Goal: Task Accomplishment & Management: Use online tool/utility

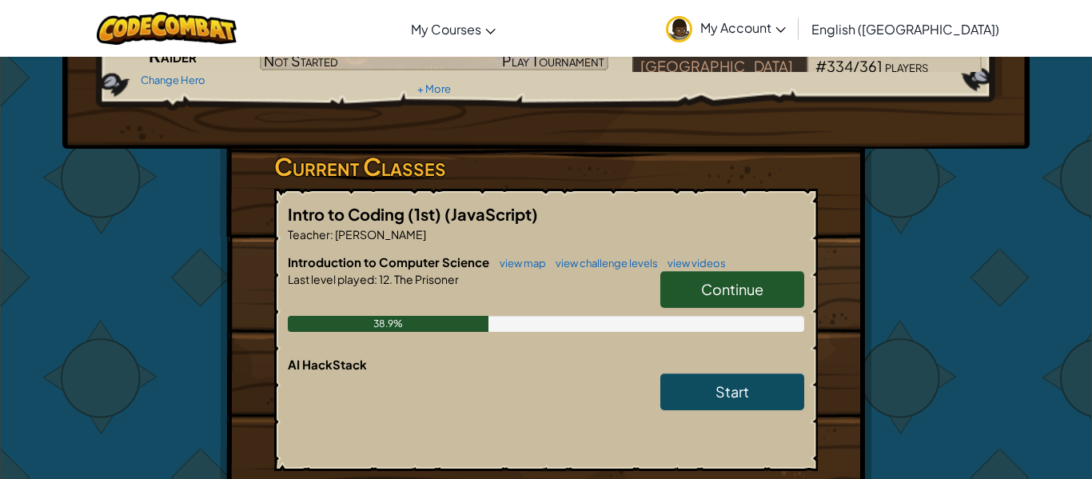
scroll to position [192, 0]
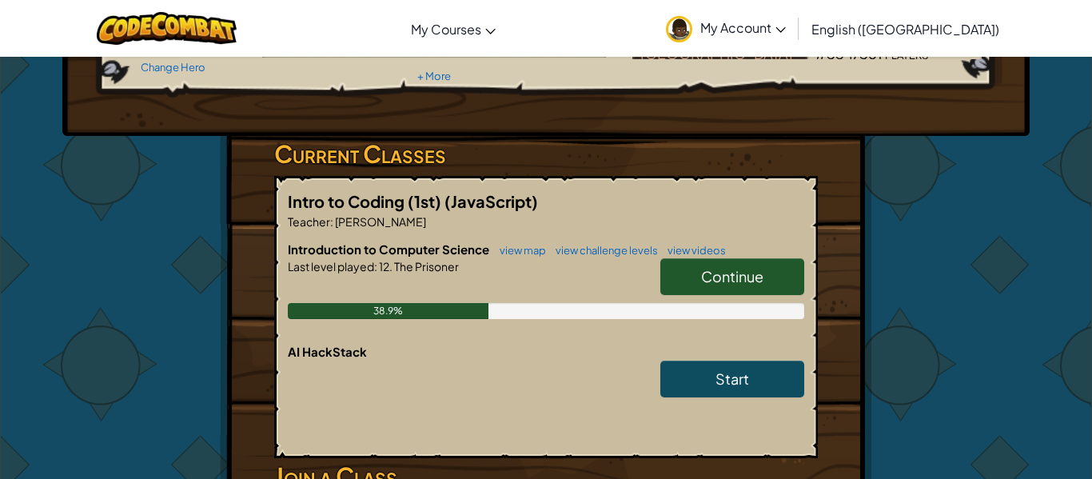
click at [739, 272] on span "Continue" at bounding box center [732, 276] width 62 height 18
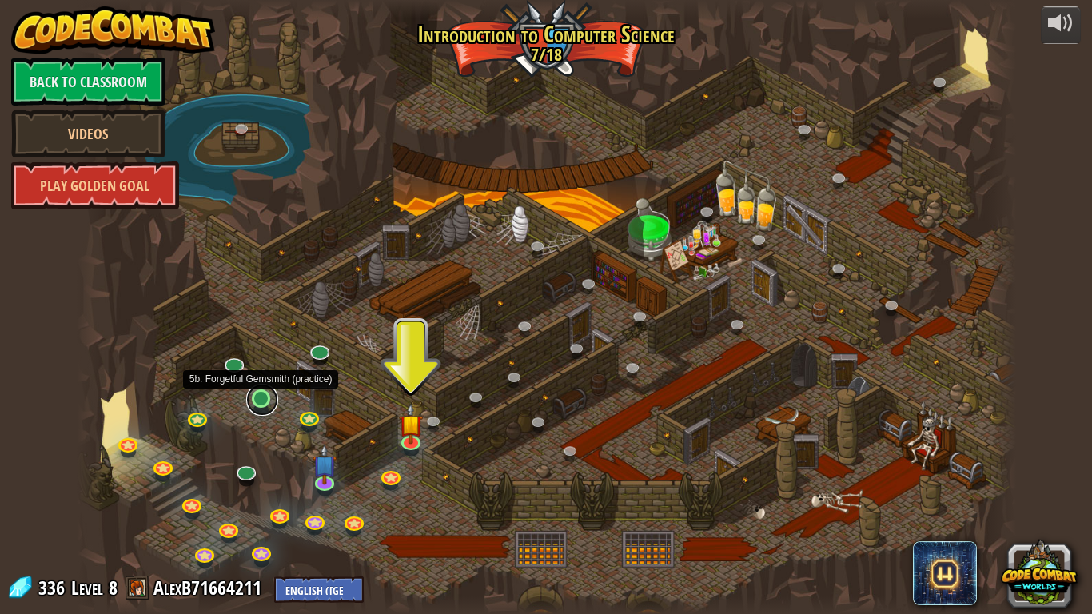
click at [269, 401] on link at bounding box center [262, 400] width 32 height 32
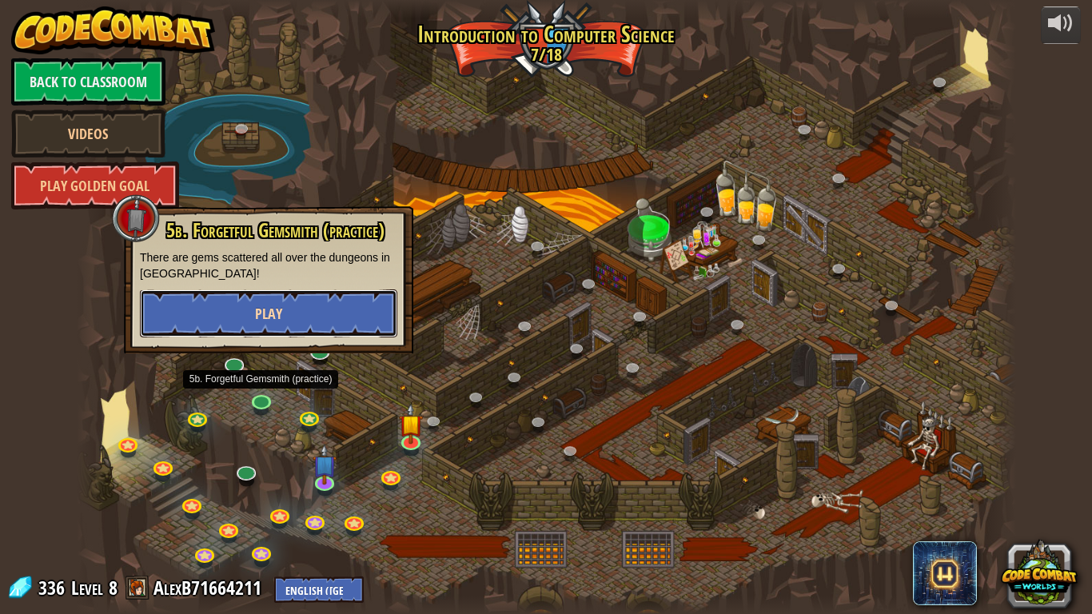
click at [256, 304] on span "Play" at bounding box center [268, 314] width 27 height 20
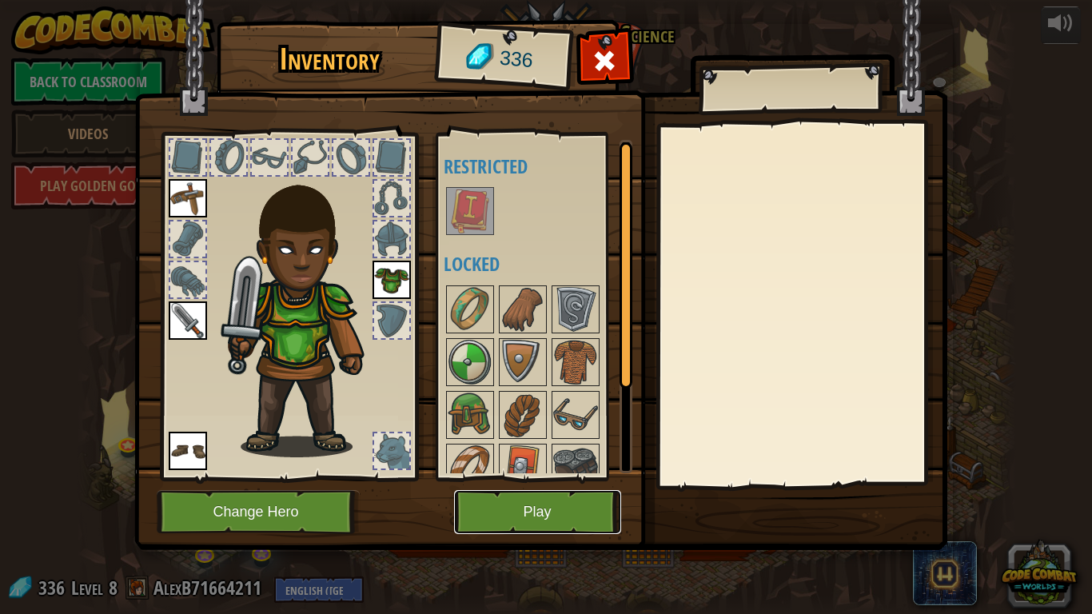
click at [474, 478] on button "Play" at bounding box center [537, 512] width 167 height 44
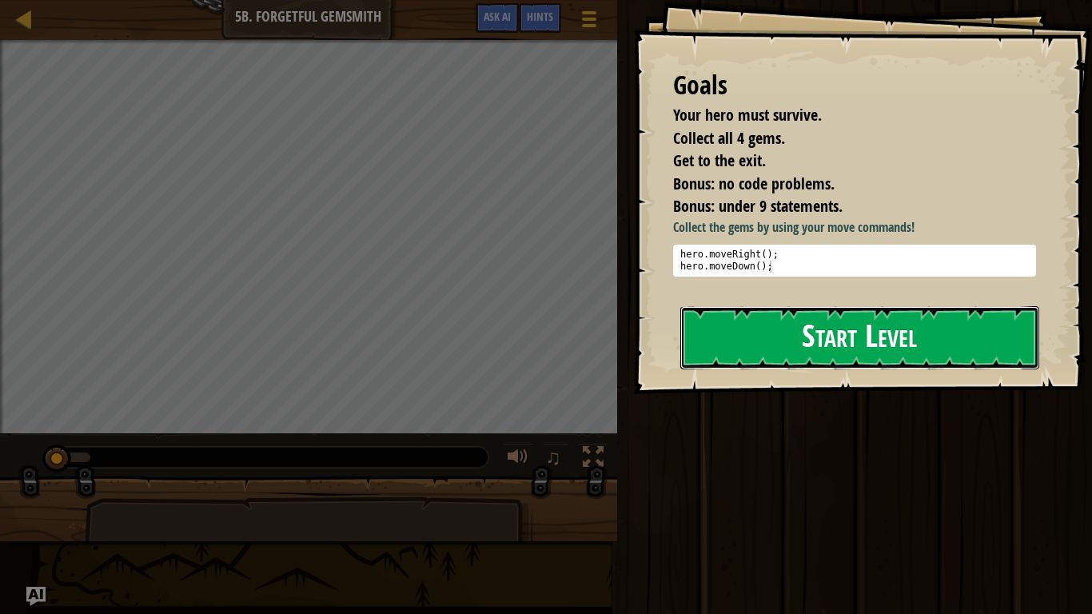
click at [876, 351] on button "Start Level" at bounding box center [859, 337] width 359 height 63
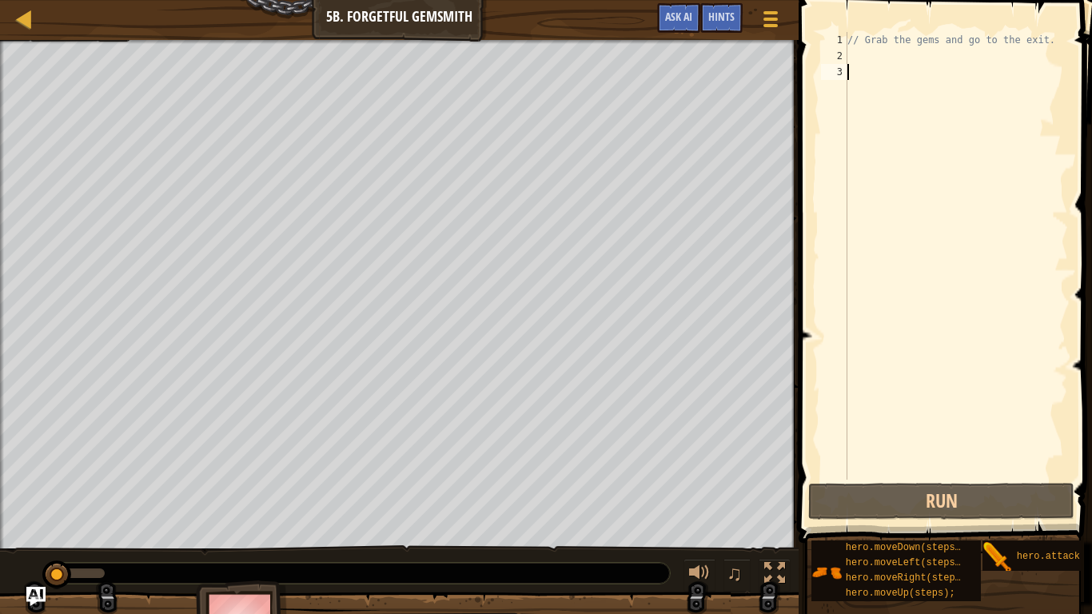
type textarea "h"
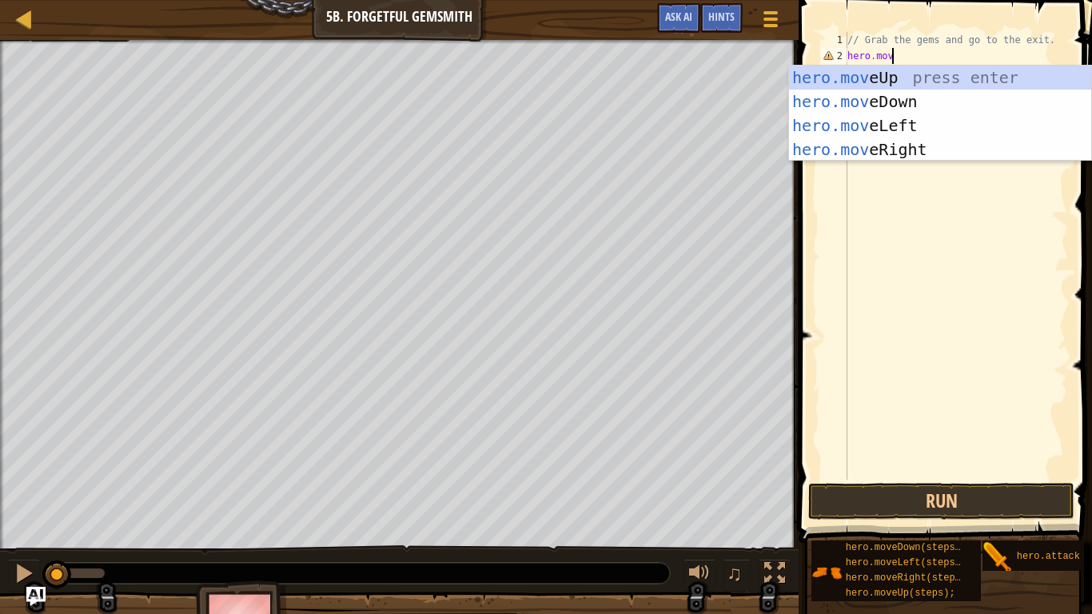
scroll to position [7, 6]
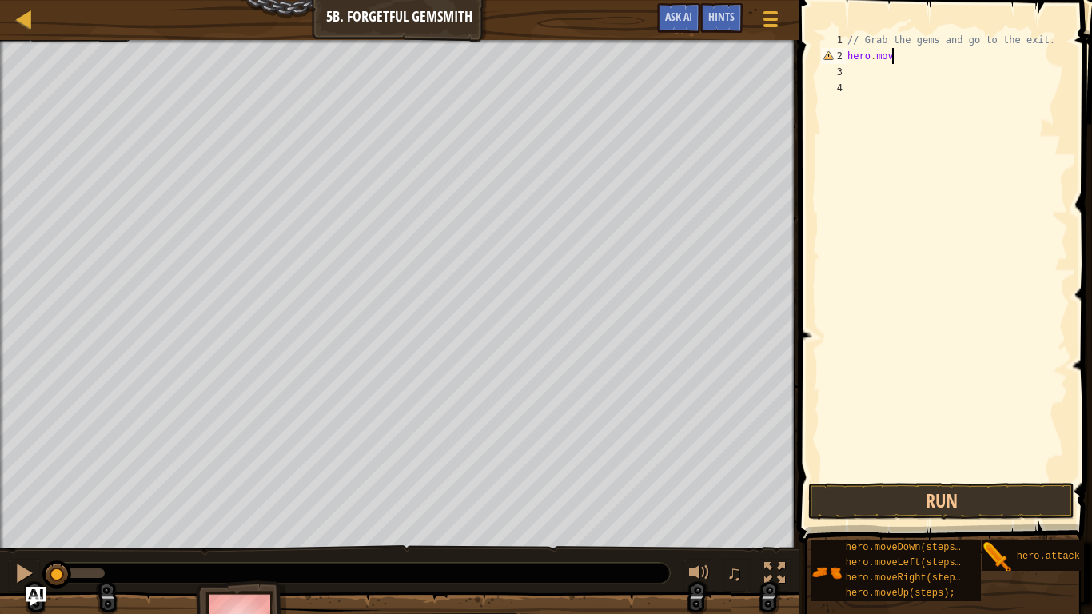
type textarea "hero.move"
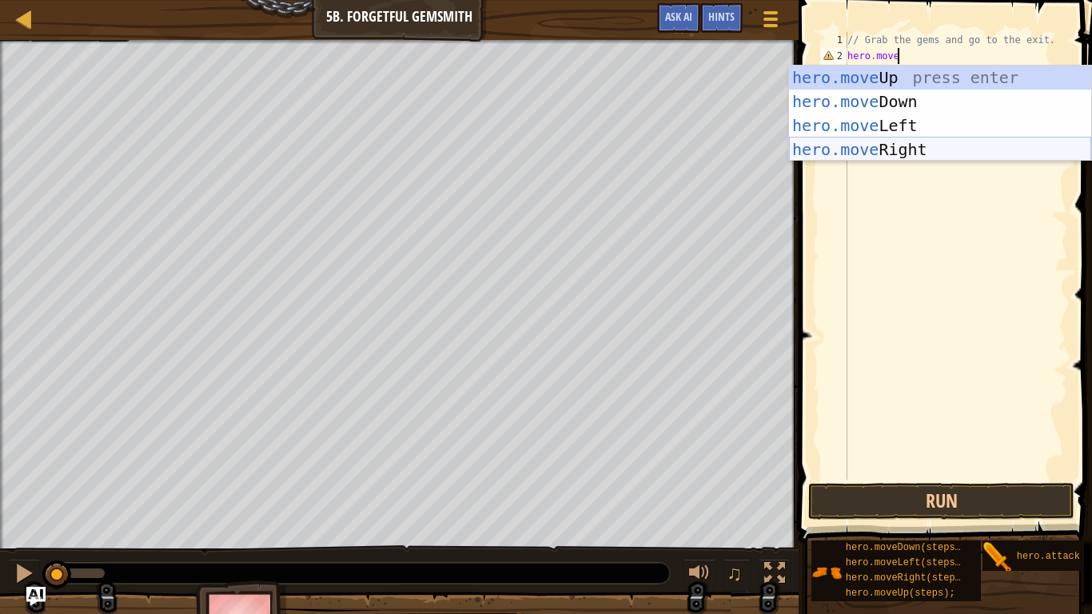
click at [830, 145] on div "hero.move Up press enter hero.move Down press enter hero.move Left press enter …" at bounding box center [940, 138] width 302 height 144
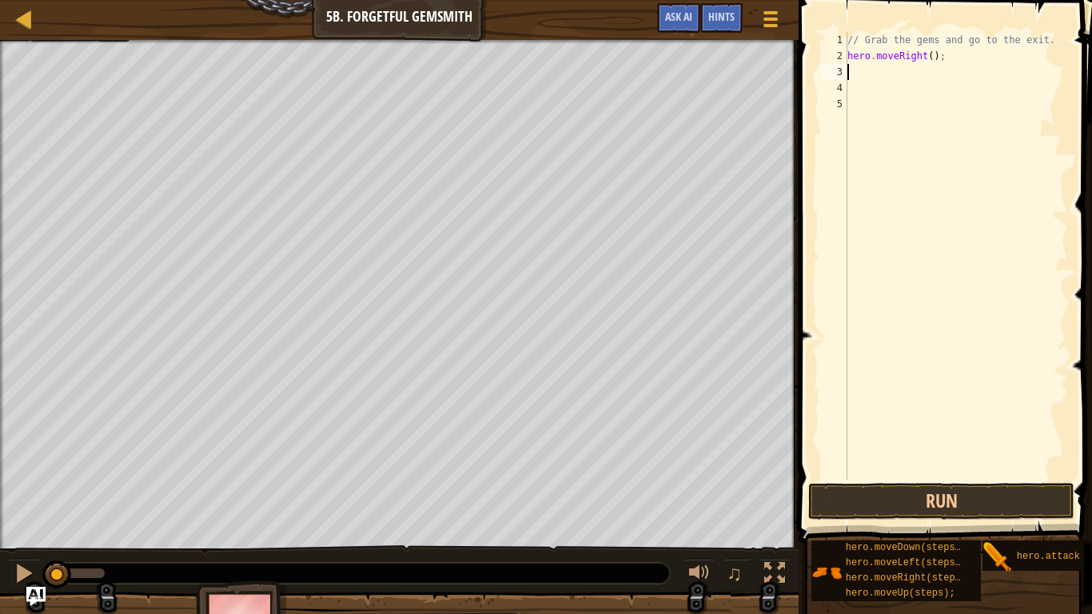
scroll to position [7, 0]
click at [874, 478] on button "Run" at bounding box center [941, 501] width 266 height 37
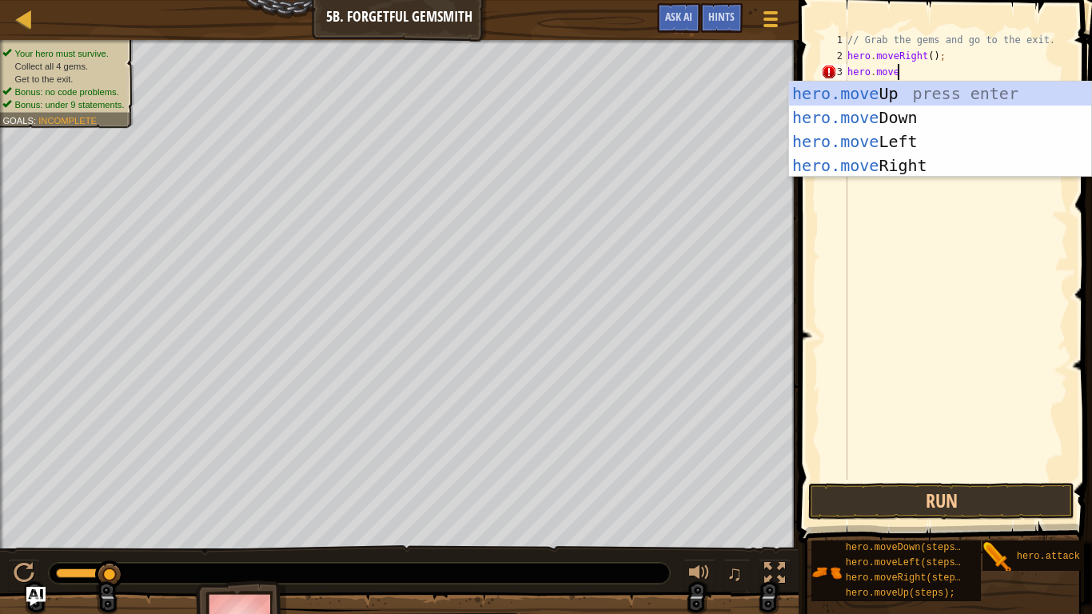
scroll to position [7, 6]
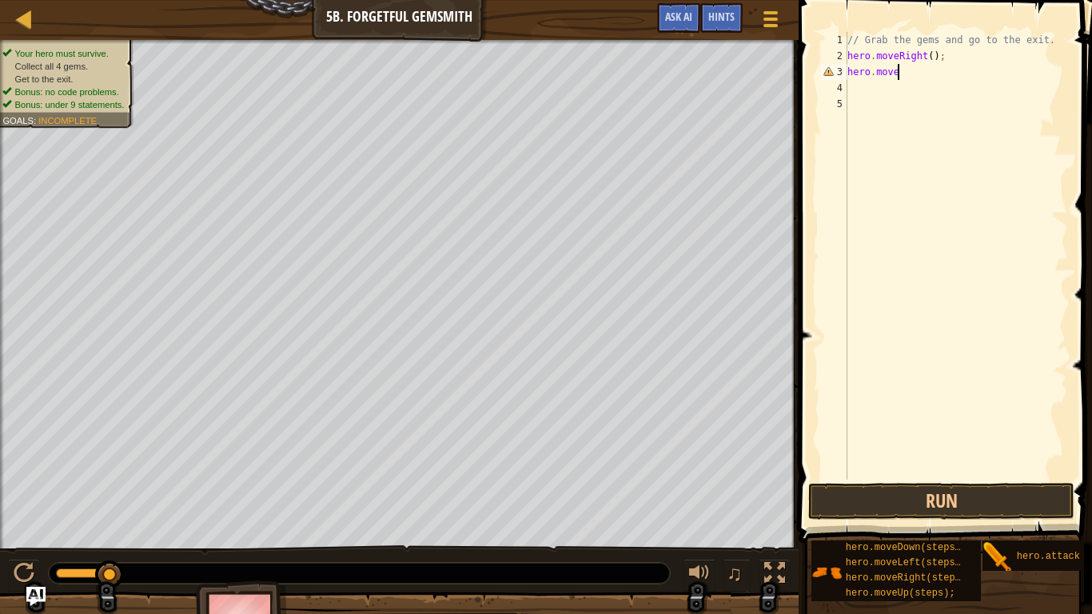
type textarea "hero.moved"
click at [934, 478] on button "Run" at bounding box center [941, 501] width 266 height 37
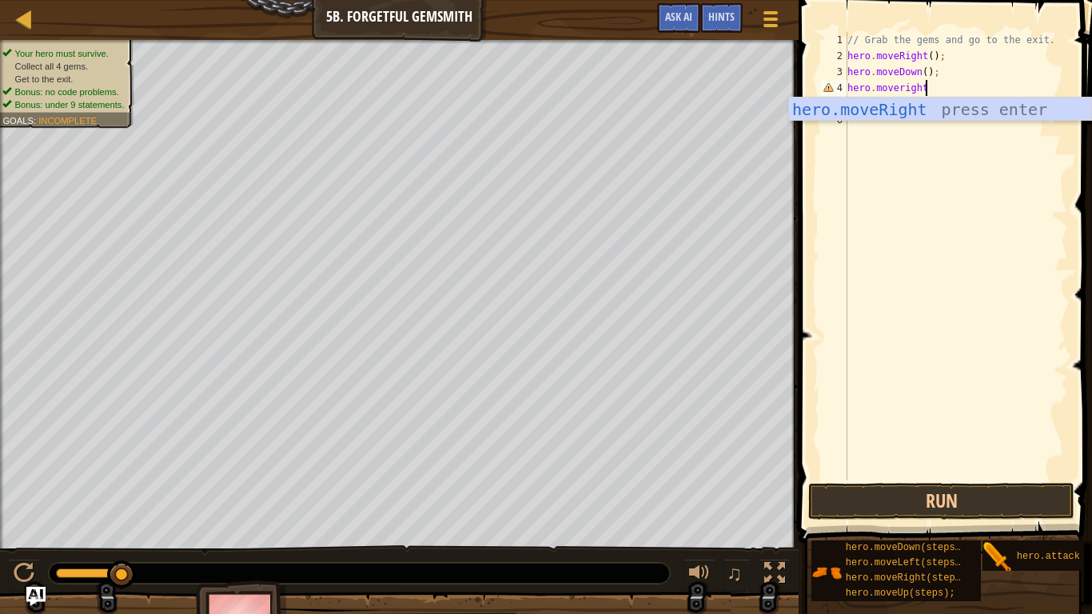
scroll to position [7, 10]
type textarea "hero.moverigh"
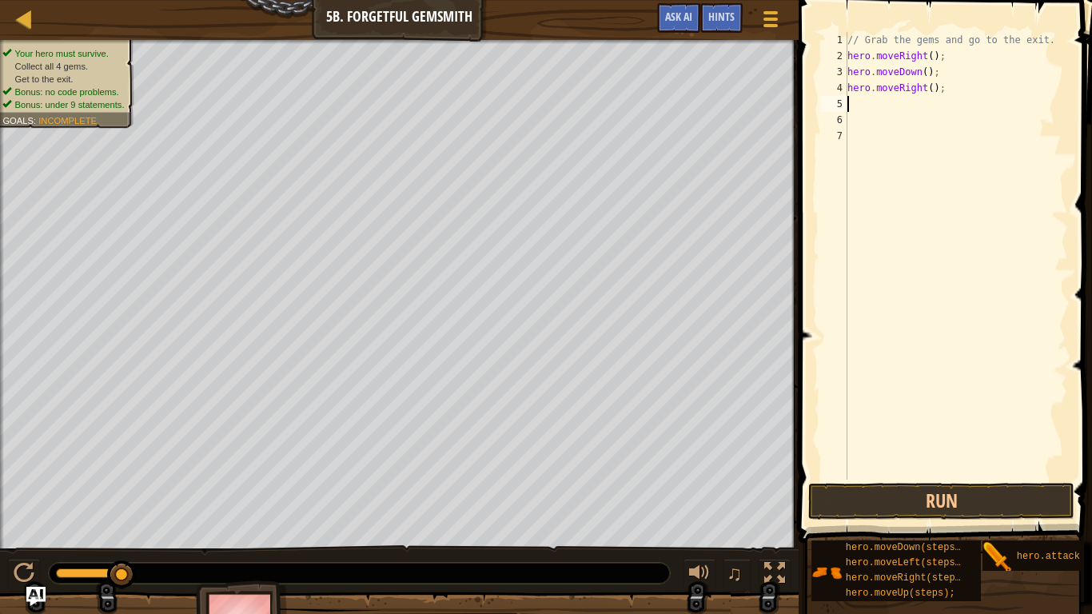
scroll to position [7, 0]
click at [926, 89] on div "// Grab the gems and go to the exit. hero . moveRight ( ) ; hero . moveDown ( )…" at bounding box center [956, 272] width 224 height 480
click at [928, 90] on div "// Grab the gems and go to the exit. hero . moveRight ( ) ; hero . moveDown ( )…" at bounding box center [956, 272] width 224 height 480
click at [931, 90] on div "// Grab the gems and go to the exit. hero . moveRight ( ) ; hero . moveDown ( )…" at bounding box center [956, 272] width 224 height 480
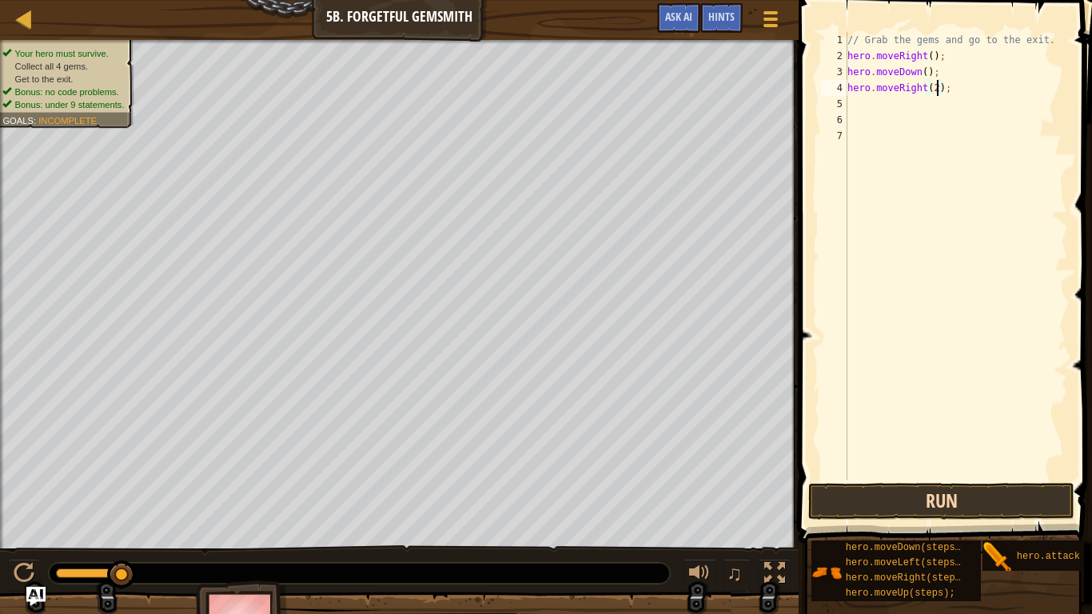
type textarea "hero.moveRight(2);"
click at [862, 478] on button "Run" at bounding box center [941, 501] width 266 height 37
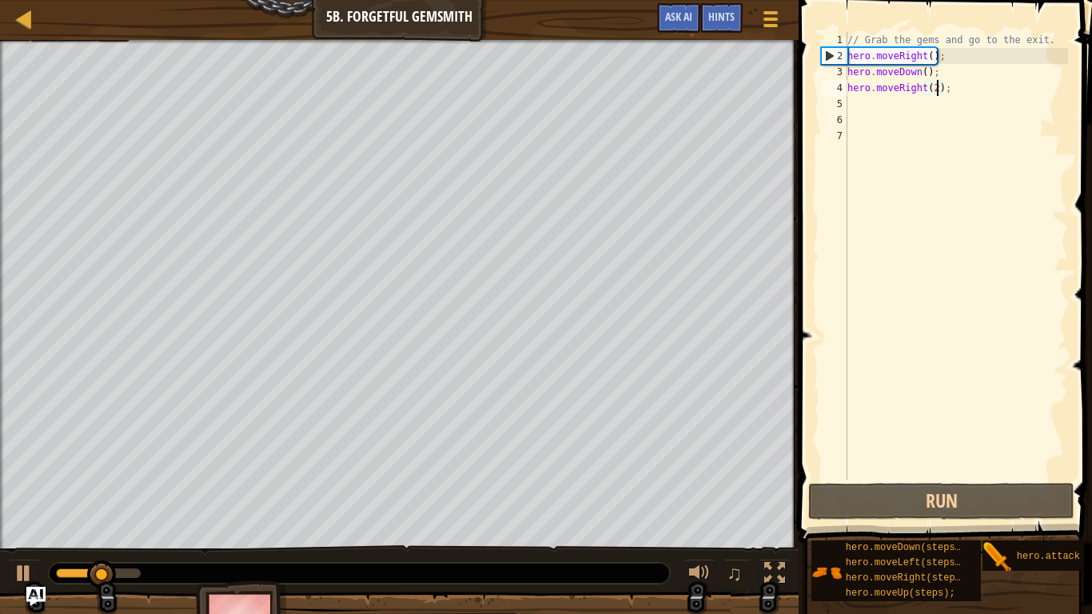
click at [918, 96] on div "// Grab the gems and go to the exit. hero . moveRight ( ) ; hero . moveDown ( )…" at bounding box center [956, 272] width 224 height 480
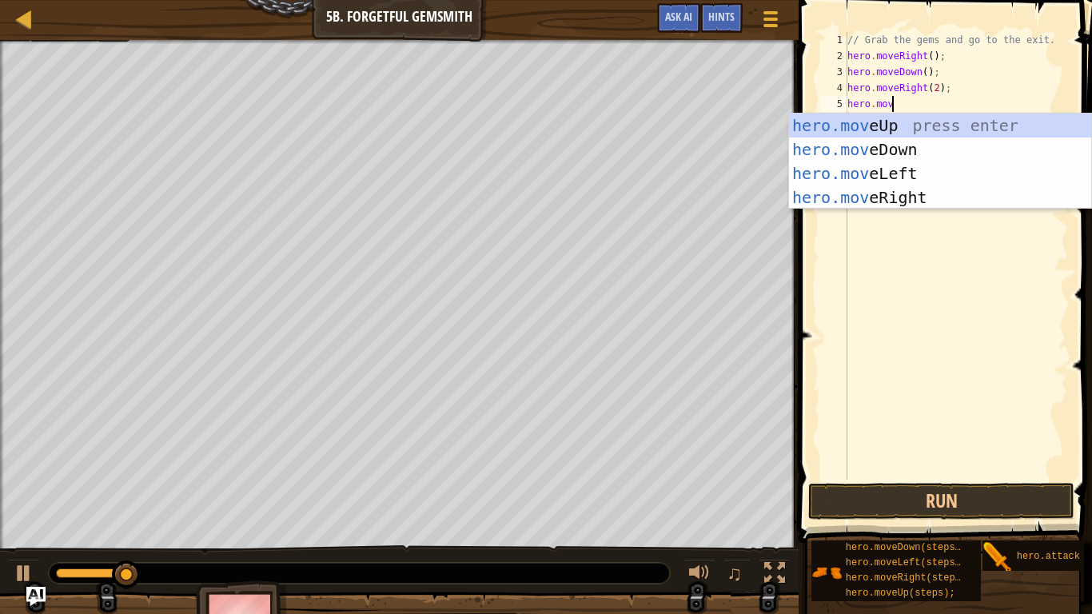
scroll to position [7, 6]
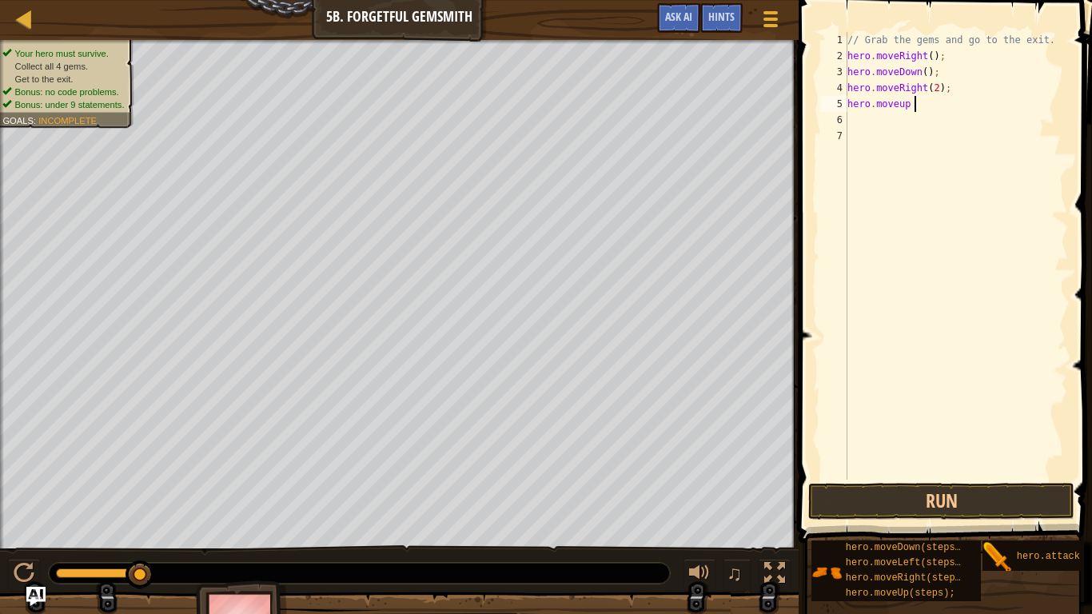
type textarea "hero.moveup"
click at [960, 104] on div "// Grab the gems and go to the exit. hero . moveRight ( ) ; hero . moveDown ( )…" at bounding box center [956, 272] width 224 height 480
type textarea "hero.move"
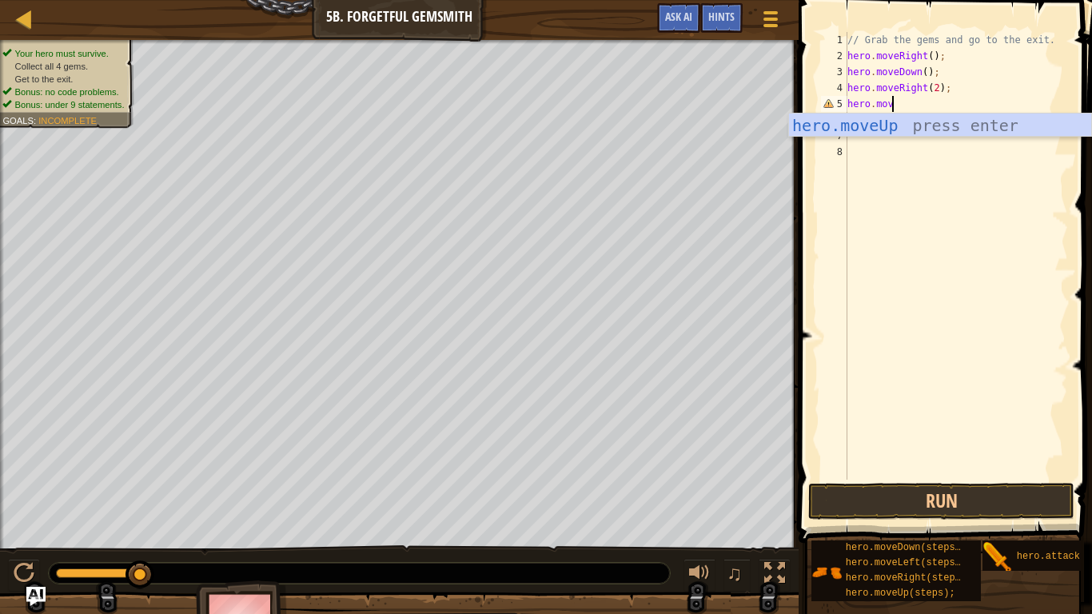
scroll to position [7, 6]
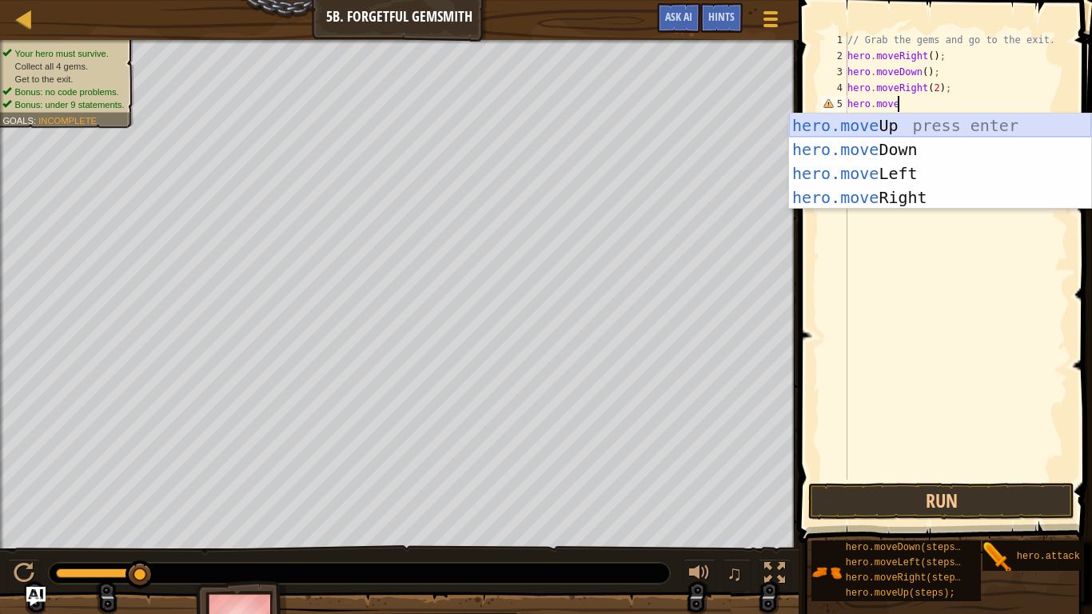
click at [960, 131] on div "hero.move Up press enter hero.move Down press enter hero.move Left press enter …" at bounding box center [940, 185] width 302 height 144
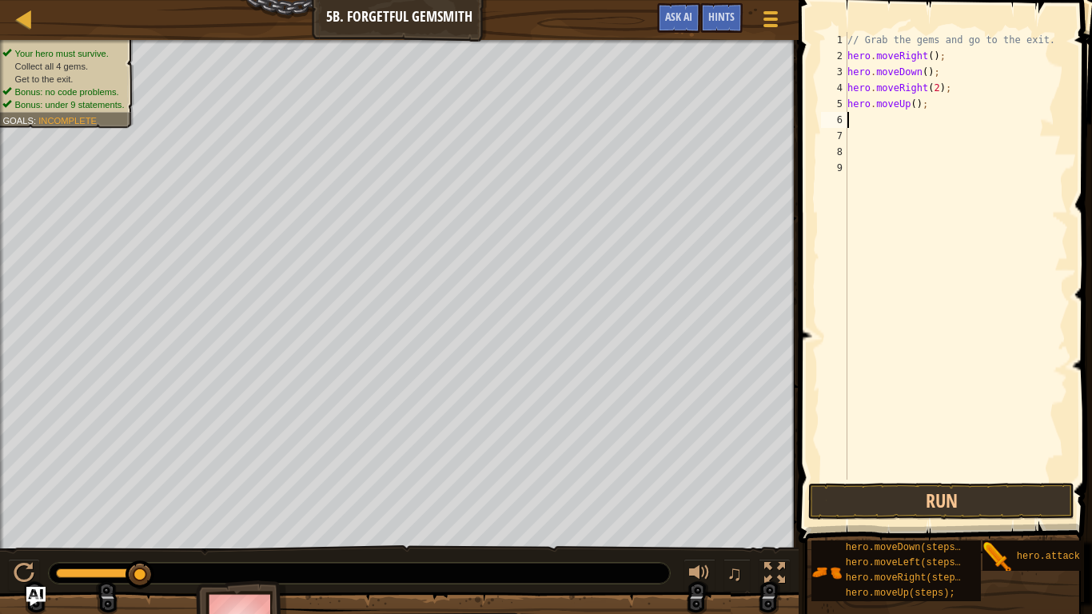
click at [957, 124] on div "// Grab the gems and go to the exit. hero . moveRight ( ) ; hero . moveDown ( )…" at bounding box center [956, 272] width 224 height 480
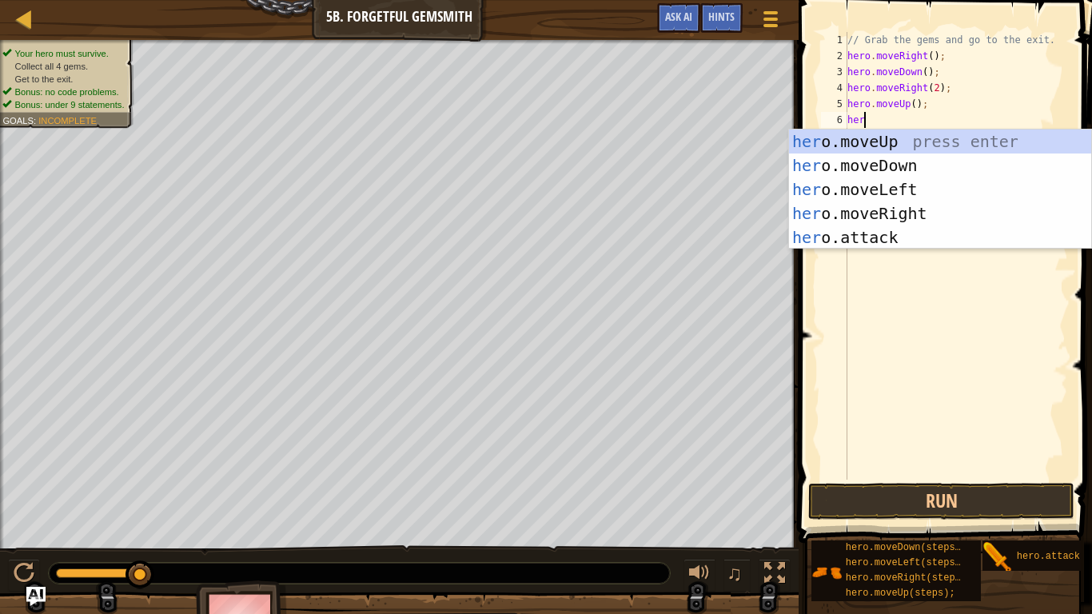
type textarea "hero"
click at [950, 213] on div "hero .moveUp press enter hero .moveDown press enter hero .moveLeft press enter …" at bounding box center [940, 213] width 302 height 168
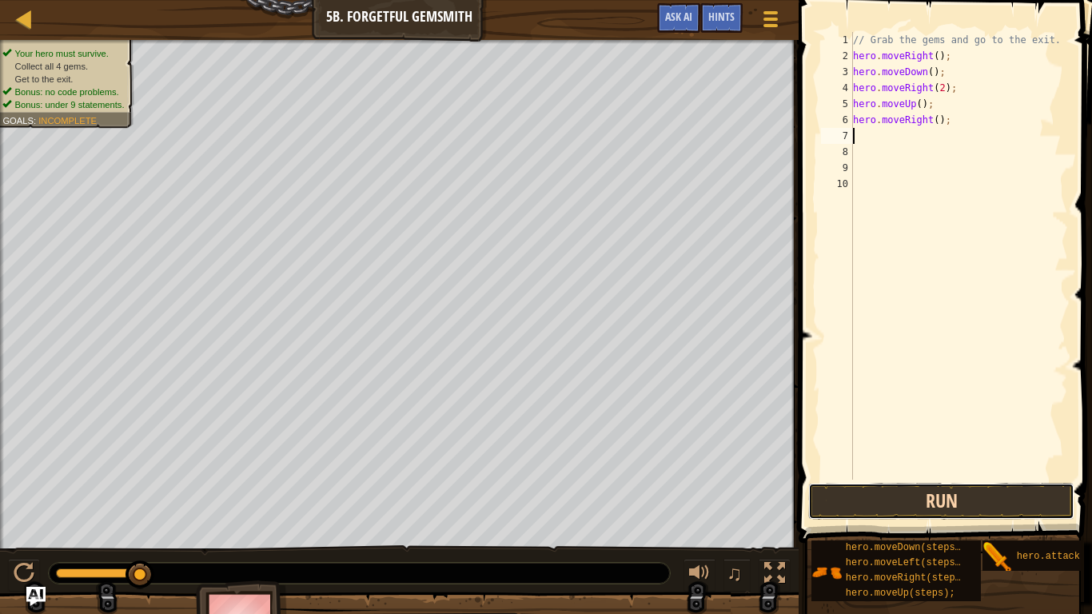
click at [887, 478] on button "Run" at bounding box center [941, 501] width 266 height 37
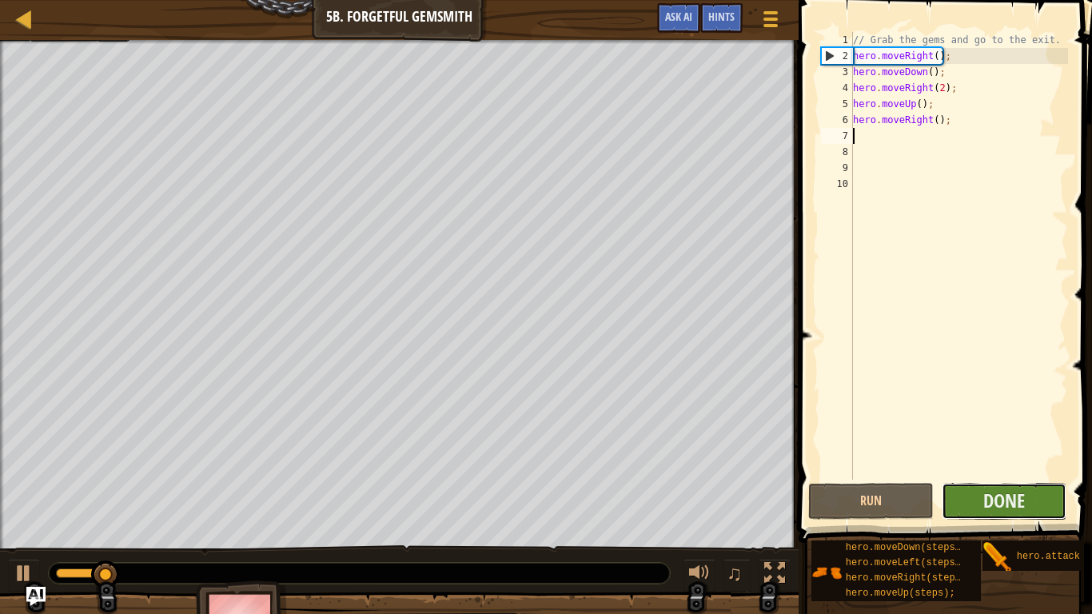
click at [1041, 478] on button "Done" at bounding box center [1004, 501] width 125 height 37
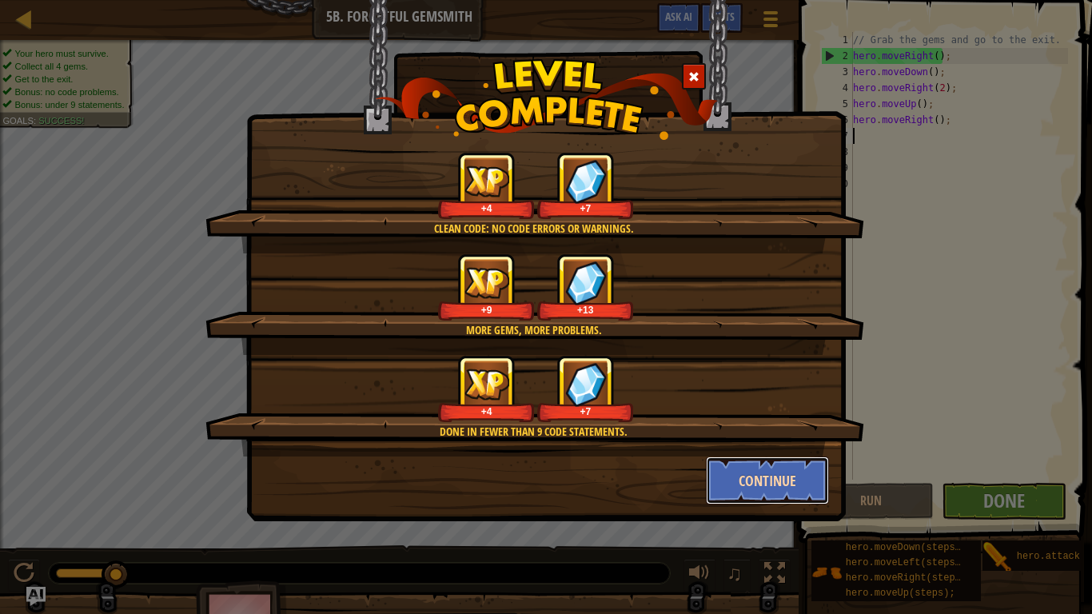
click at [747, 478] on button "Continue" at bounding box center [768, 480] width 124 height 48
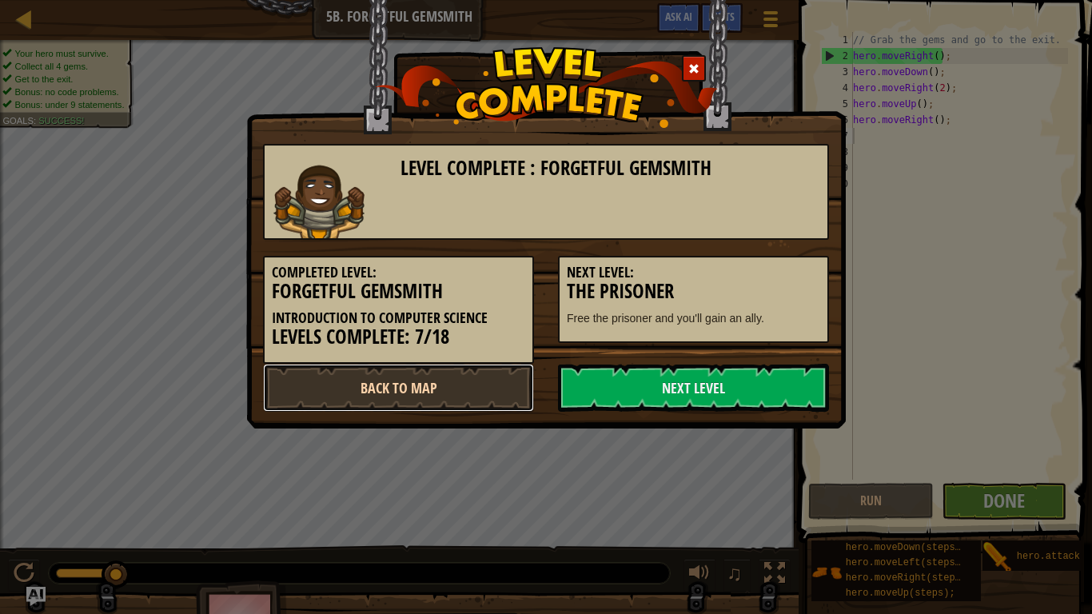
click at [351, 392] on link "Back to Map" at bounding box center [398, 388] width 271 height 48
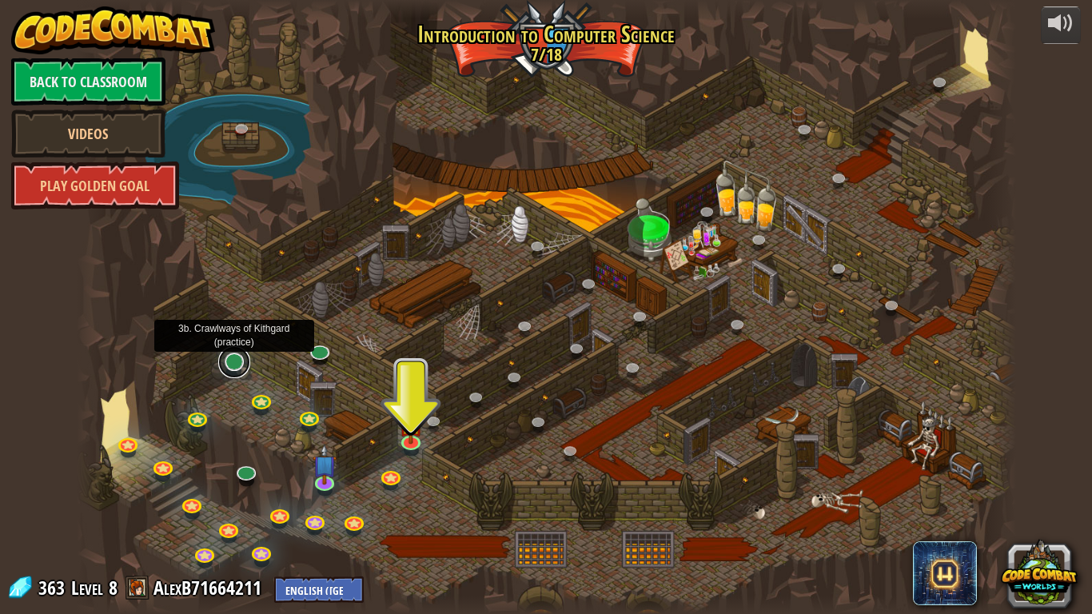
click at [239, 358] on link at bounding box center [234, 362] width 32 height 32
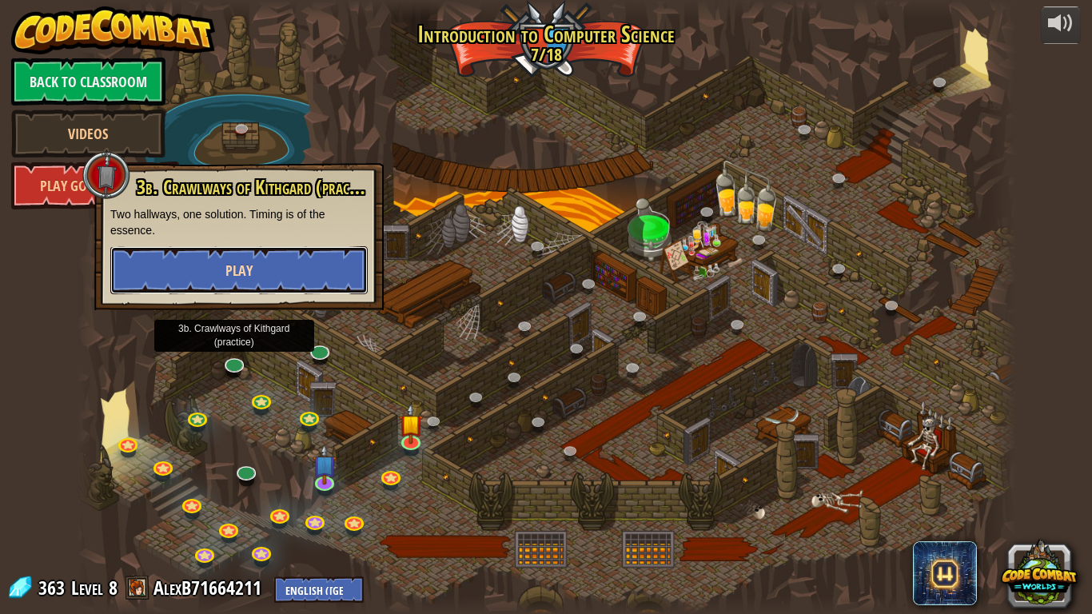
click at [213, 257] on button "Play" at bounding box center [238, 270] width 257 height 48
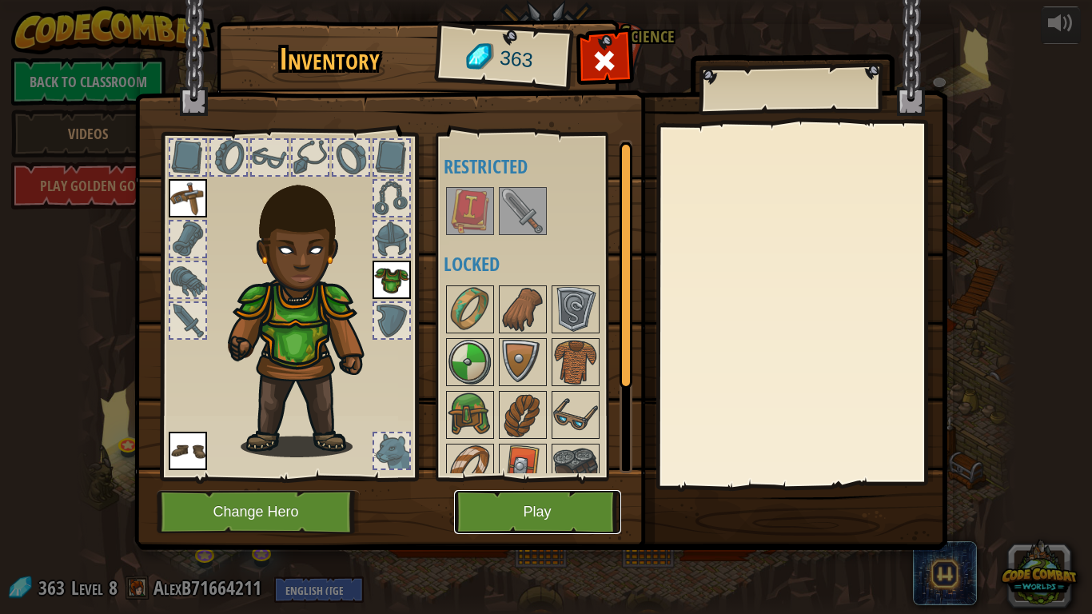
click at [503, 478] on button "Play" at bounding box center [537, 512] width 167 height 44
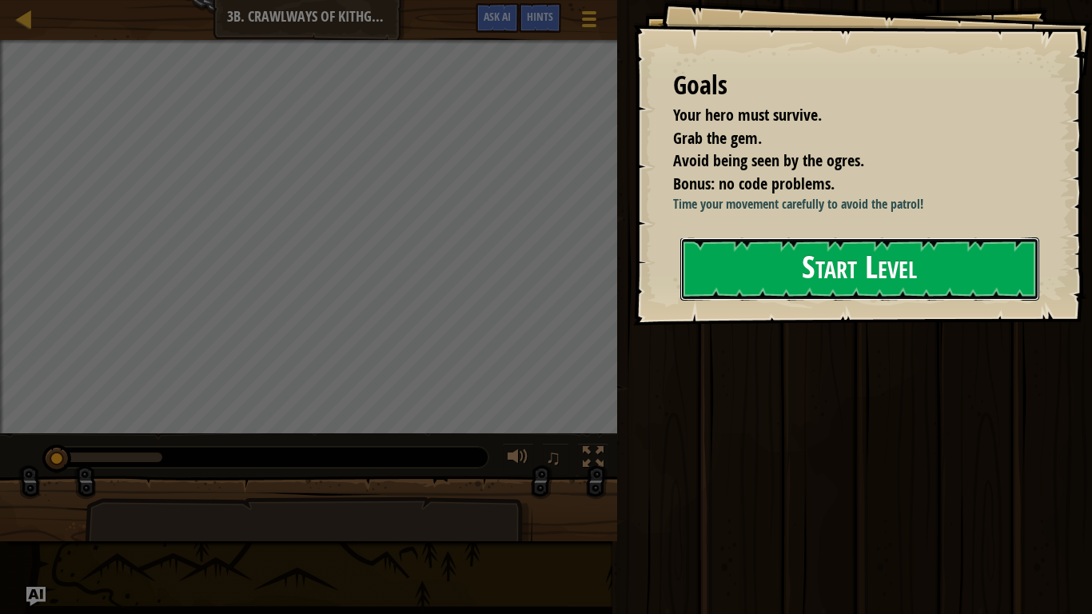
click at [801, 277] on button "Start Level" at bounding box center [859, 268] width 359 height 63
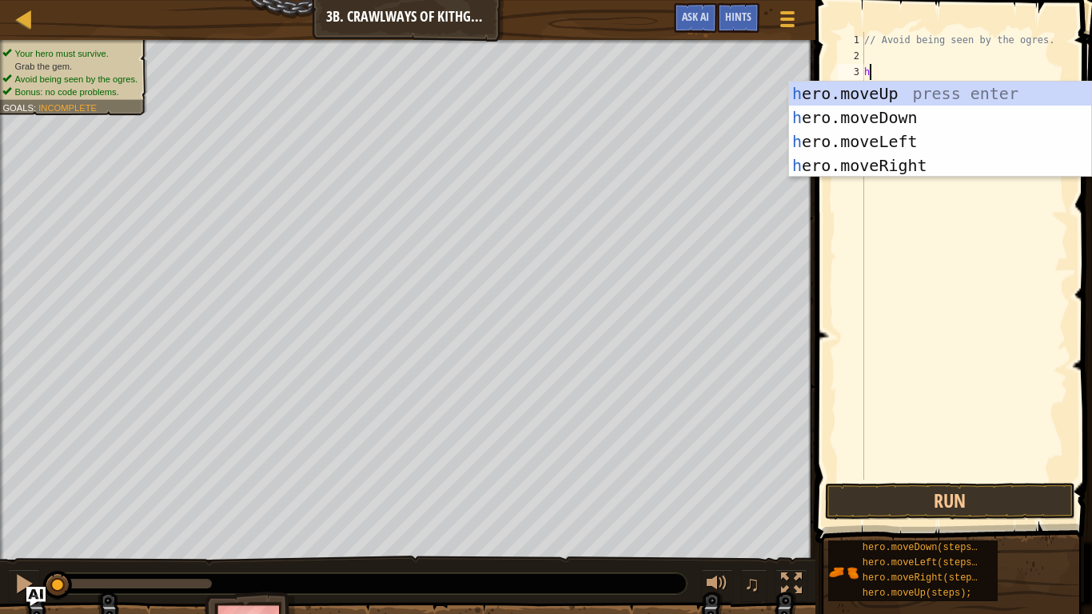
type textarea "hero"
click at [928, 157] on div "hero .moveUp press enter hero .moveDown press enter hero .moveLeft press enter …" at bounding box center [940, 154] width 302 height 144
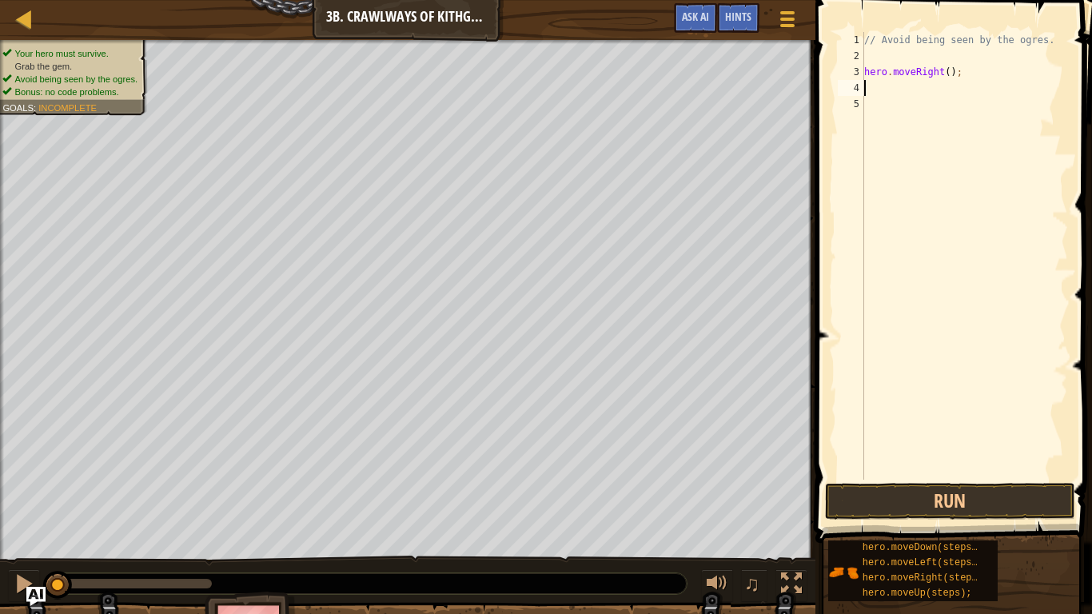
click at [948, 70] on div "// Avoid being seen by the ogres. hero . moveRight ( ) ;" at bounding box center [964, 272] width 207 height 480
type textarea "hero.moveRight(2);"
click at [926, 478] on button "Run" at bounding box center [949, 501] width 249 height 37
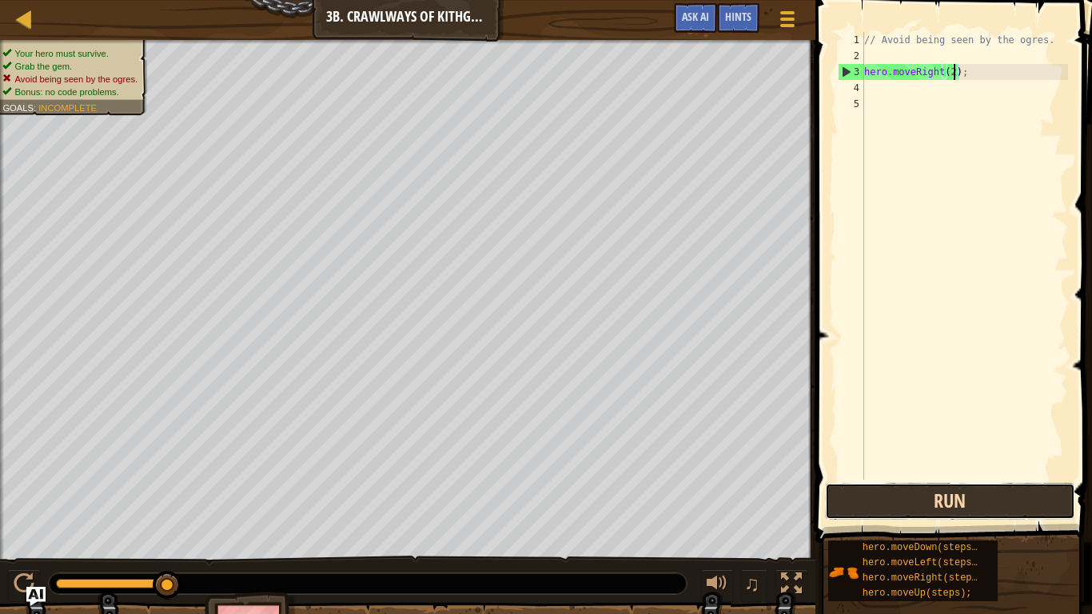
click at [922, 478] on button "Run" at bounding box center [949, 501] width 249 height 37
click at [874, 478] on button "Run" at bounding box center [949, 501] width 249 height 37
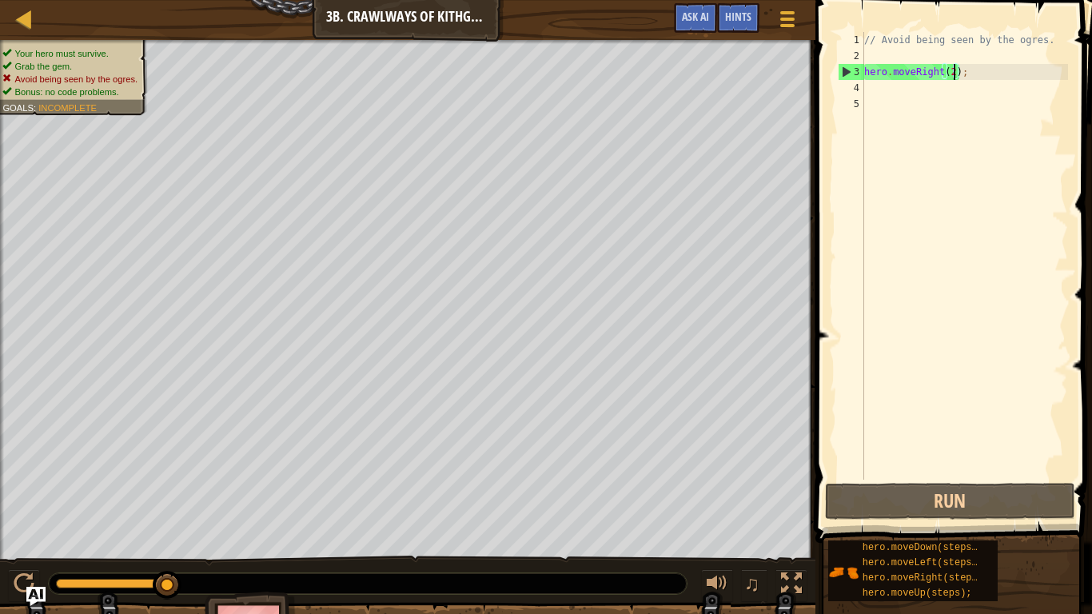
click at [989, 82] on div "// Avoid being seen by the ogres. hero . moveRight ( 2 ) ;" at bounding box center [964, 272] width 207 height 480
drag, startPoint x: 985, startPoint y: 70, endPoint x: 844, endPoint y: 76, distance: 141.6
click at [844, 76] on div "1 2 3 4 5 // Avoid being seen by the ogres. hero . moveRight ( 2 ) ; הההההההההה…" at bounding box center [950, 256] width 233 height 448
type textarea "hero.moveRight(2);"
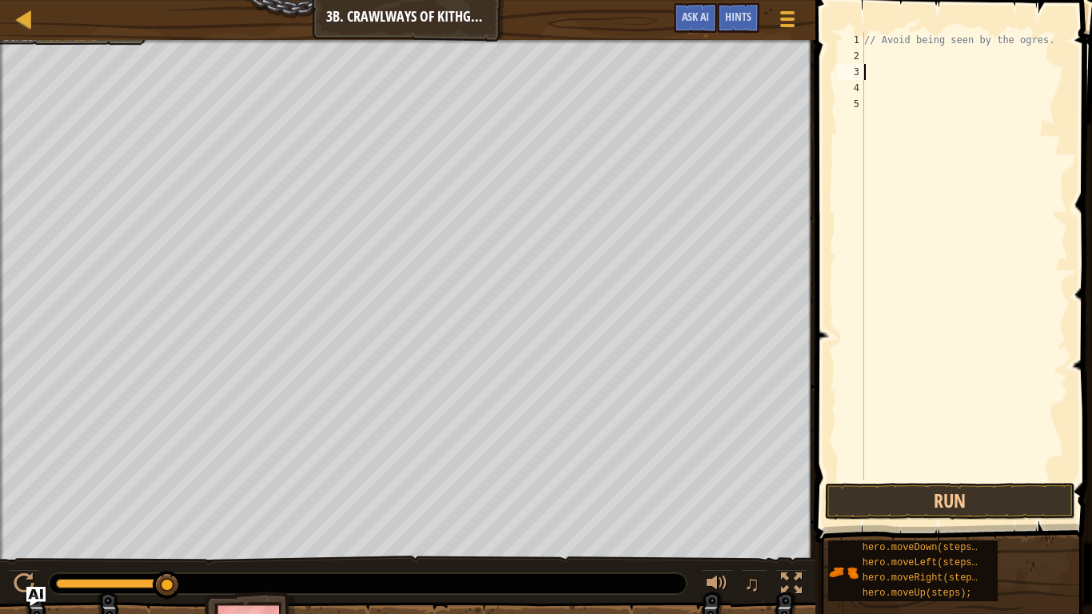
click at [1022, 260] on div "// Avoid being seen by the ogres." at bounding box center [964, 272] width 207 height 480
click at [899, 55] on div "// Avoid being seen by the ogres." at bounding box center [964, 272] width 207 height 480
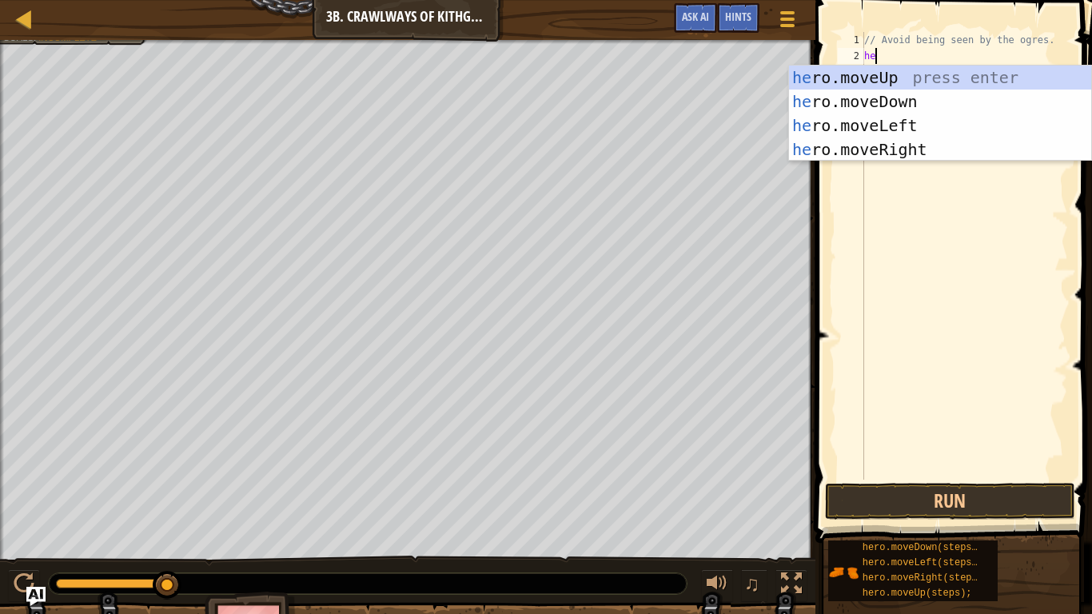
type textarea "hero"
click at [862, 155] on div "hero .moveUp press enter hero .moveDown press enter hero .moveLeft press enter …" at bounding box center [940, 138] width 302 height 144
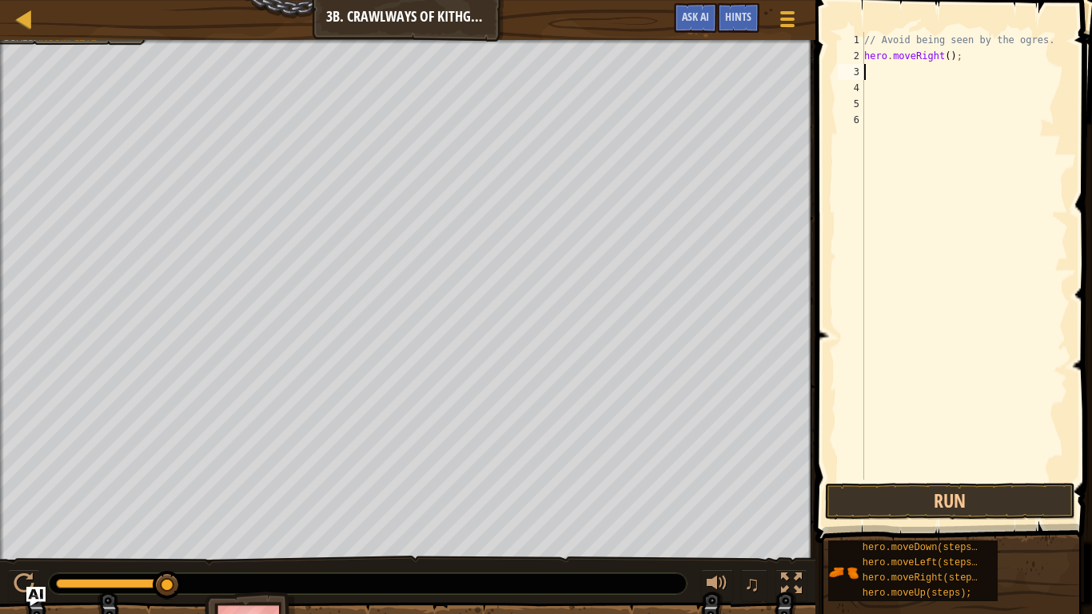
scroll to position [7, 0]
click at [906, 478] on button "Run" at bounding box center [949, 501] width 249 height 37
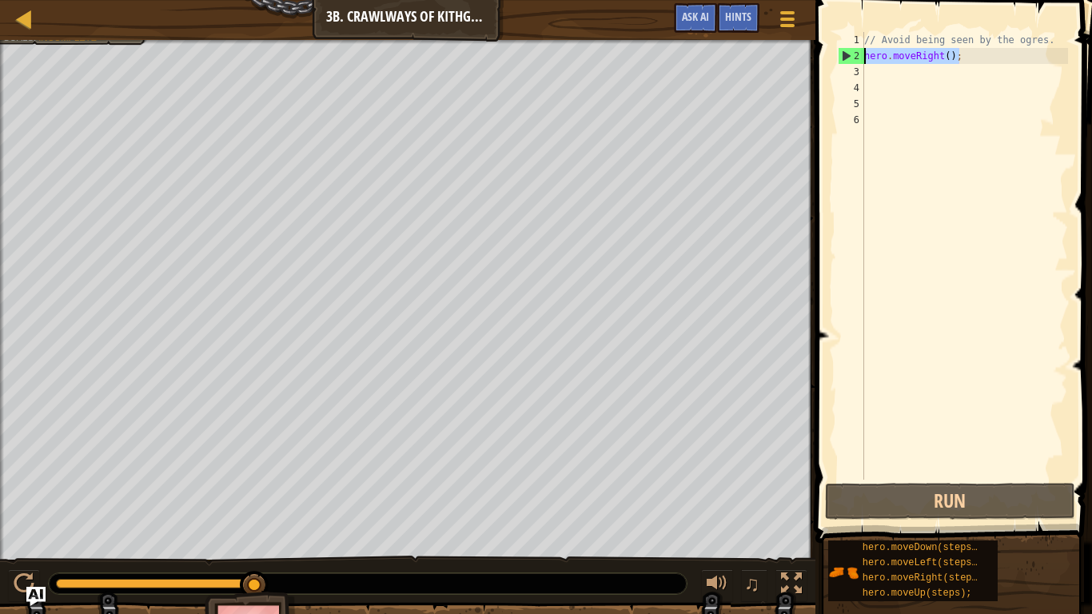
drag, startPoint x: 983, startPoint y: 50, endPoint x: 863, endPoint y: 53, distance: 119.9
click at [863, 53] on div "1 2 3 4 5 6 // Avoid being seen by the ogres. hero . moveRight ( ) ; הההההההההה…" at bounding box center [950, 256] width 233 height 448
type textarea "hero.moveRight();"
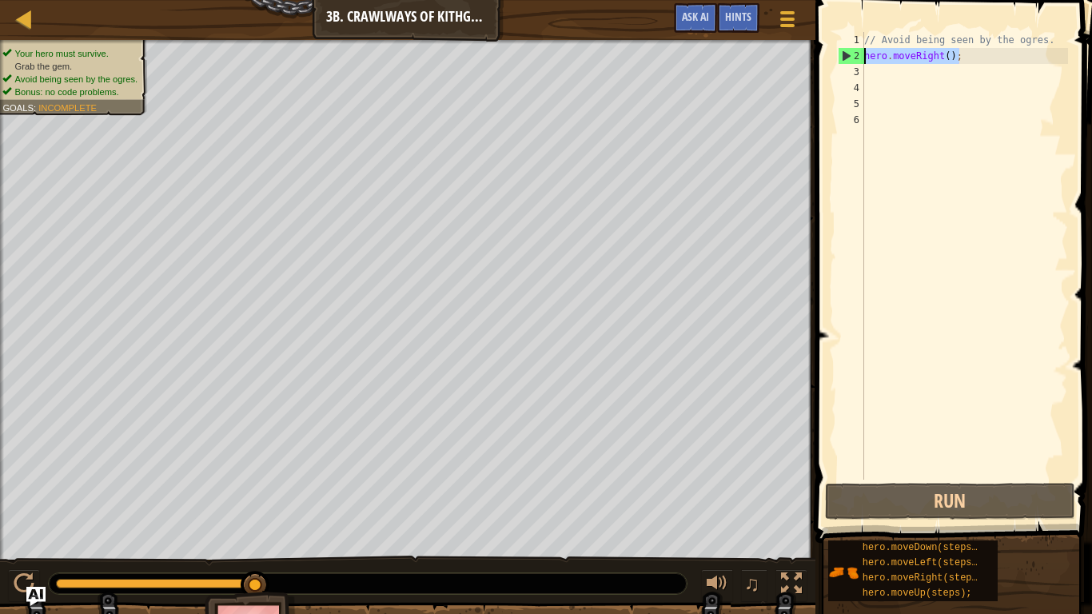
click at [886, 62] on div "// Avoid being seen by the ogres. hero . moveRight ( ) ;" at bounding box center [964, 256] width 207 height 448
click at [891, 74] on div "// Avoid being seen by the ogres. hero . moveRight ( ) ;" at bounding box center [964, 272] width 207 height 480
paste textarea "hero.moveRight();"
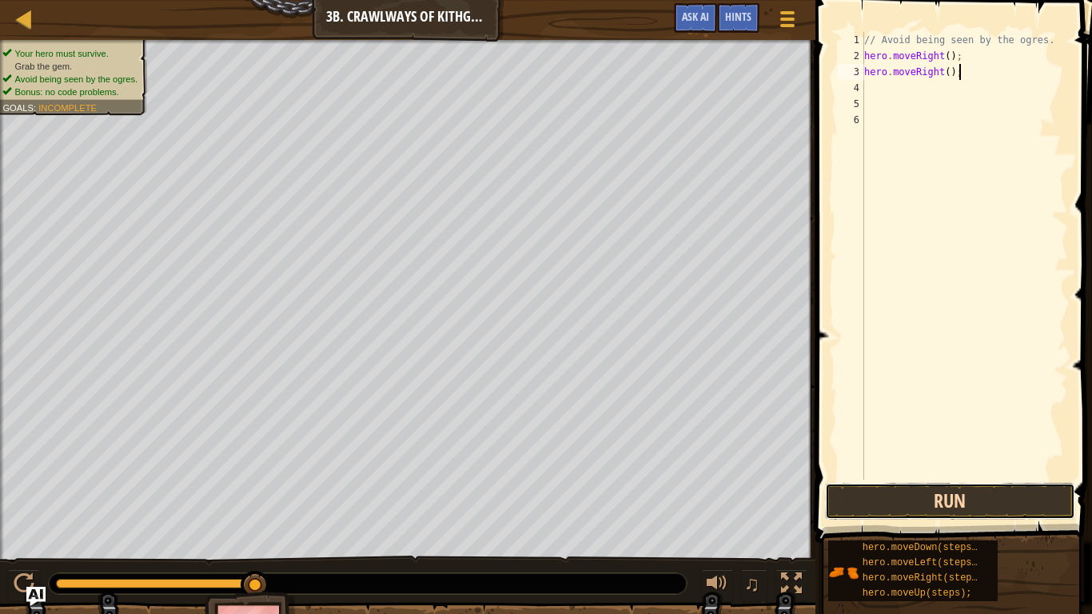
click at [942, 478] on button "Run" at bounding box center [949, 501] width 249 height 37
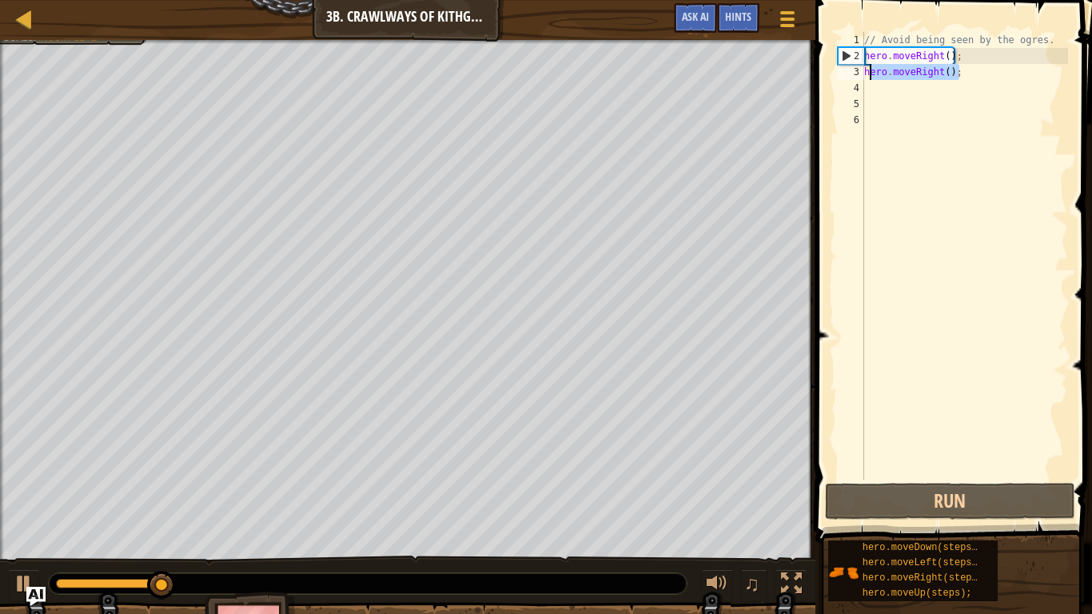
drag, startPoint x: 978, startPoint y: 67, endPoint x: 867, endPoint y: 71, distance: 111.2
click at [867, 71] on div "// Avoid being seen by the ogres. hero . moveRight ( ) ; hero . moveRight ( ) ;" at bounding box center [964, 272] width 207 height 480
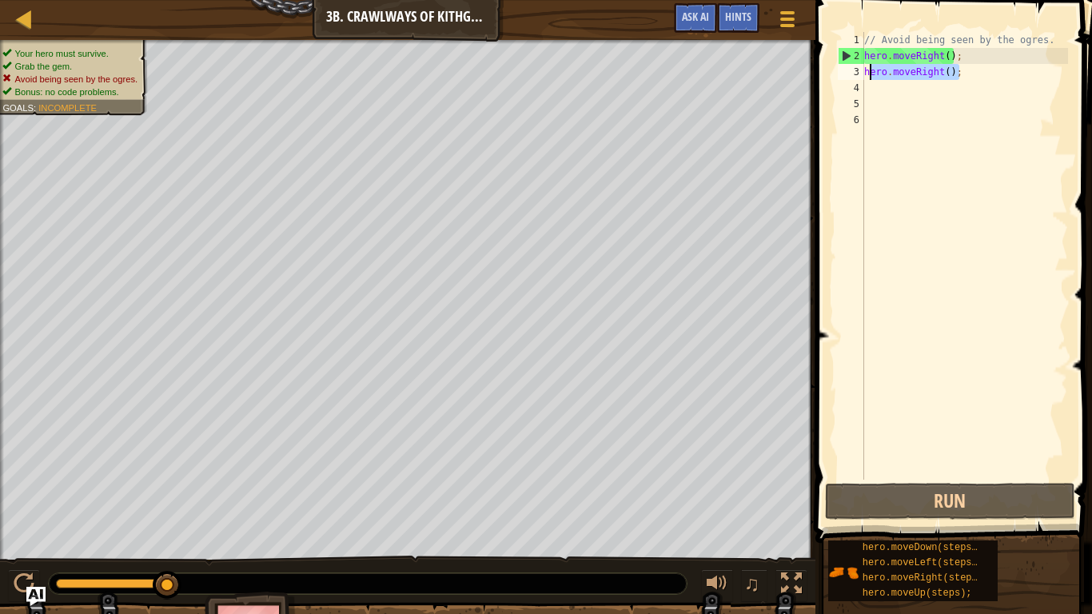
type textarea "h"
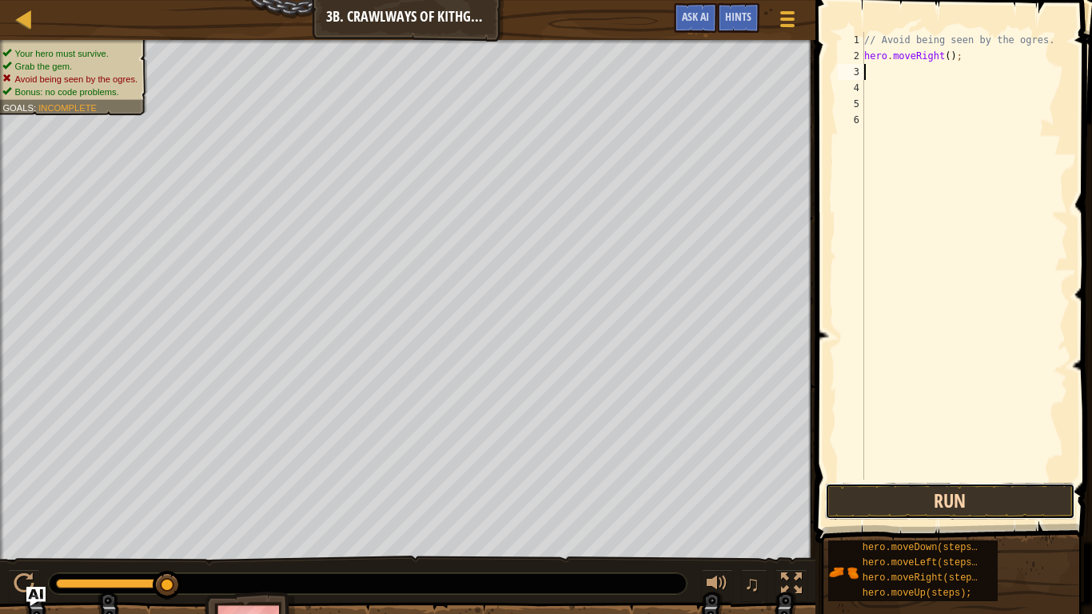
click at [943, 478] on button "Run" at bounding box center [949, 501] width 249 height 37
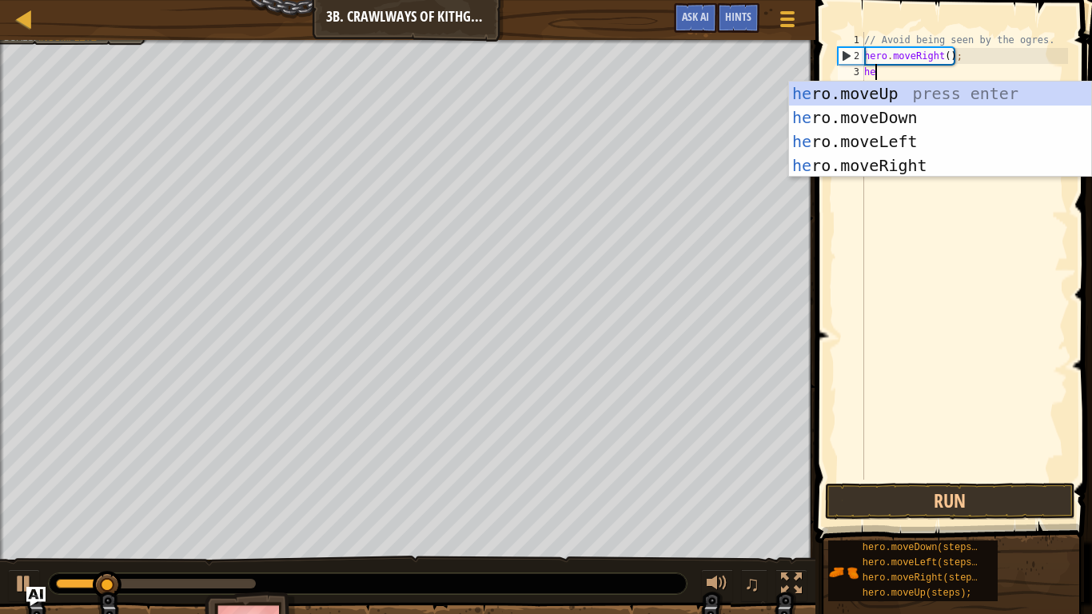
type textarea "hero"
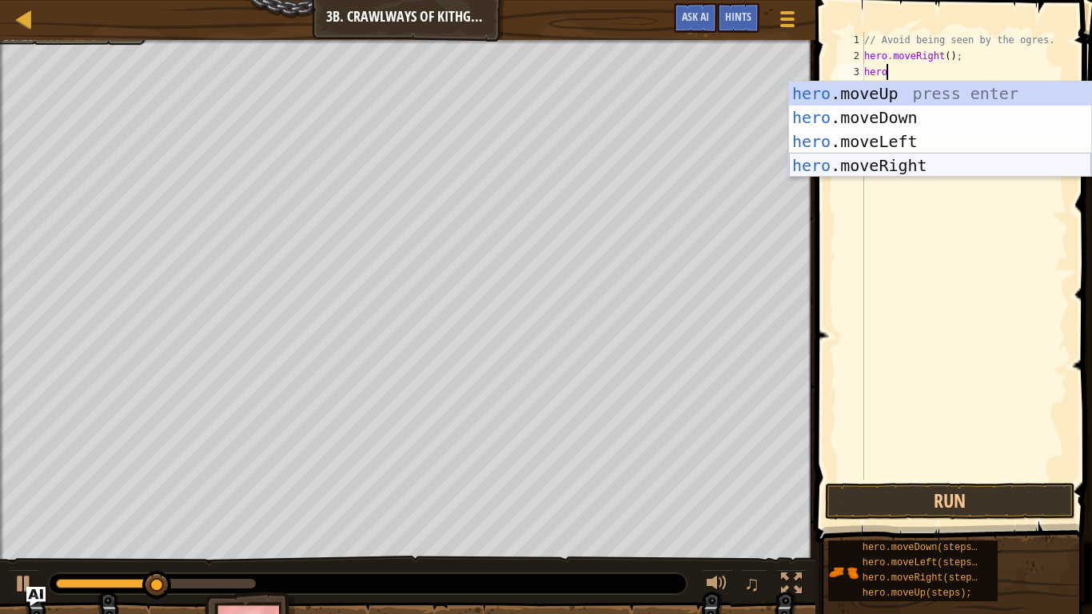
click at [894, 158] on div "hero .moveUp press enter hero .moveDown press enter hero .moveLeft press enter …" at bounding box center [940, 154] width 302 height 144
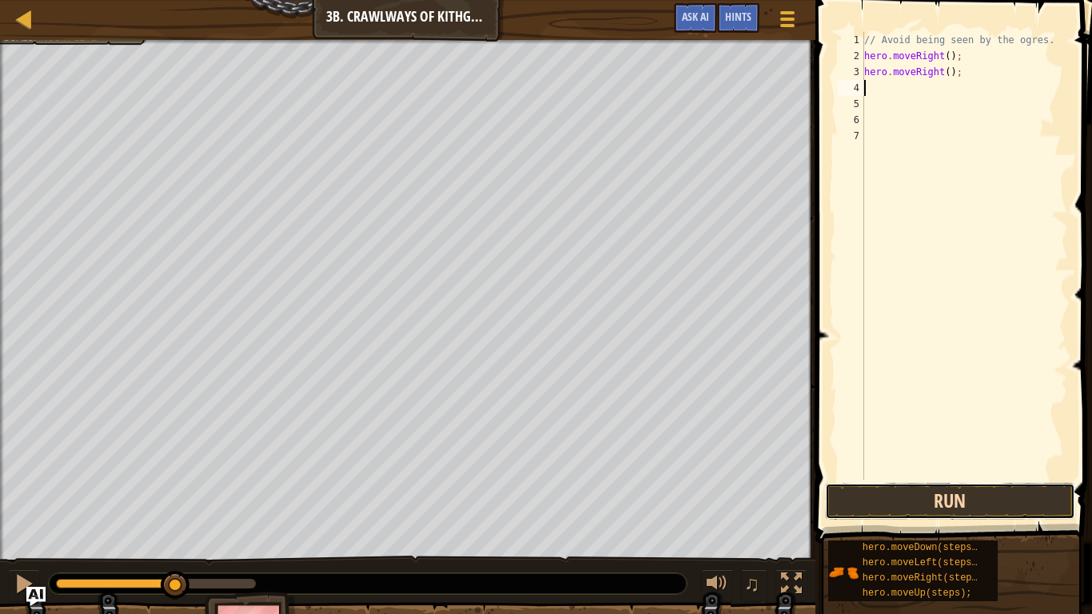
click at [913, 478] on button "Run" at bounding box center [949, 501] width 249 height 37
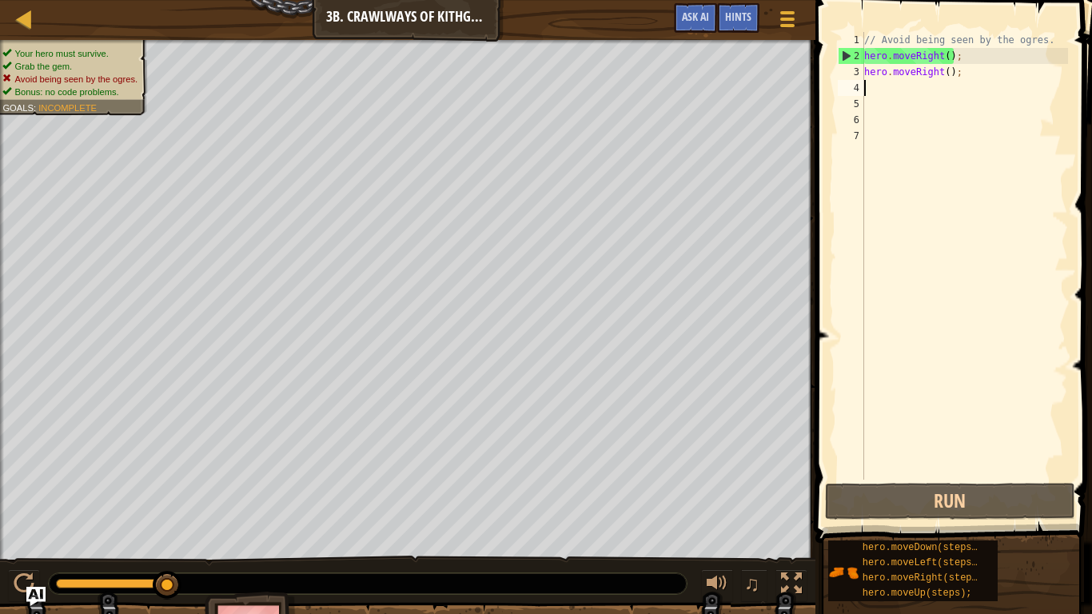
click at [991, 70] on div "// Avoid being seen by the ogres. hero . moveRight ( ) ; hero . moveRight ( ) ;" at bounding box center [964, 272] width 207 height 480
type textarea "hero.moveRight();"
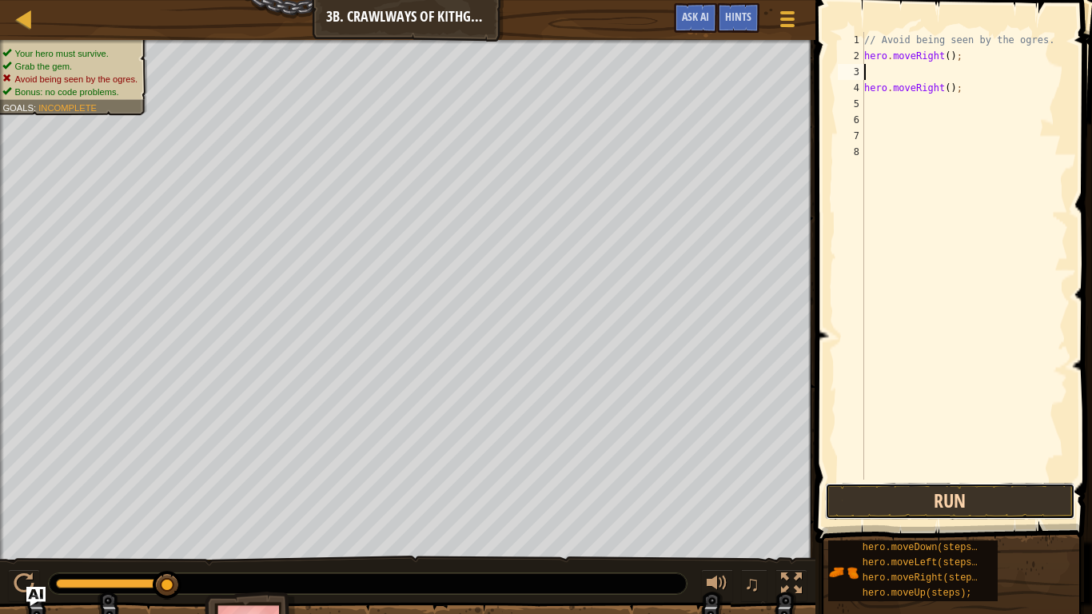
click at [933, 478] on button "Run" at bounding box center [949, 501] width 249 height 37
type textarea "h"
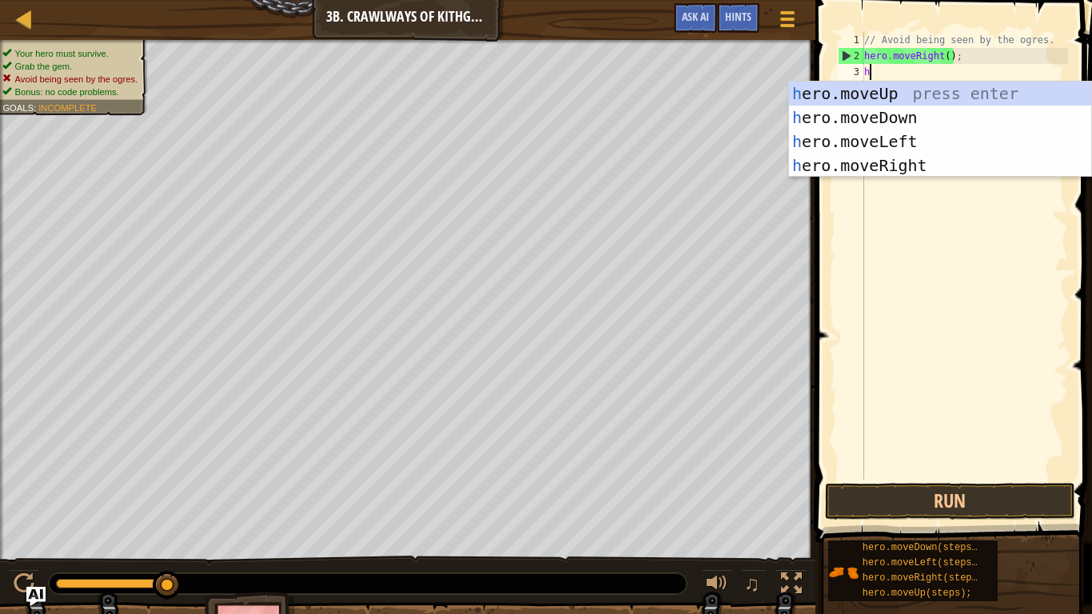
type textarea "her"
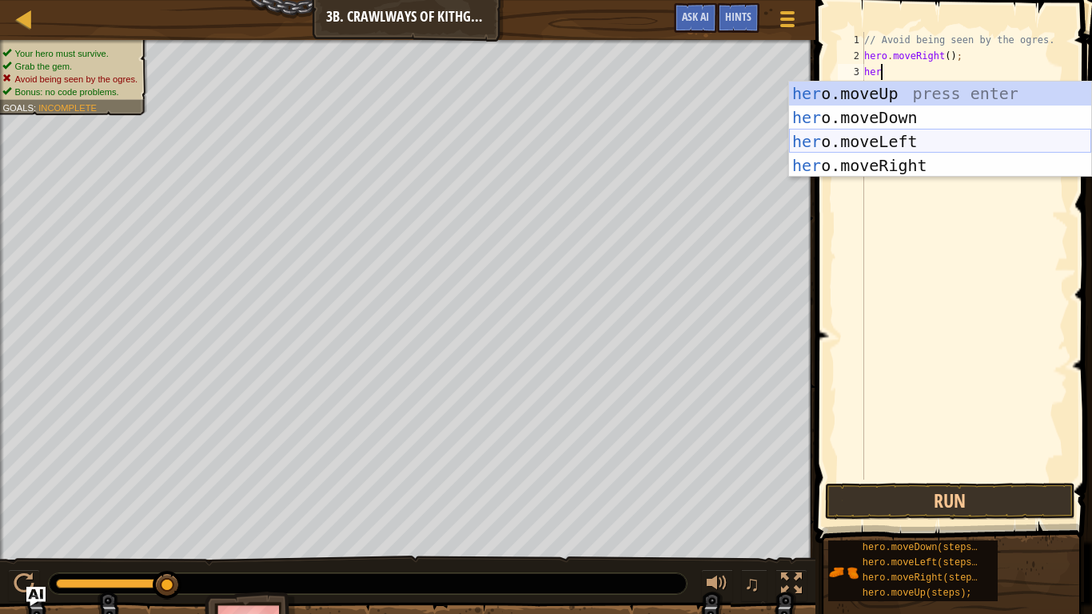
click at [943, 142] on div "her o.moveUp press enter her o.moveDown press enter her o.moveLeft press enter …" at bounding box center [940, 154] width 302 height 144
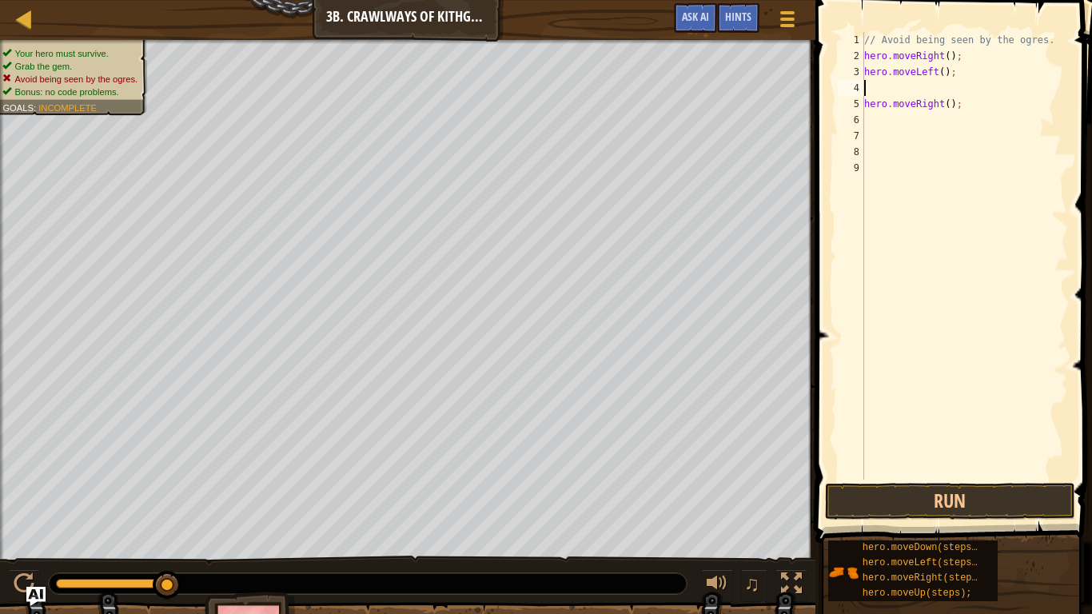
scroll to position [7, 0]
type textarea "hero.moveLeft();"
click at [1011, 478] on button "Run" at bounding box center [949, 501] width 249 height 37
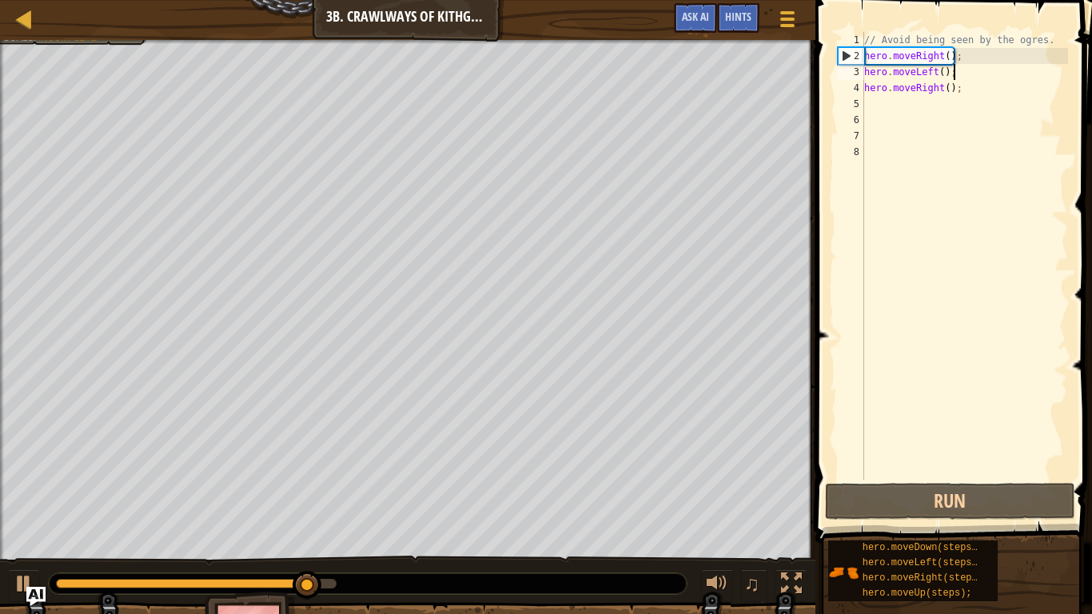
click at [951, 90] on div "// Avoid being seen by the ogres. hero . moveRight ( ) ; hero . moveLeft ( ) ; …" at bounding box center [964, 272] width 207 height 480
click at [946, 88] on div "// Avoid being seen by the ogres. hero . moveRight ( ) ; hero . moveLeft ( ) ; …" at bounding box center [964, 272] width 207 height 480
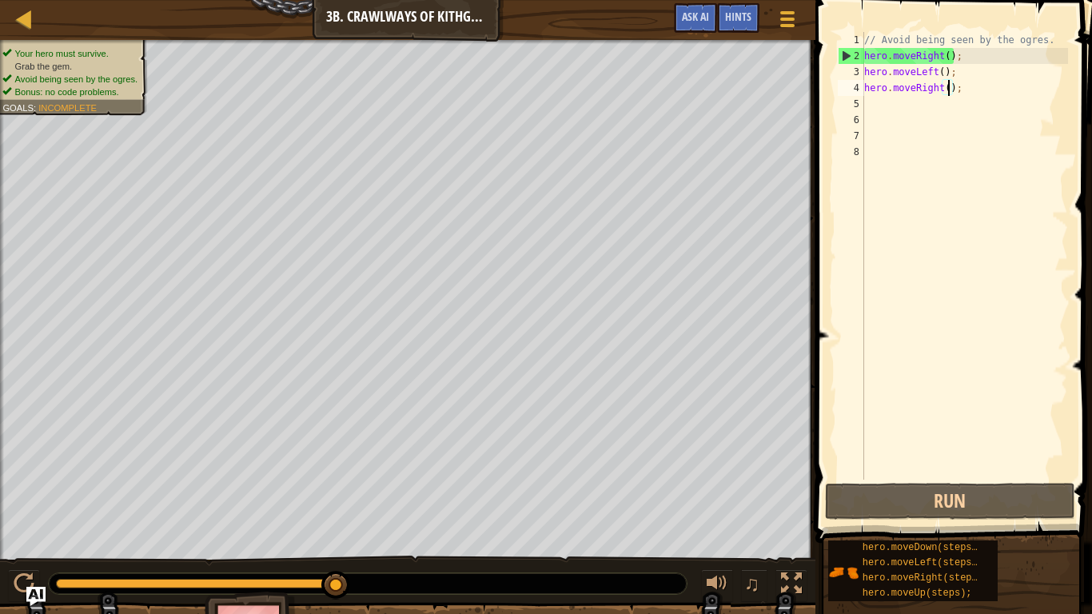
scroll to position [7, 14]
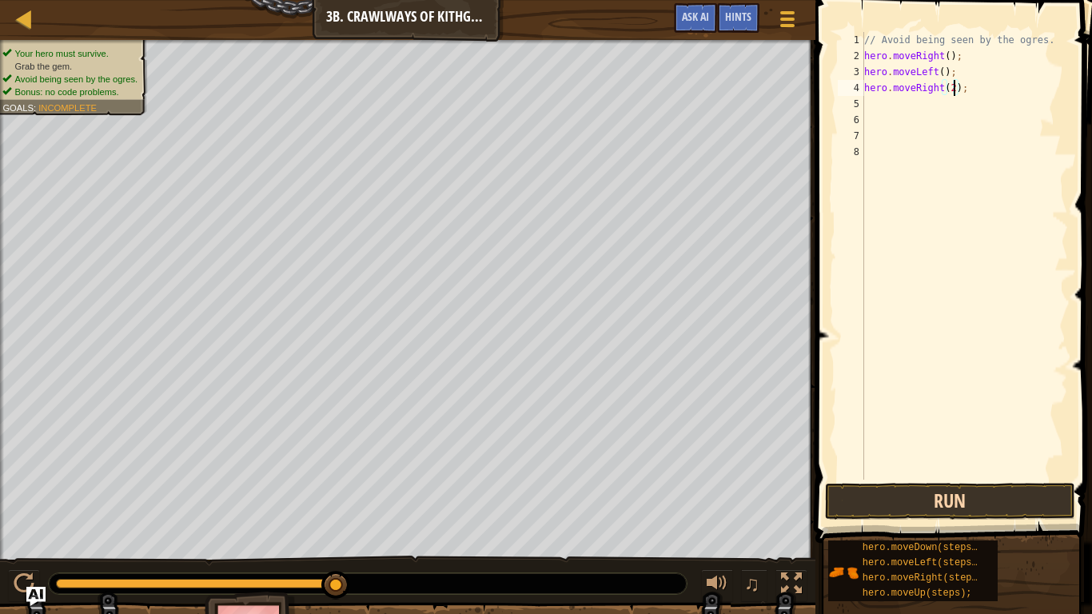
type textarea "hero.moveRight(2);"
click at [890, 478] on button "Run" at bounding box center [949, 501] width 249 height 37
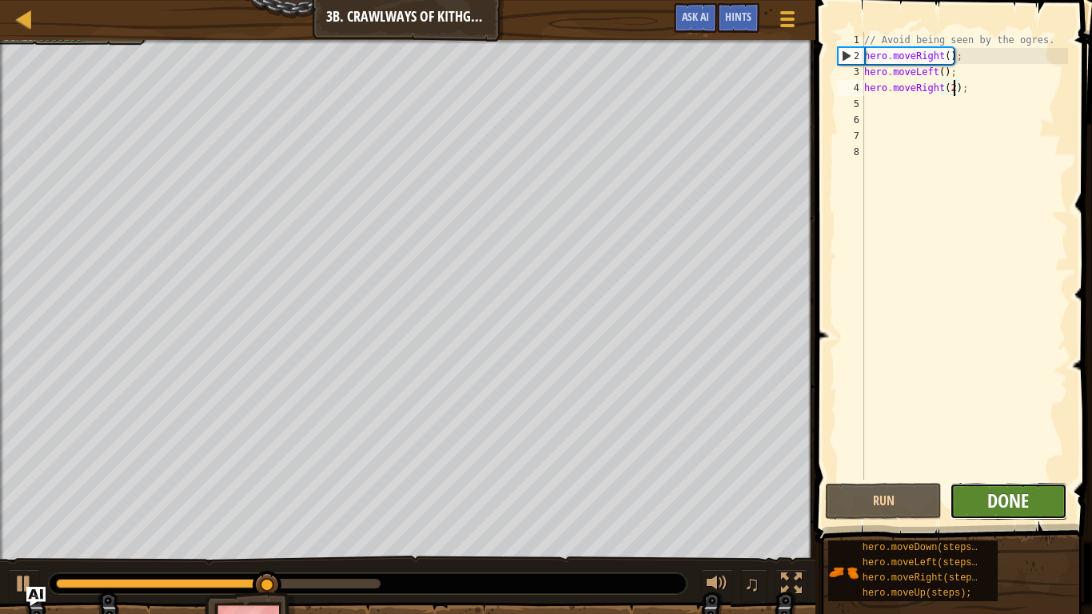
click at [1013, 478] on span "Done" at bounding box center [1008, 501] width 42 height 26
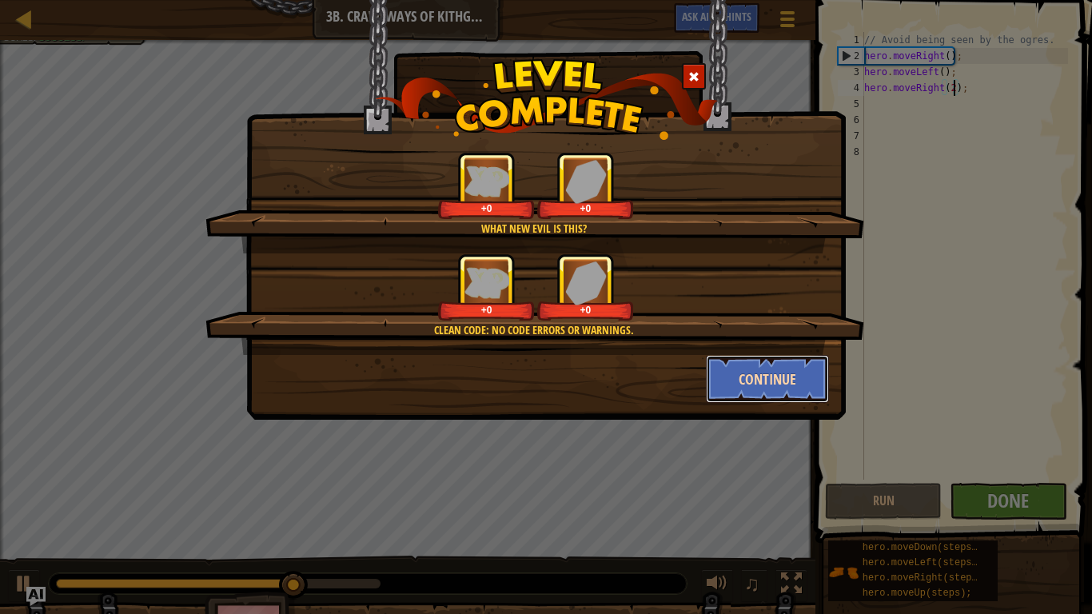
click at [776, 370] on button "Continue" at bounding box center [768, 379] width 124 height 48
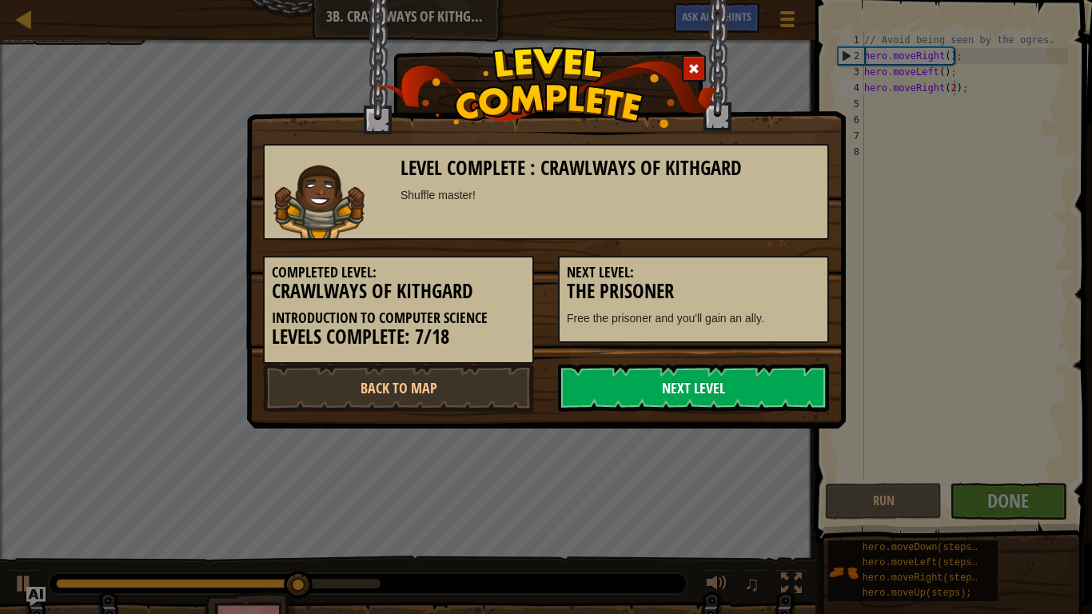
click at [781, 371] on link "Next Level" at bounding box center [693, 388] width 271 height 48
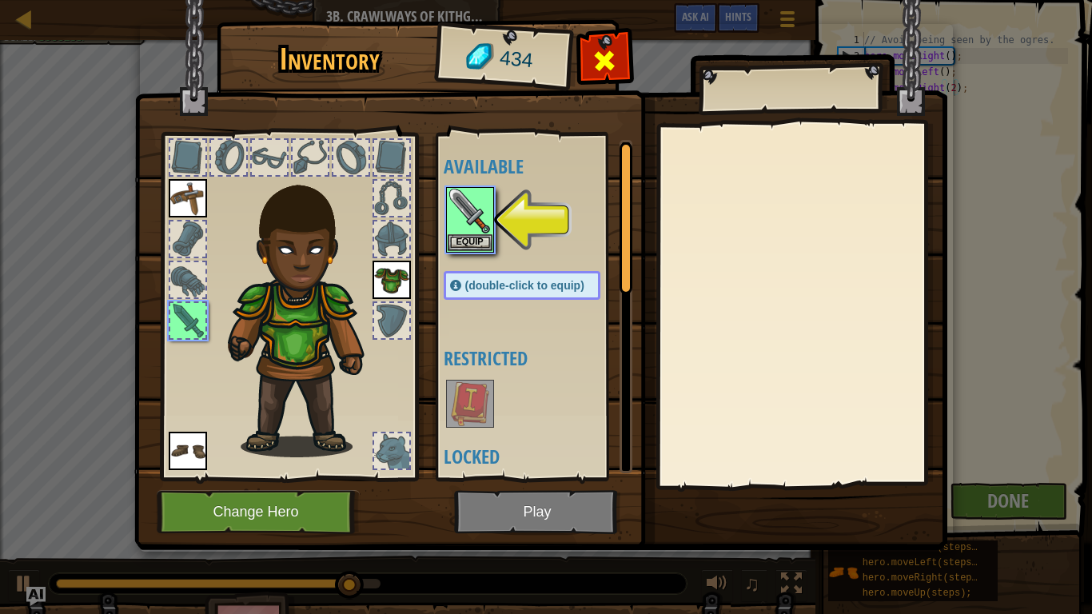
click at [593, 67] on span at bounding box center [604, 61] width 26 height 26
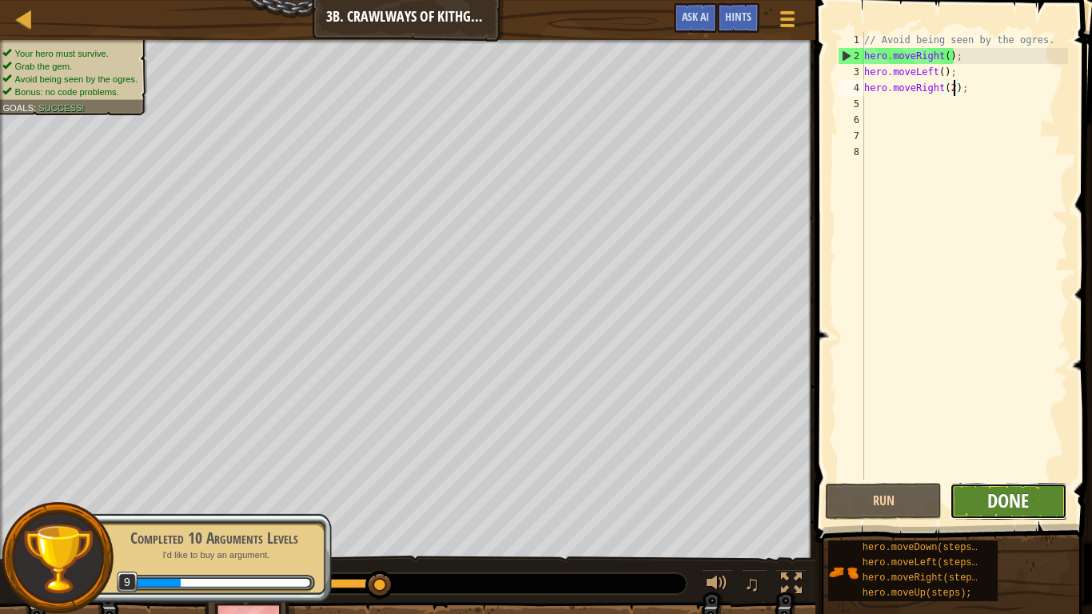
click at [1018, 478] on span "Done" at bounding box center [1008, 501] width 42 height 26
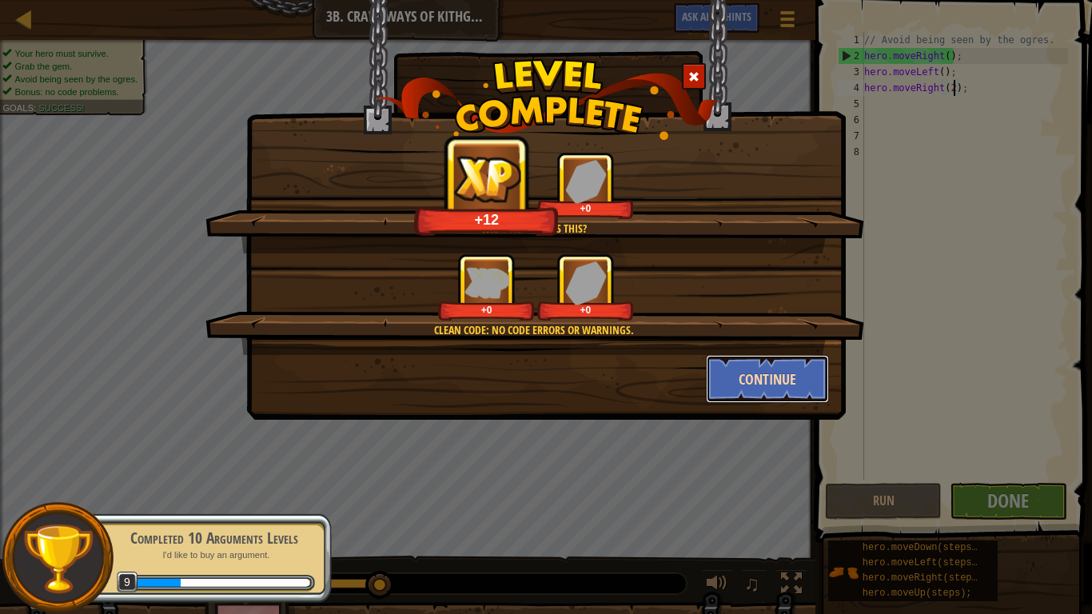
click at [782, 386] on button "Continue" at bounding box center [768, 379] width 124 height 48
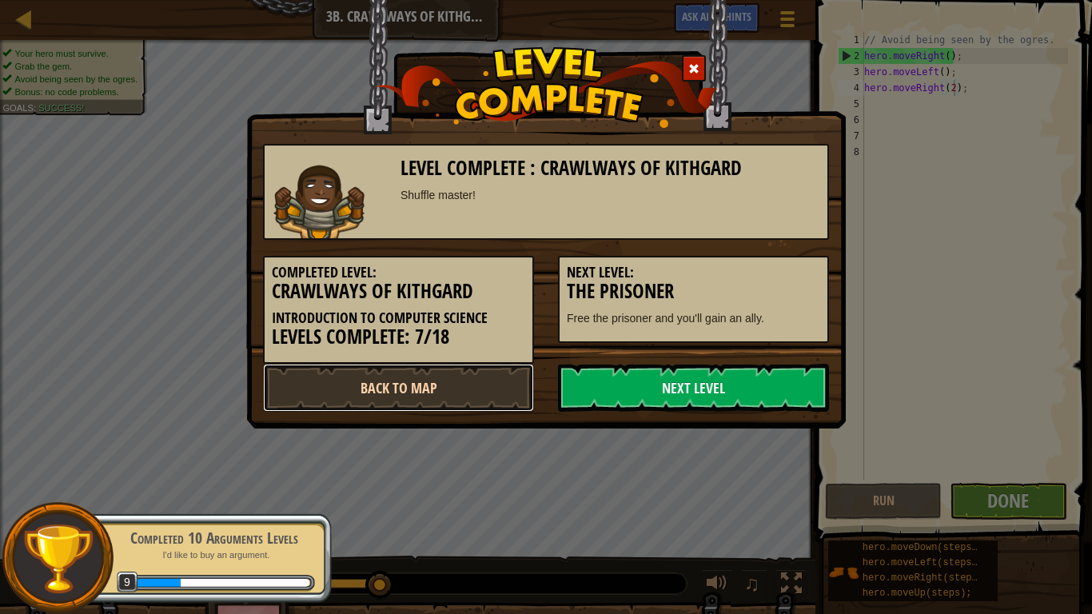
click at [462, 387] on link "Back to Map" at bounding box center [398, 388] width 271 height 48
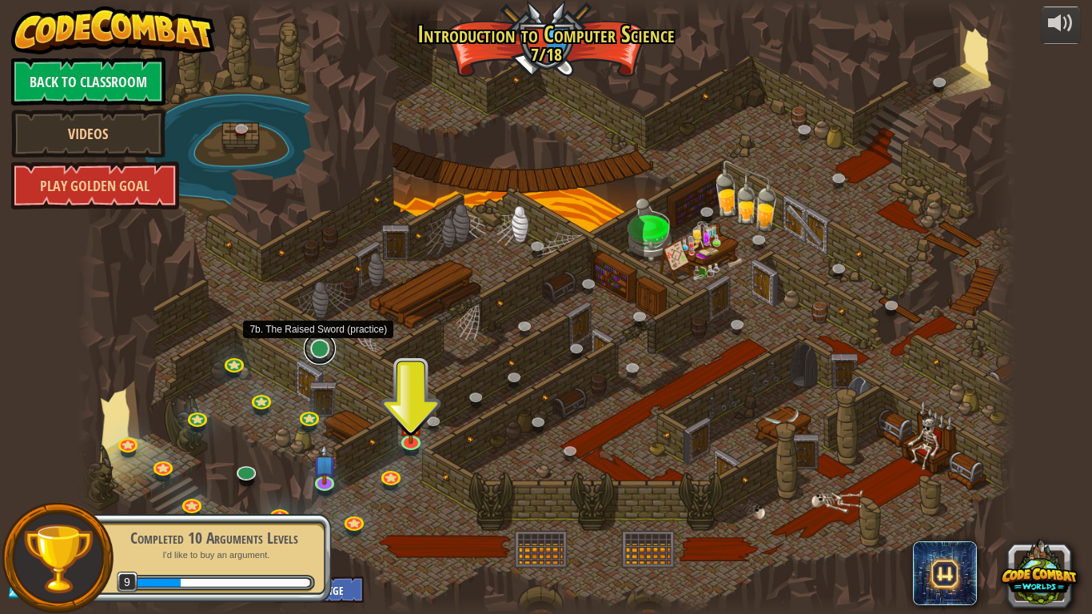
click at [327, 348] on link at bounding box center [320, 348] width 32 height 32
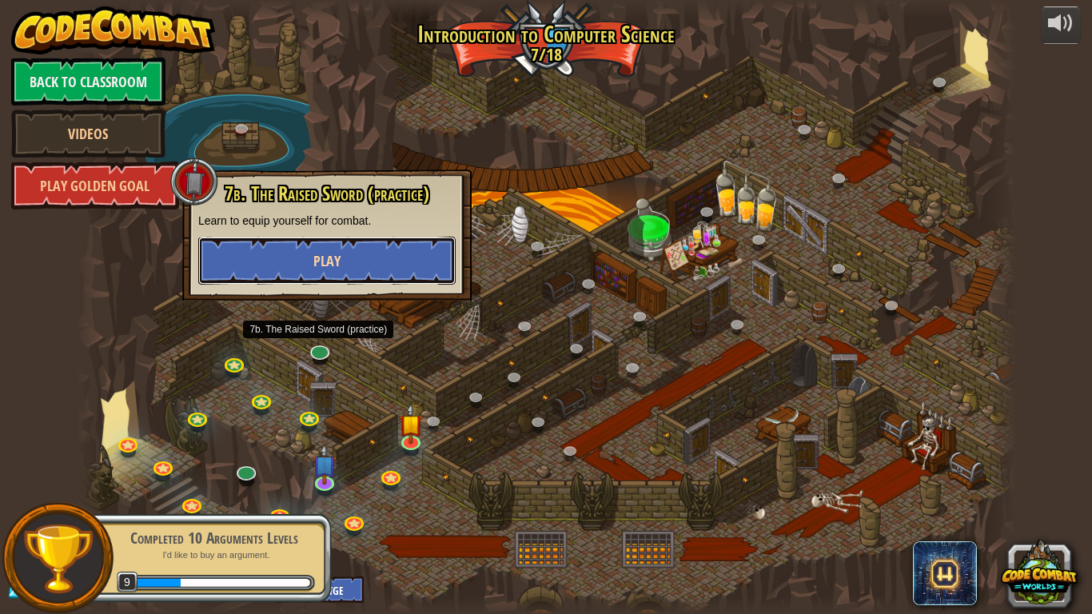
click at [290, 269] on button "Play" at bounding box center [326, 261] width 257 height 48
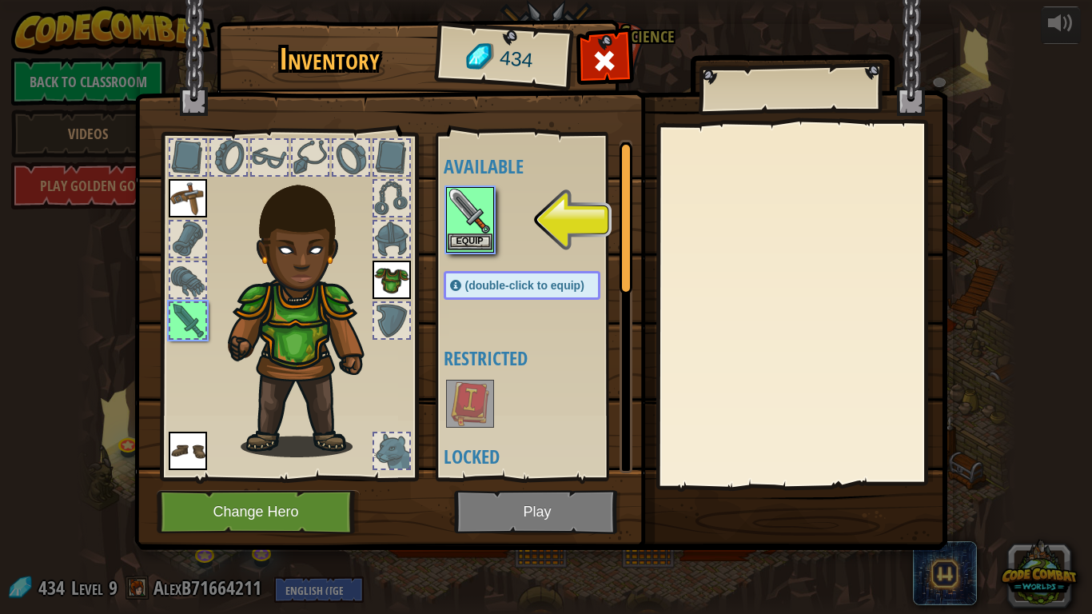
click at [465, 227] on img at bounding box center [470, 211] width 45 height 45
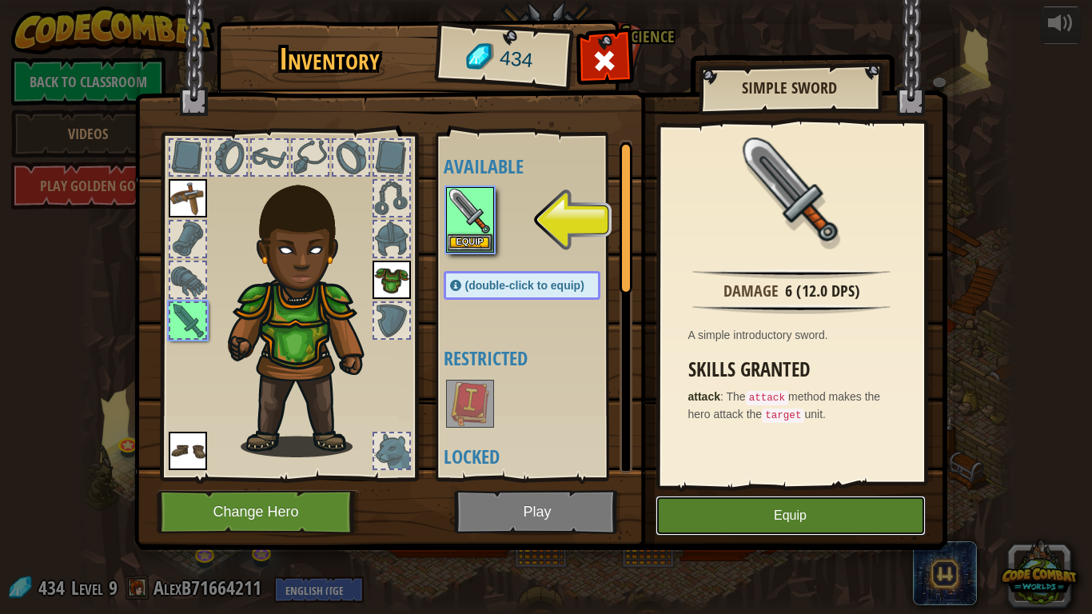
click at [777, 478] on button "Equip" at bounding box center [790, 516] width 270 height 40
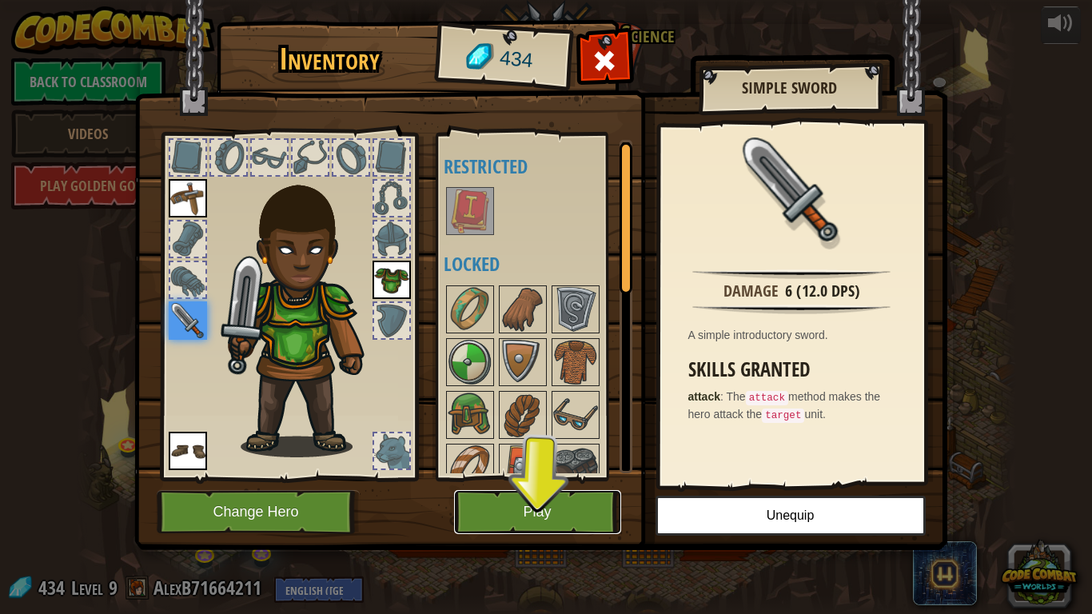
click at [491, 478] on button "Play" at bounding box center [537, 512] width 167 height 44
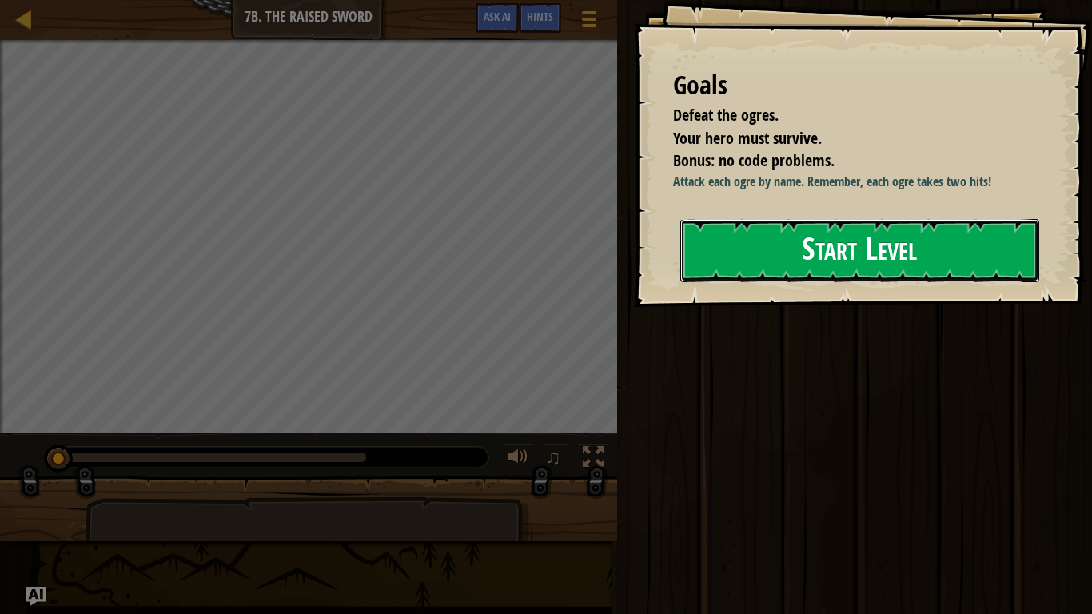
click at [853, 280] on button "Start Level" at bounding box center [859, 250] width 359 height 63
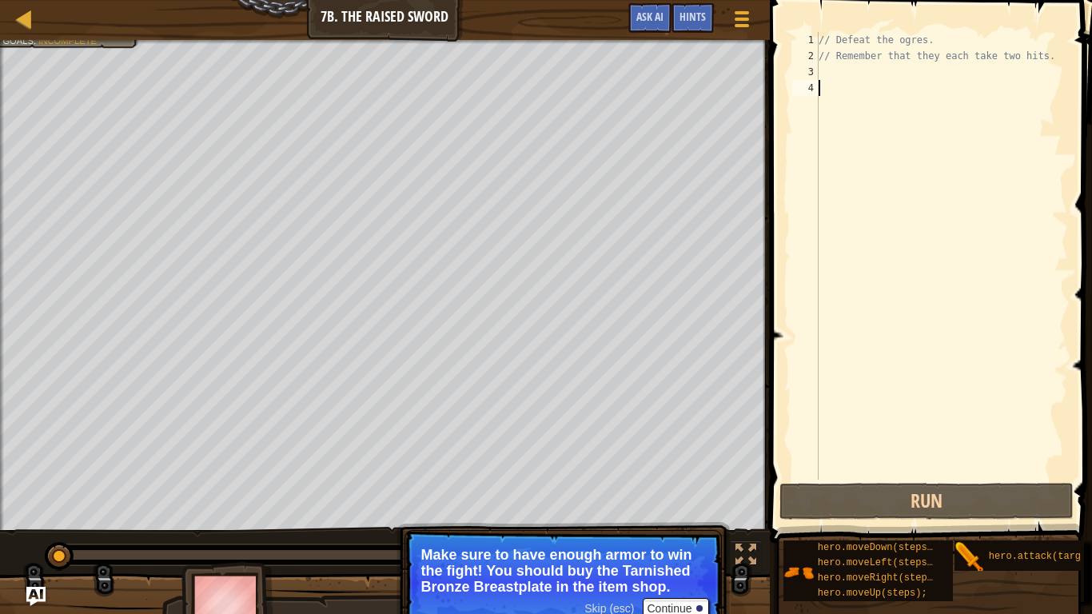
type textarea "\"
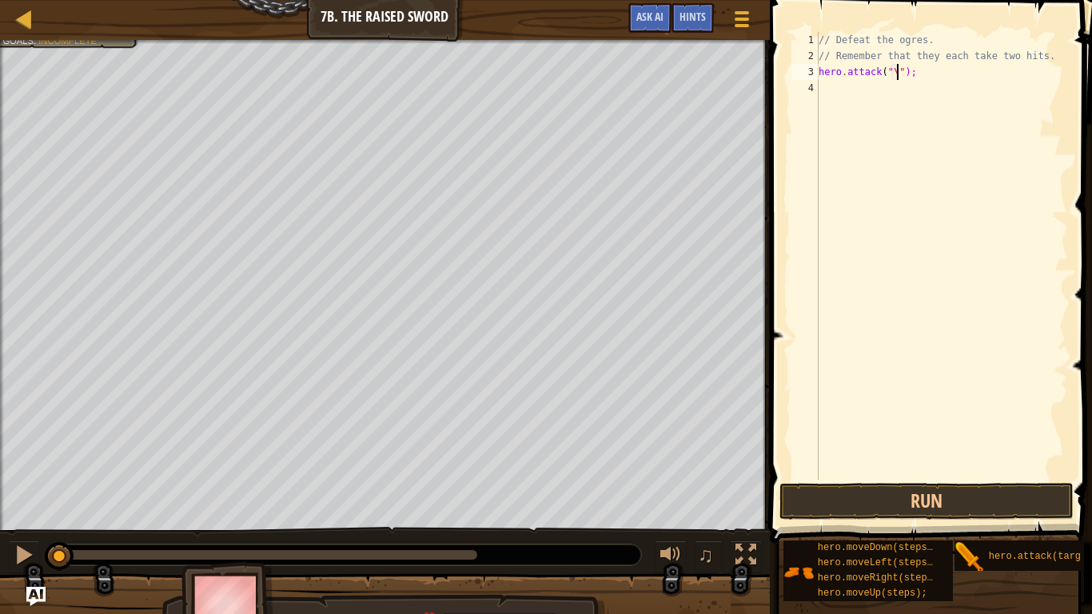
scroll to position [7, 12]
type textarea "hero.attack("Rig");"
drag, startPoint x: 947, startPoint y: 76, endPoint x: 820, endPoint y: 71, distance: 127.2
click at [820, 71] on div "// Defeat the ogres. // Remember that they each take two hits. hero . attack ( …" at bounding box center [941, 272] width 253 height 480
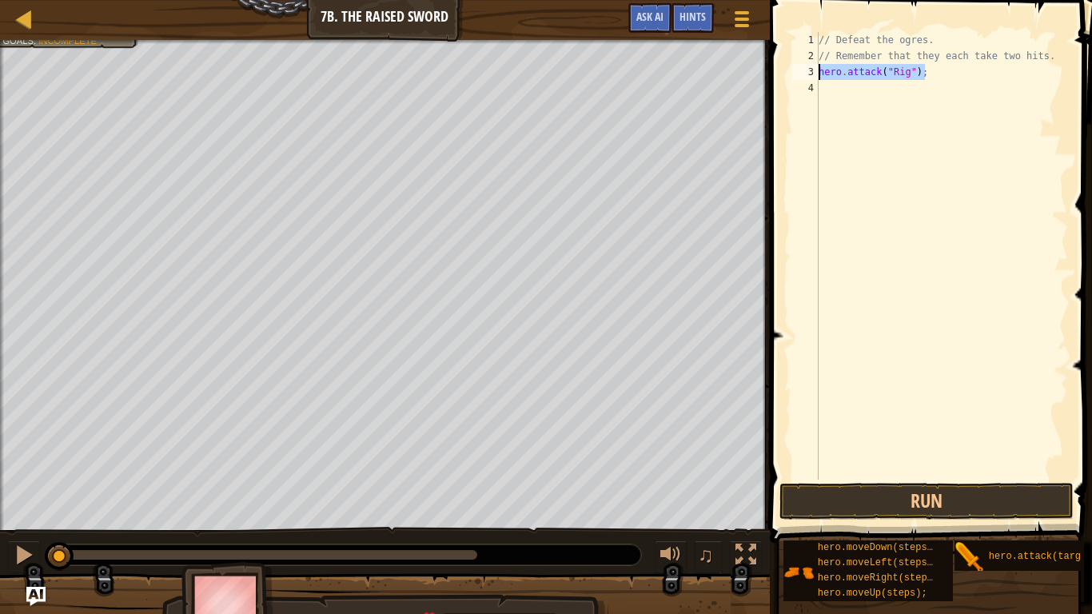
click at [838, 91] on div "// Defeat the ogres. // Remember that they each take two hits. hero . attack ( …" at bounding box center [941, 272] width 253 height 480
type textarea "hero.attack("Rig");"
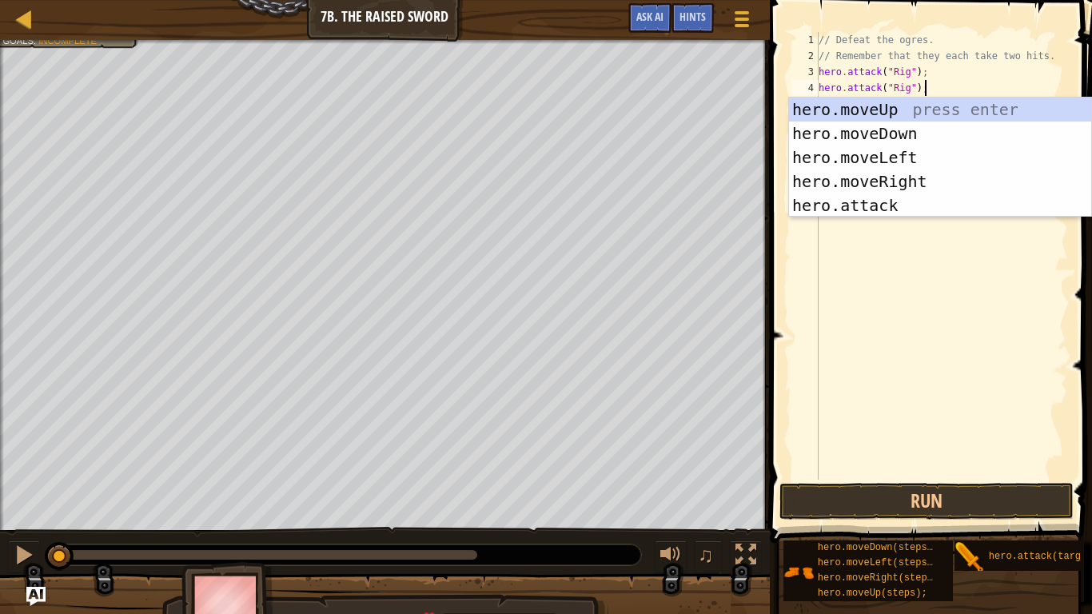
click at [971, 94] on div "// Defeat the ogres. // Remember that they each take two hits. hero . attack ( …" at bounding box center [941, 272] width 253 height 480
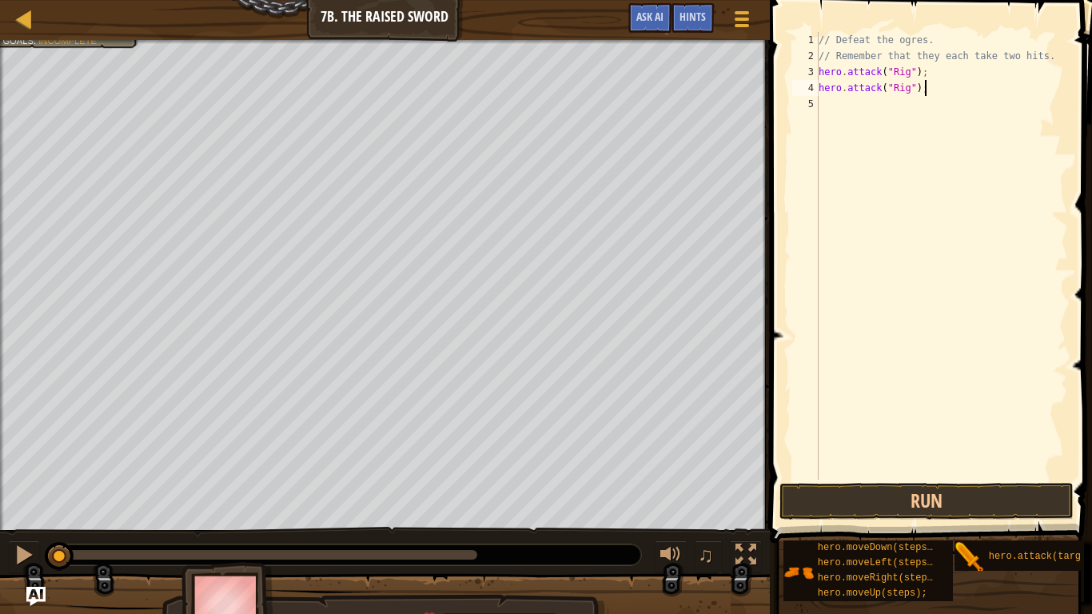
click at [971, 94] on div "// Defeat the ogres. // Remember that they each take two hits. hero . attack ( …" at bounding box center [941, 272] width 253 height 480
type textarea "hero.attack("Gurt");"
click at [1053, 114] on div "// Defeat the ogres. // Remember that they each take two hits. hero . attack ( …" at bounding box center [941, 272] width 253 height 480
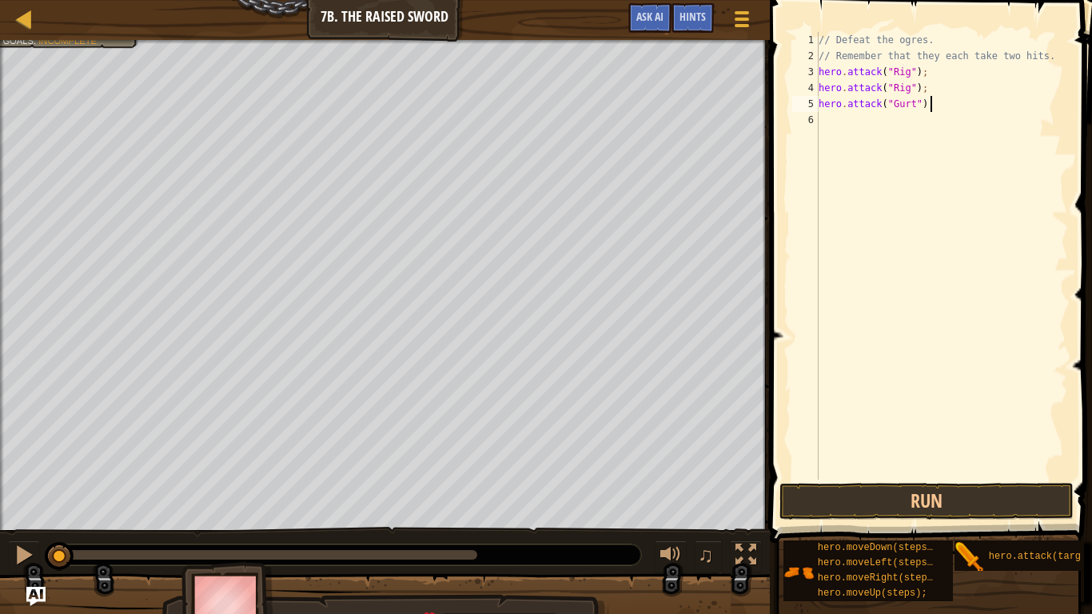
click at [1028, 106] on div "// Defeat the ogres. // Remember that they each take two hits. hero . attack ( …" at bounding box center [941, 272] width 253 height 480
type textarea "hero.attack("Gurt");"
drag, startPoint x: 1028, startPoint y: 106, endPoint x: 814, endPoint y: 106, distance: 213.4
click at [814, 106] on div "hero.attack("Gurt"); 1 2 3 4 5 6 // Defeat the ogres. // Remember that they eac…" at bounding box center [928, 256] width 279 height 448
click at [866, 118] on div "// Defeat the ogres. // Remember that they each take two hits. hero . attack ( …" at bounding box center [941, 272] width 253 height 480
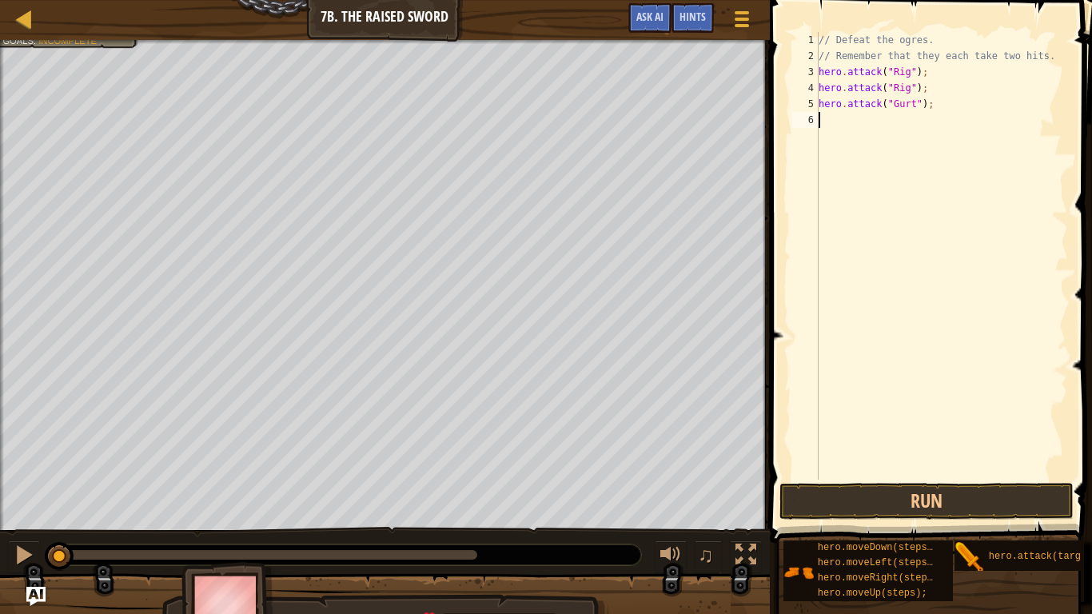
type textarea "hero.attack("Gurt");"
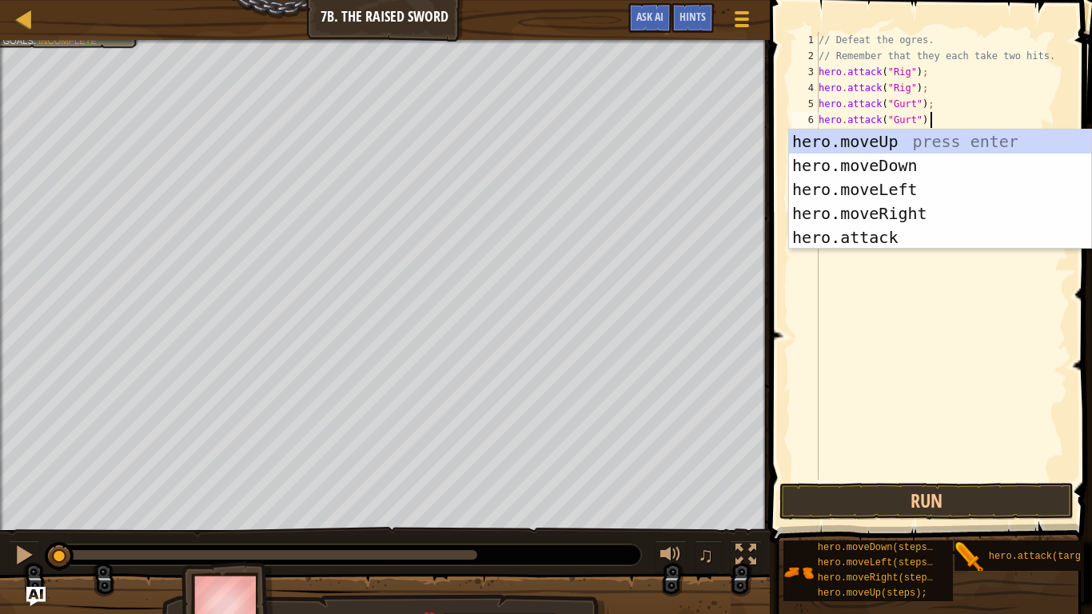
click at [951, 107] on div "// Defeat the ogres. // Remember that they each take two hits. hero . attack ( …" at bounding box center [941, 272] width 253 height 480
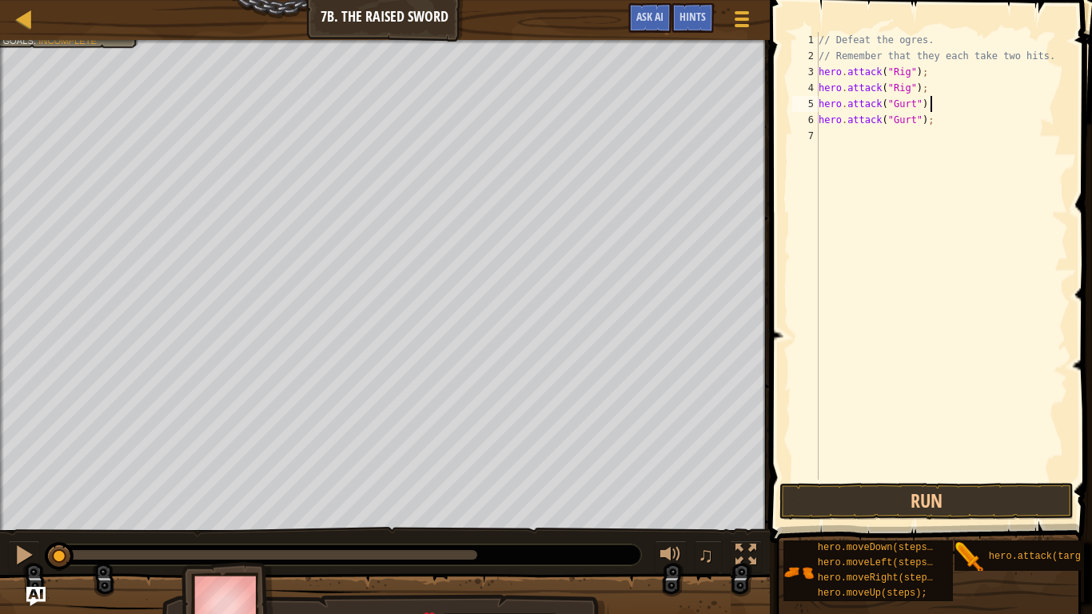
click at [954, 113] on div "// Defeat the ogres. // Remember that they each take two hits. hero . attack ( …" at bounding box center [941, 272] width 253 height 480
type textarea "z"
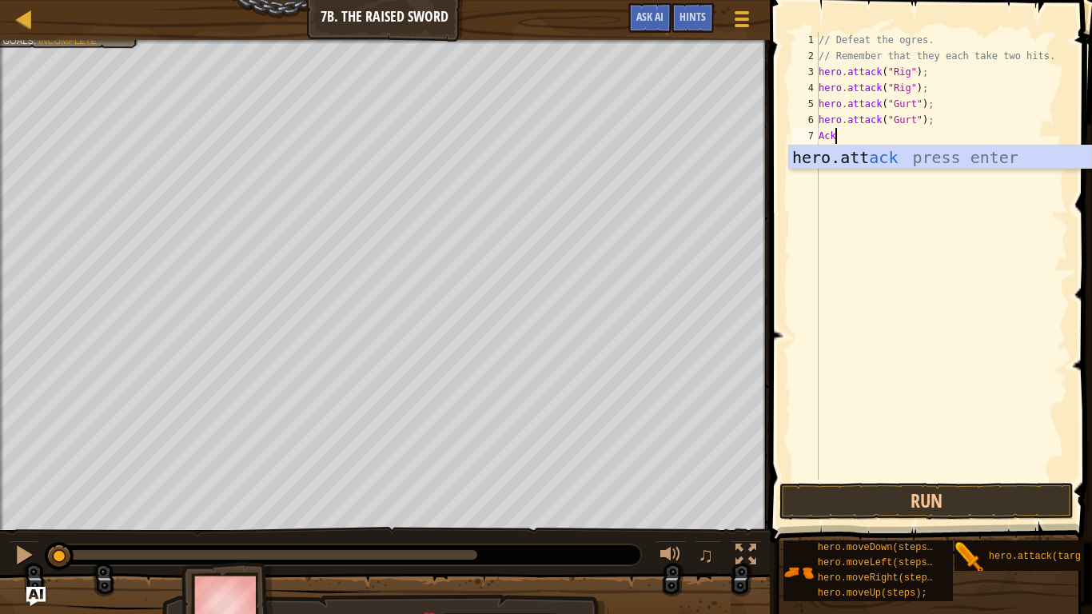
scroll to position [7, 2]
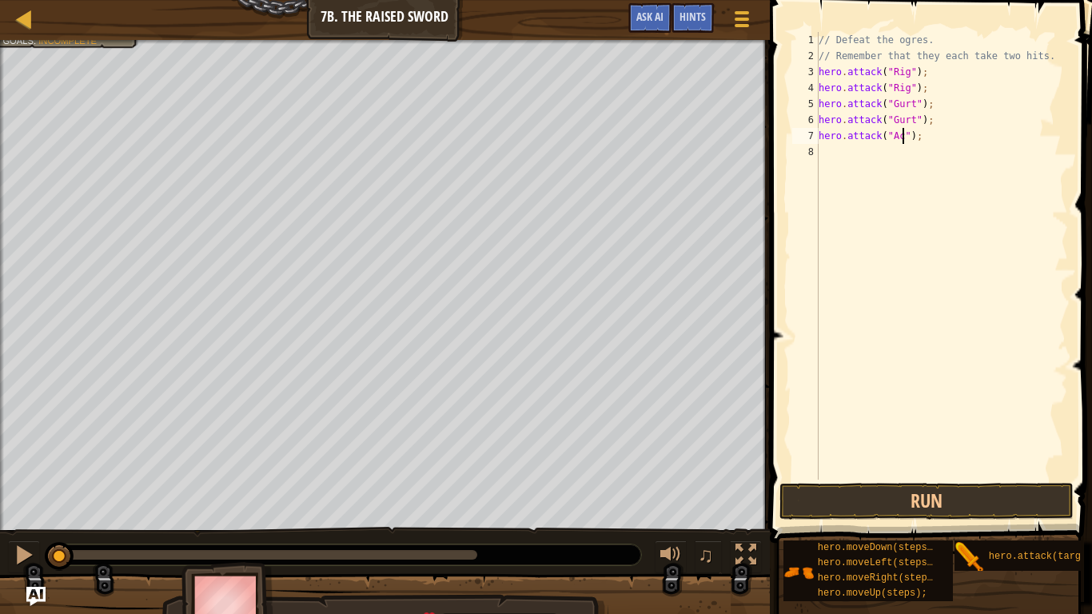
type textarea "hero.attack("Ack");"
click at [1010, 143] on div "// Defeat the ogres. // Remember that they each take two hits. hero . attack ( …" at bounding box center [941, 272] width 253 height 480
drag, startPoint x: 1010, startPoint y: 143, endPoint x: 818, endPoint y: 141, distance: 191.8
click at [818, 141] on div "// Defeat the ogres. // Remember that they each take two hits. hero . attack ( …" at bounding box center [941, 272] width 253 height 480
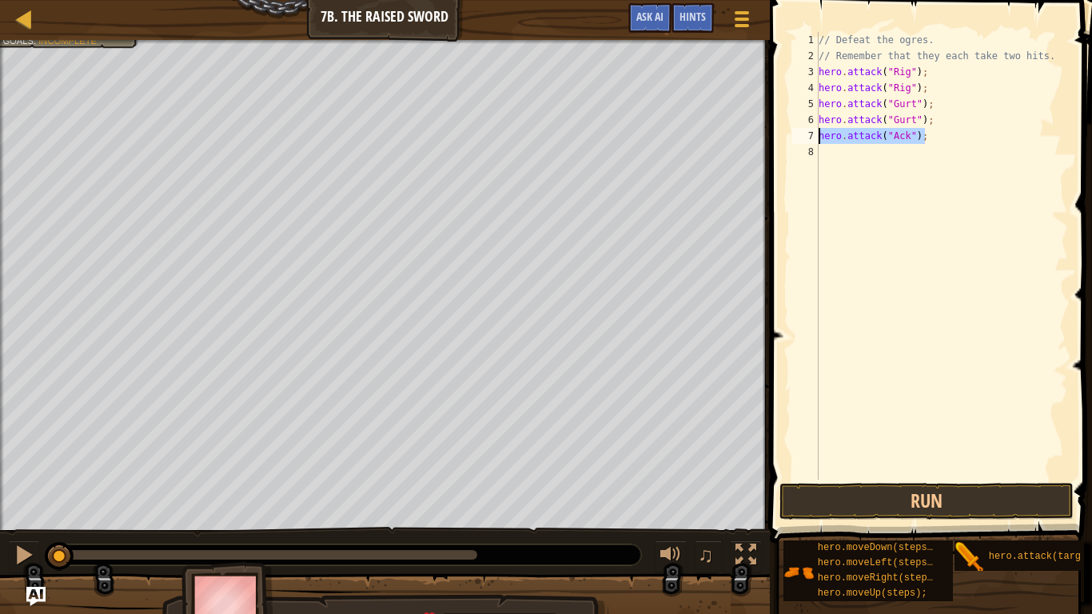
click at [831, 157] on div "// Defeat the ogres. // Remember that they each take two hits. hero . attack ( …" at bounding box center [941, 272] width 253 height 480
type textarea "v"
type textarea "hero.attack("Ack");"
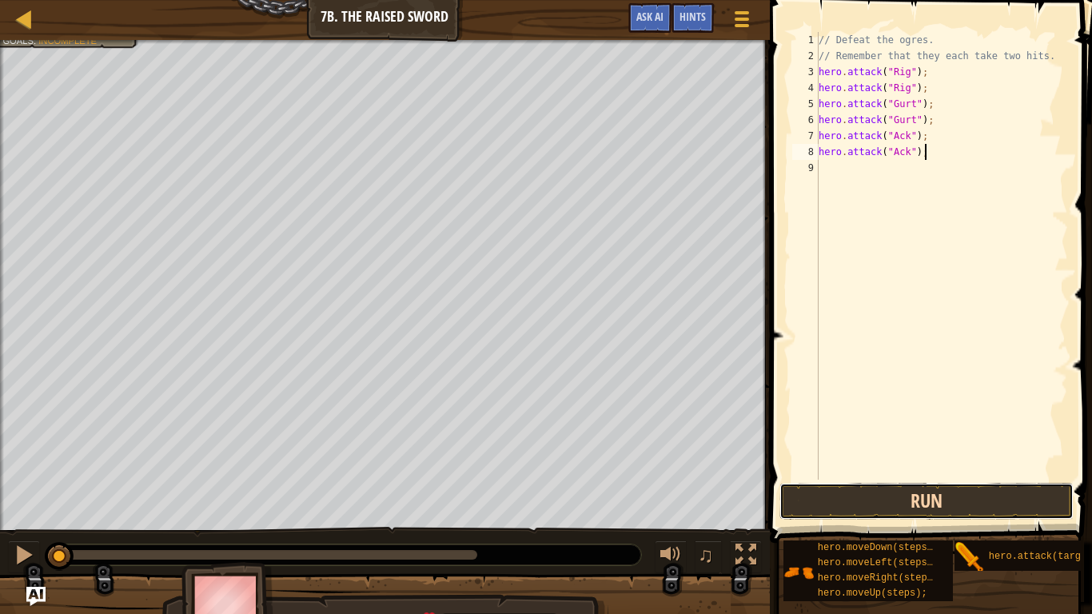
click at [904, 478] on button "Run" at bounding box center [926, 501] width 294 height 37
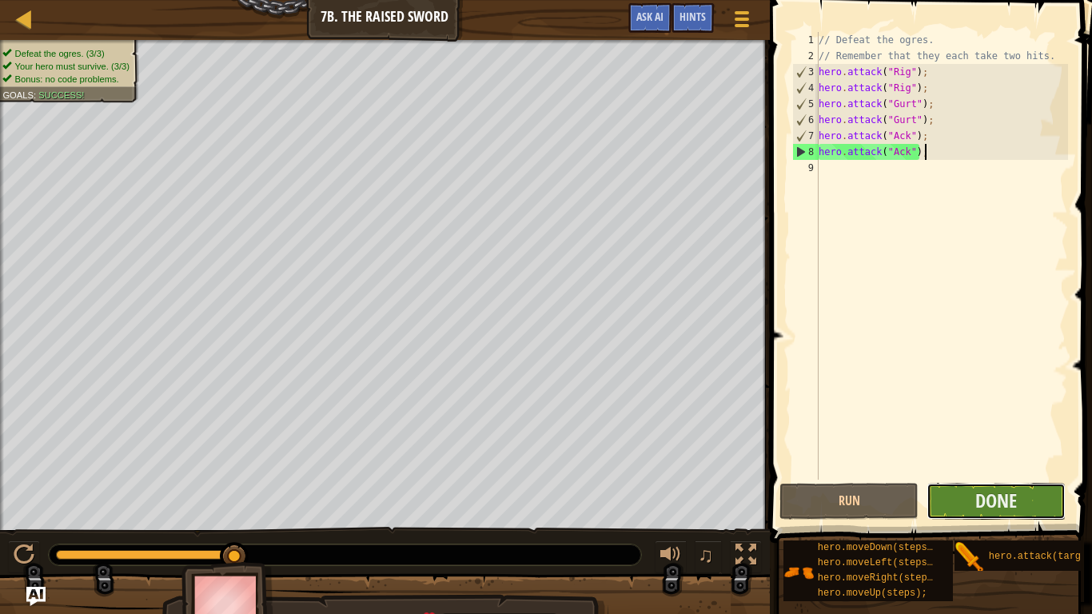
click at [938, 478] on button "Done" at bounding box center [995, 501] width 139 height 37
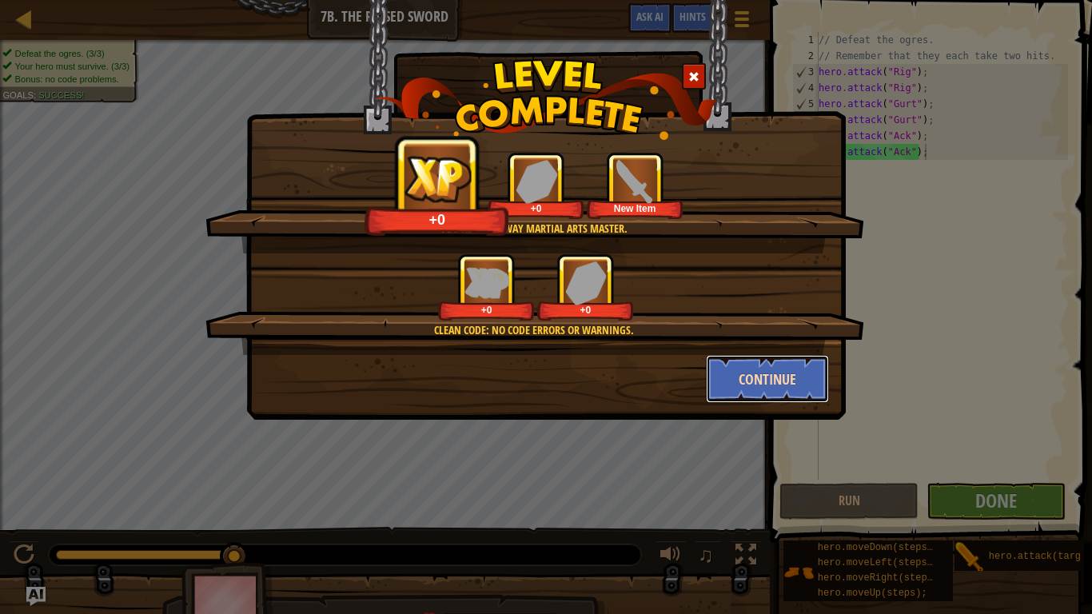
click at [803, 393] on button "Continue" at bounding box center [768, 379] width 124 height 48
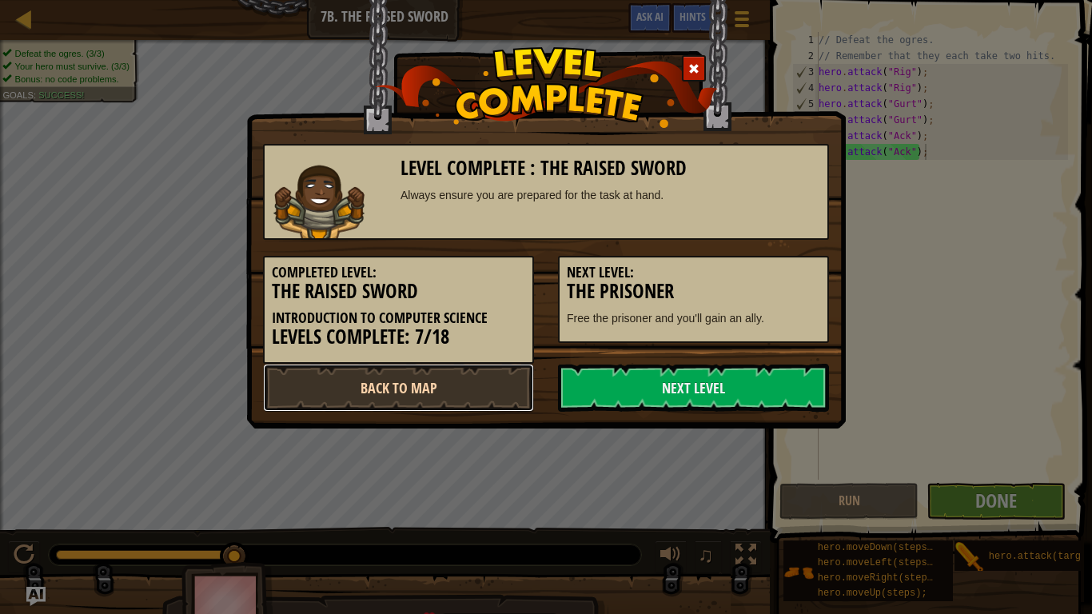
click at [380, 410] on link "Back to Map" at bounding box center [398, 388] width 271 height 48
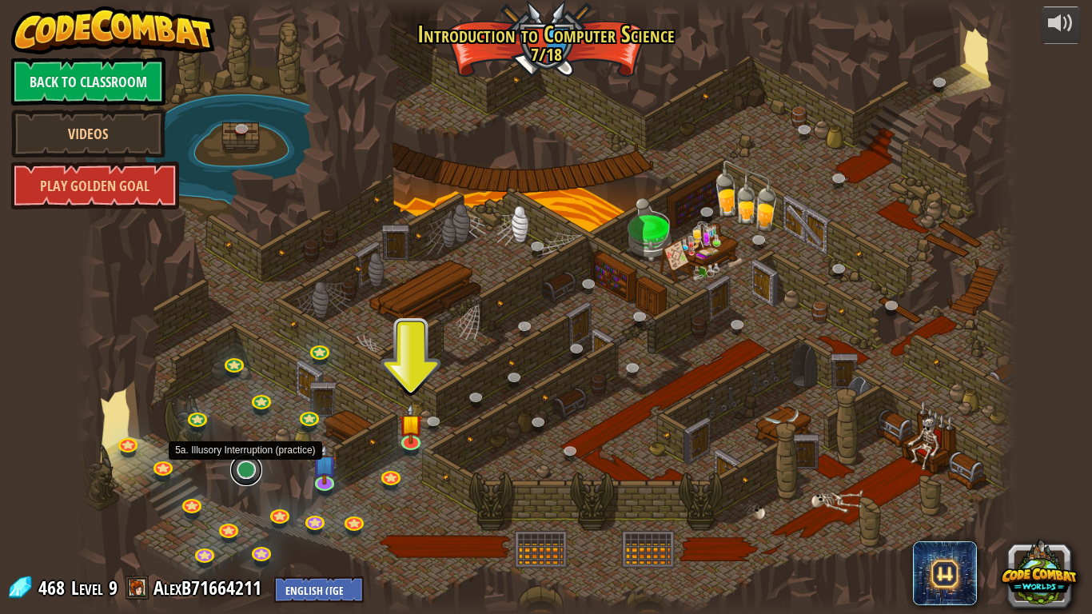
click at [245, 475] on link at bounding box center [246, 470] width 32 height 32
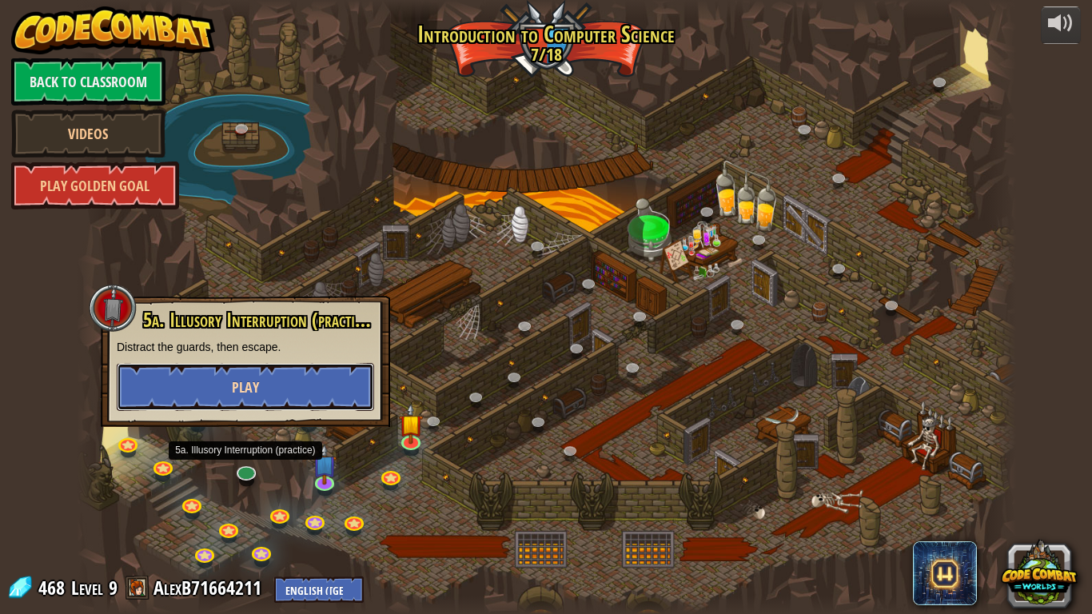
click at [217, 400] on button "Play" at bounding box center [245, 387] width 257 height 48
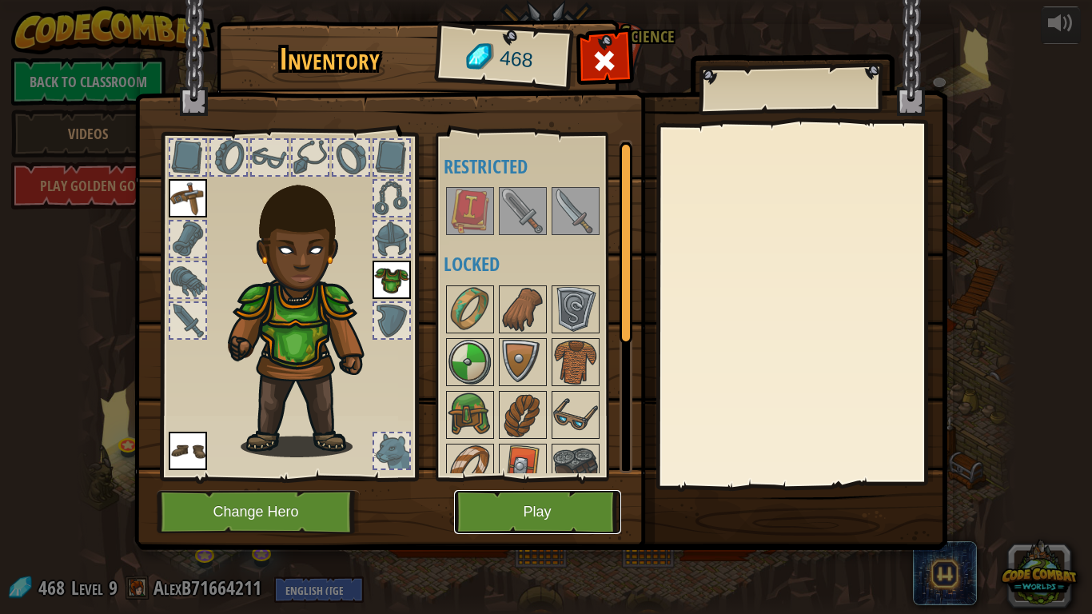
click at [482, 478] on button "Play" at bounding box center [537, 512] width 167 height 44
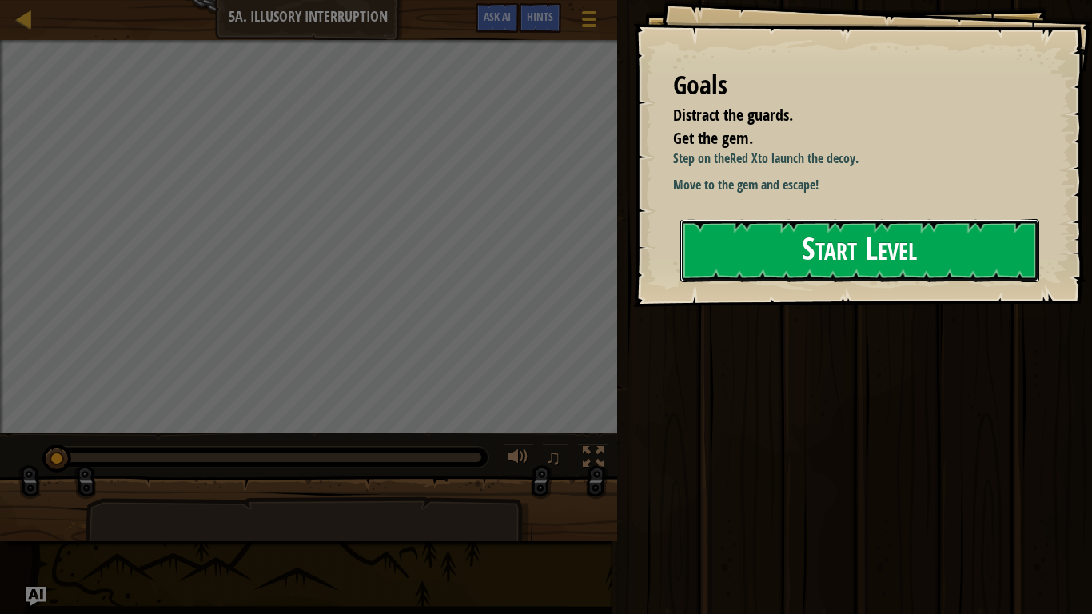
click at [754, 282] on button "Start Level" at bounding box center [859, 250] width 359 height 63
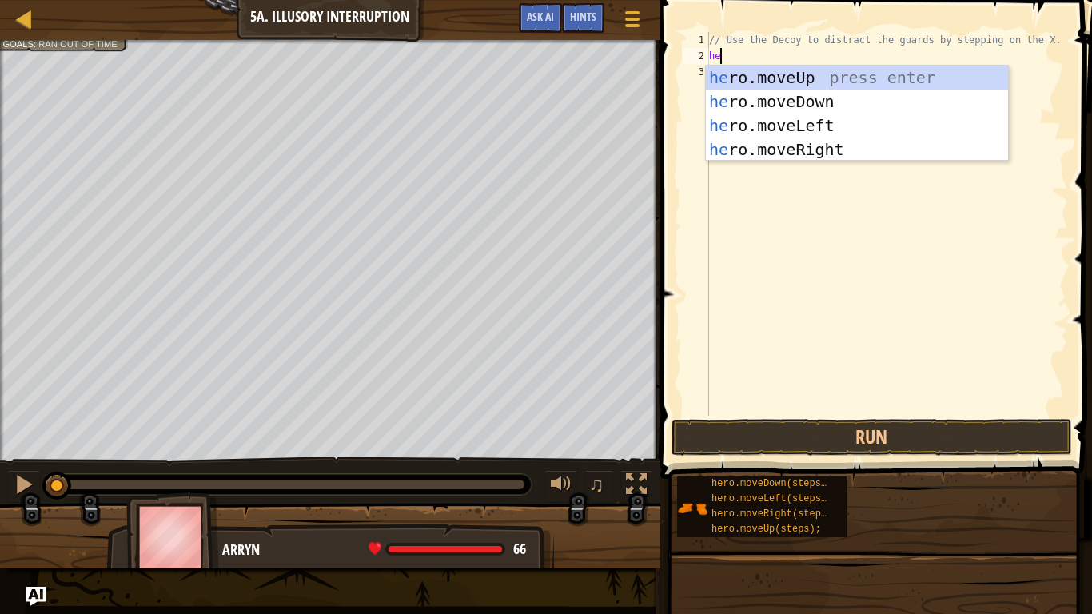
scroll to position [7, 2]
type textarea "hero"
click at [738, 159] on div "hero .moveUp press enter hero .moveDown press enter hero .moveLeft press enter …" at bounding box center [857, 138] width 302 height 144
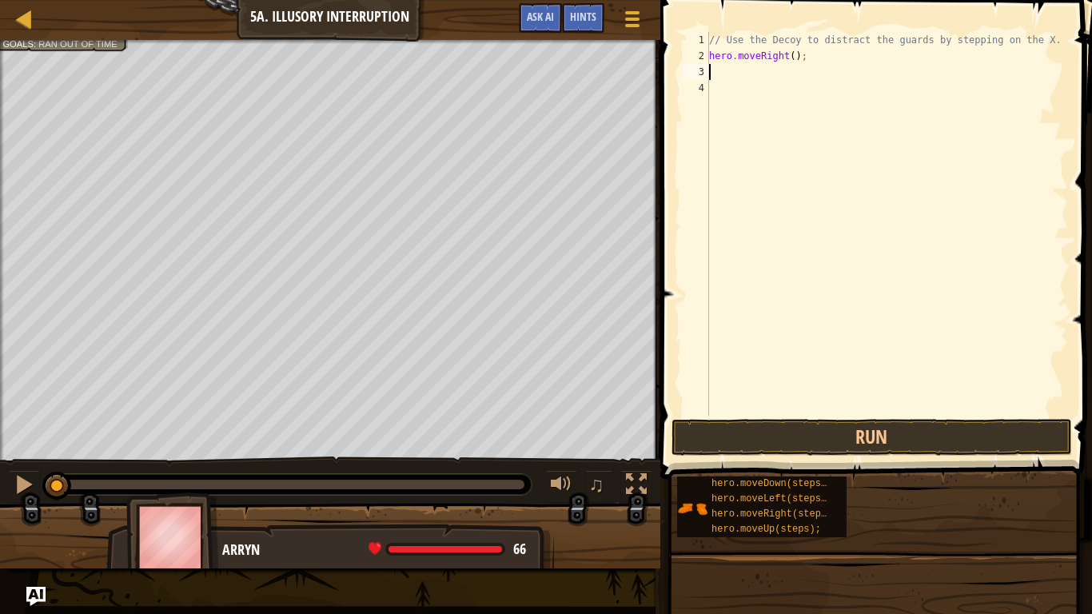
scroll to position [7, 0]
click at [797, 54] on div "// Use the Decoy to distract the guards by stepping on the X. hero . moveRight …" at bounding box center [887, 240] width 362 height 416
click at [790, 59] on div "// Use the Decoy to distract the guards by stepping on the X. hero . moveRight …" at bounding box center [887, 240] width 362 height 416
click at [814, 430] on button "Run" at bounding box center [871, 437] width 400 height 37
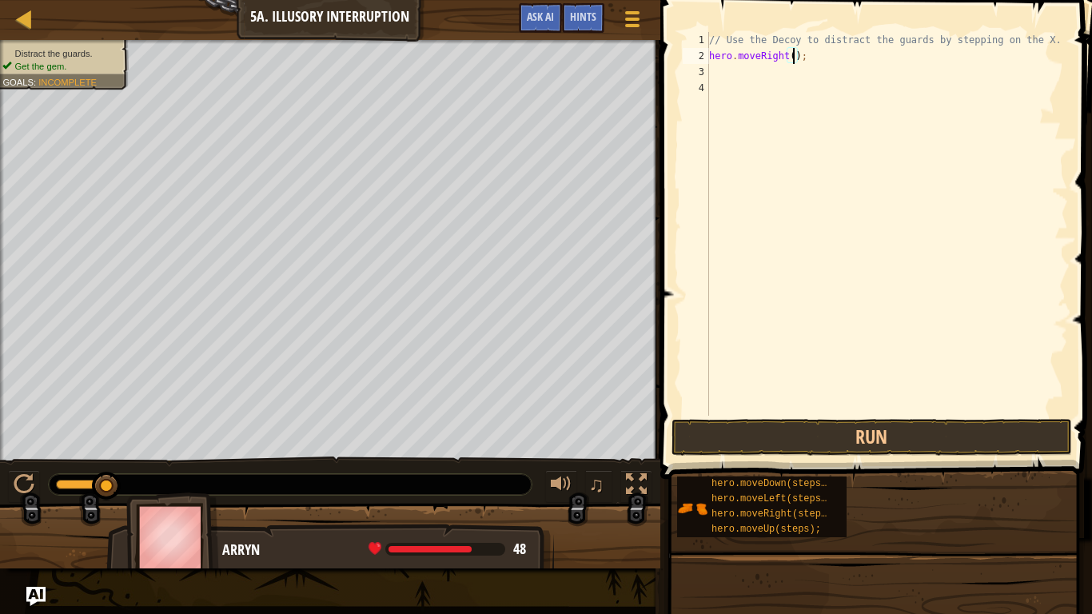
type textarea "hero.moveRight(5);"
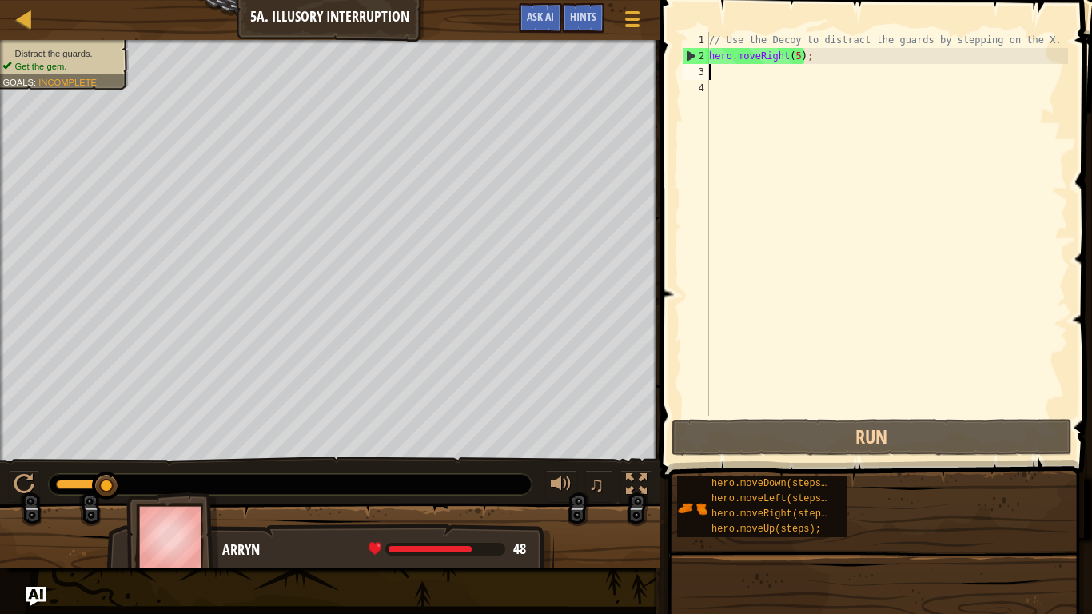
click at [809, 76] on div "// Use the Decoy to distract the guards by stepping on the X. hero . moveRight …" at bounding box center [887, 240] width 362 height 416
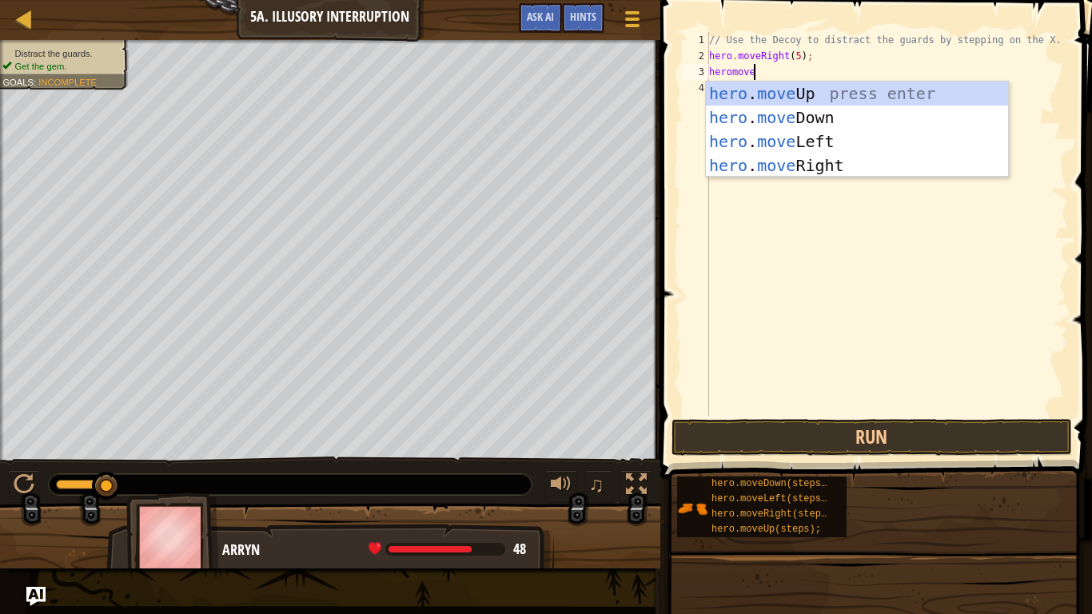
scroll to position [7, 6]
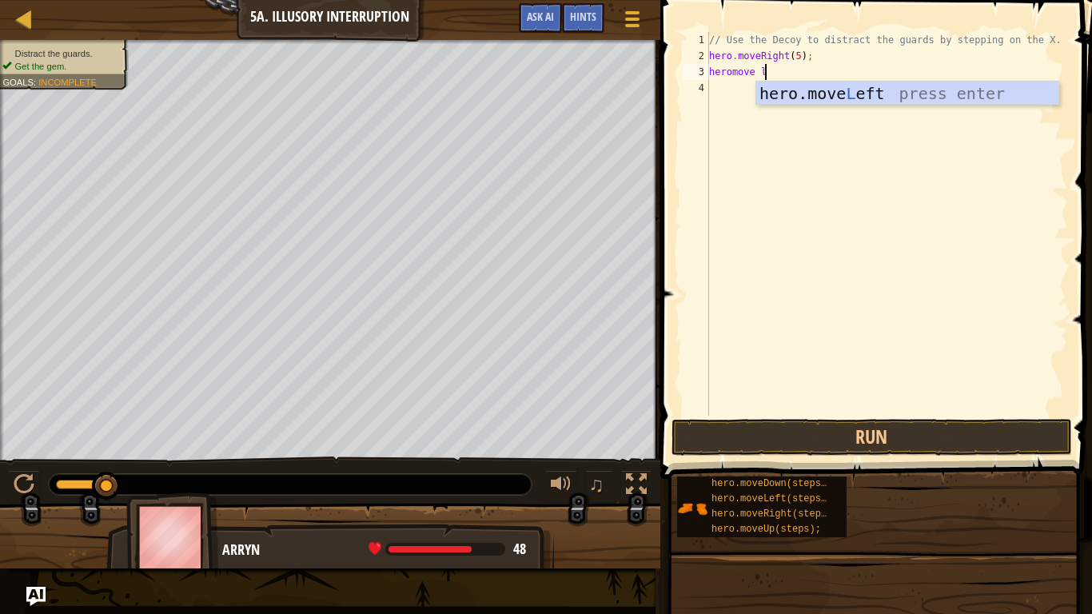
type textarea "heromove le"
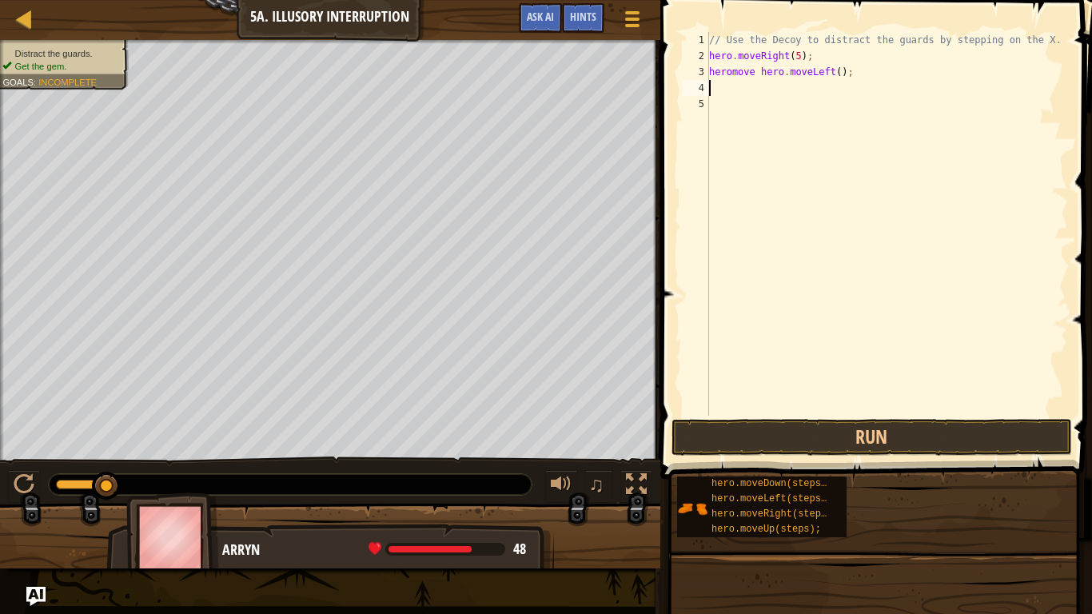
scroll to position [7, 0]
click at [832, 75] on div "// Use the Decoy to distract the guards by stepping on the X. hero . moveRight …" at bounding box center [887, 240] width 362 height 416
click at [840, 74] on div "// Use the Decoy to distract the guards by stepping on the X. hero . moveRight …" at bounding box center [887, 240] width 362 height 416
type textarea "heromove hero.moveLeft(4);"
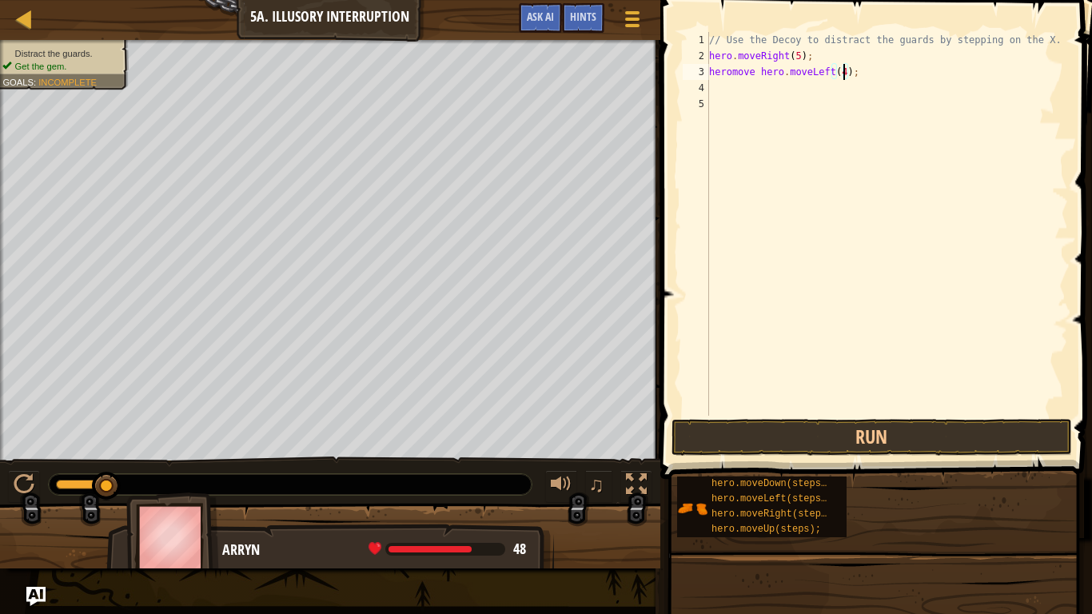
click at [826, 102] on div "// Use the Decoy to distract the guards by stepping on the X. hero . moveRight …" at bounding box center [887, 240] width 362 height 416
click at [807, 82] on div "// Use the Decoy to distract the guards by stepping on the X. hero . moveRight …" at bounding box center [887, 240] width 362 height 416
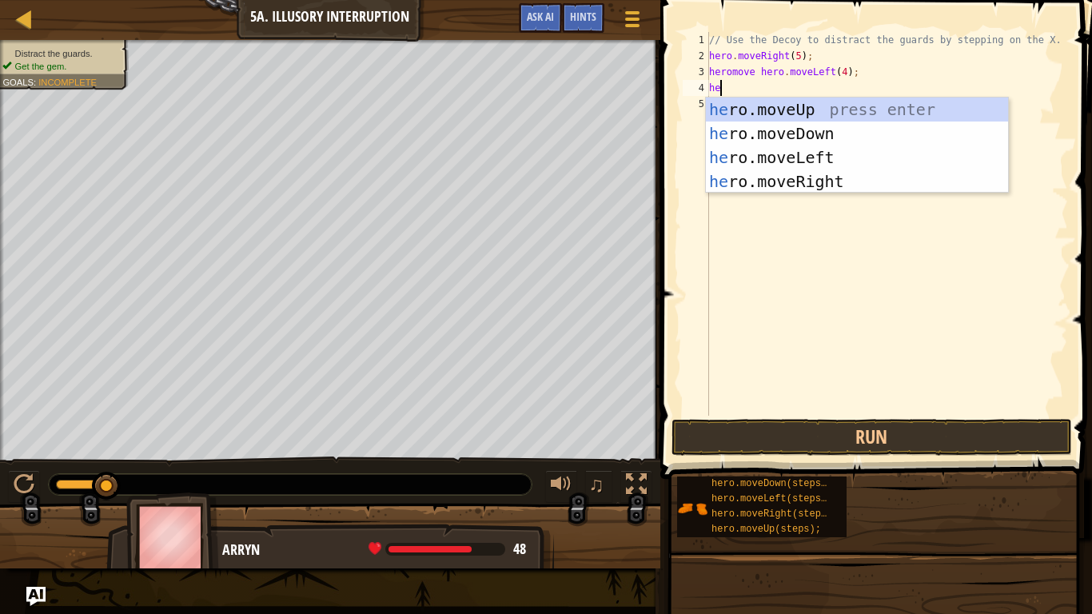
type textarea "hero"
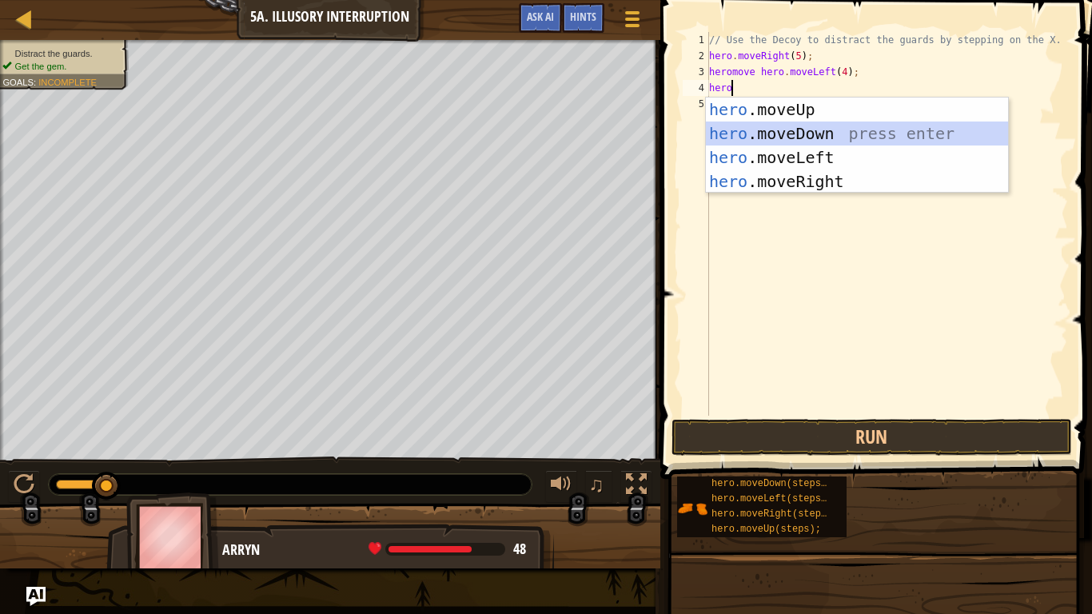
click at [812, 128] on div "hero .moveUp press enter hero .moveDown press enter hero .moveLeft press enter …" at bounding box center [857, 170] width 302 height 144
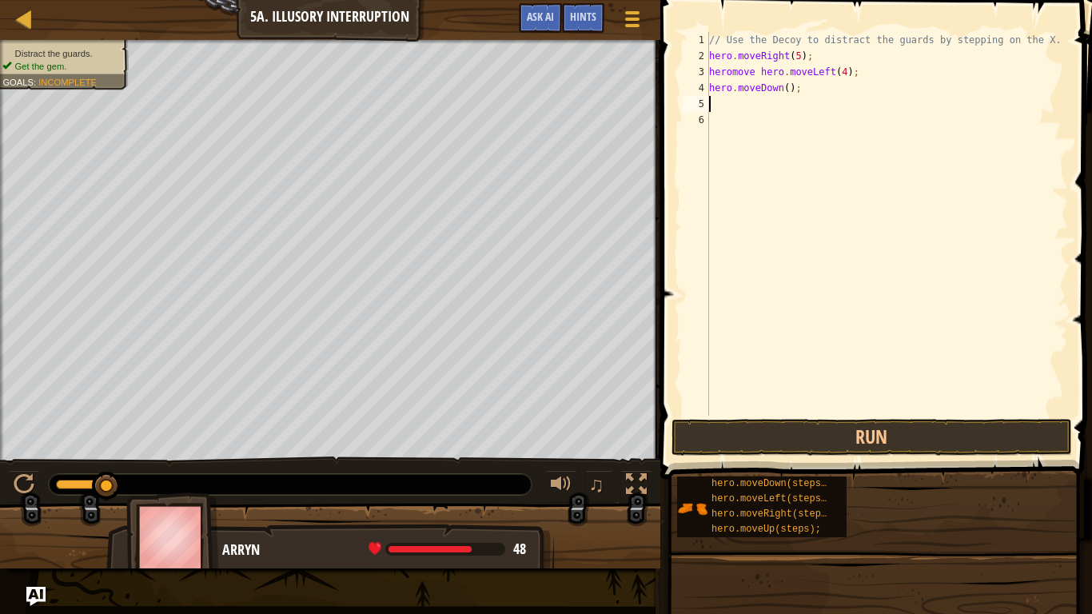
click at [789, 90] on div "// Use the Decoy to distract the guards by stepping on the X. hero . moveRight …" at bounding box center [887, 240] width 362 height 416
click at [739, 444] on button "Run" at bounding box center [871, 437] width 400 height 37
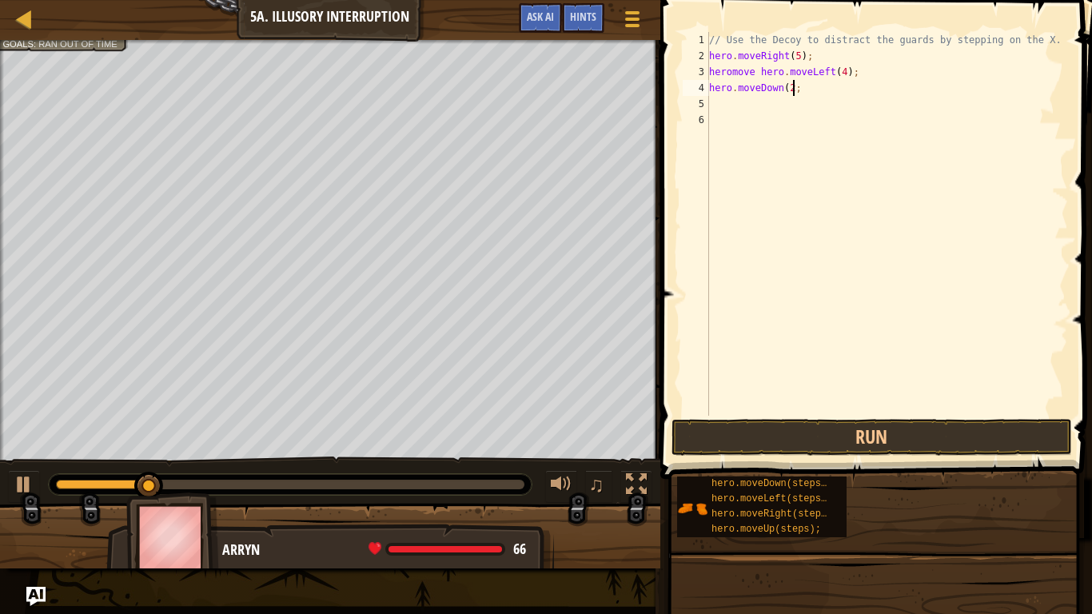
scroll to position [7, 13]
click at [762, 452] on button "Run" at bounding box center [871, 437] width 400 height 37
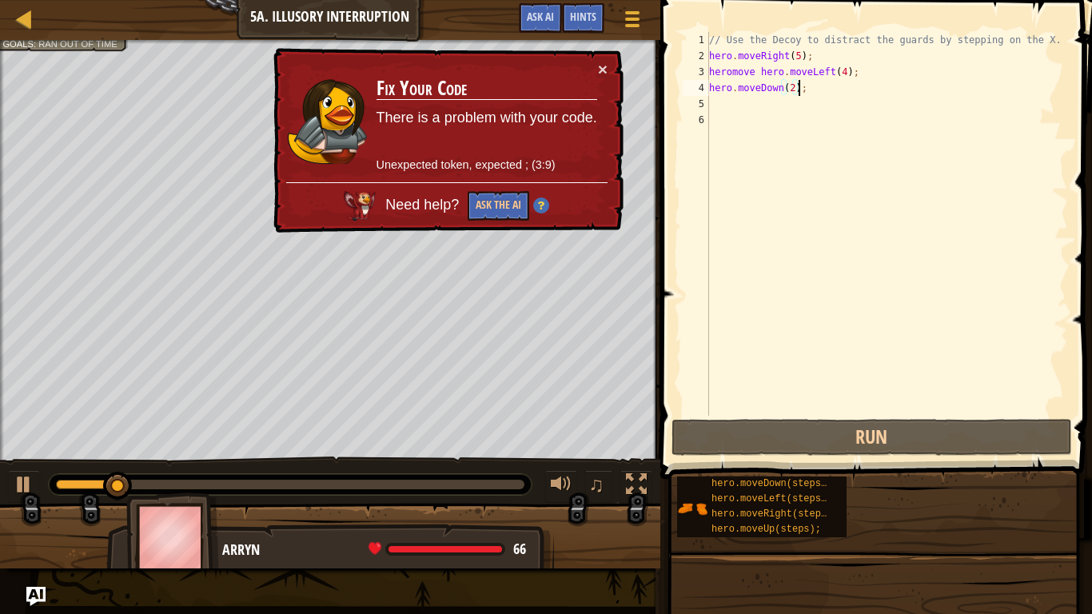
click at [850, 85] on div "// Use the Decoy to distract the guards by stepping on the X. hero . moveRight …" at bounding box center [887, 240] width 362 height 416
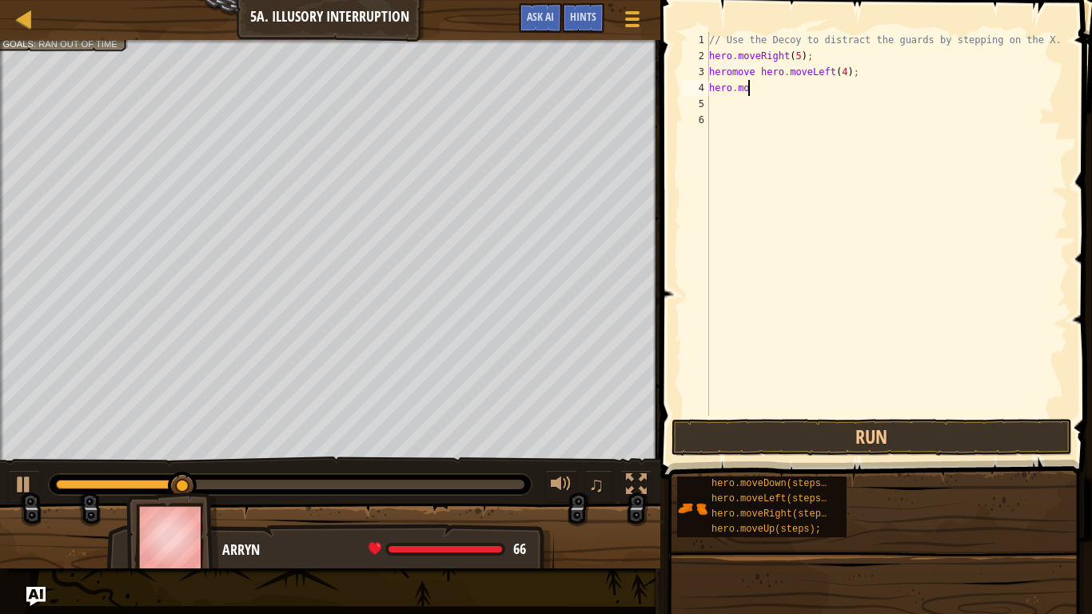
scroll to position [7, 4]
click at [798, 55] on div "// Use the Decoy to distract the guards by stepping on the X. hero . moveRight …" at bounding box center [887, 240] width 362 height 416
click at [844, 73] on div "// Use the Decoy to distract the guards by stepping on the X. hero . moveRight …" at bounding box center [887, 240] width 362 height 416
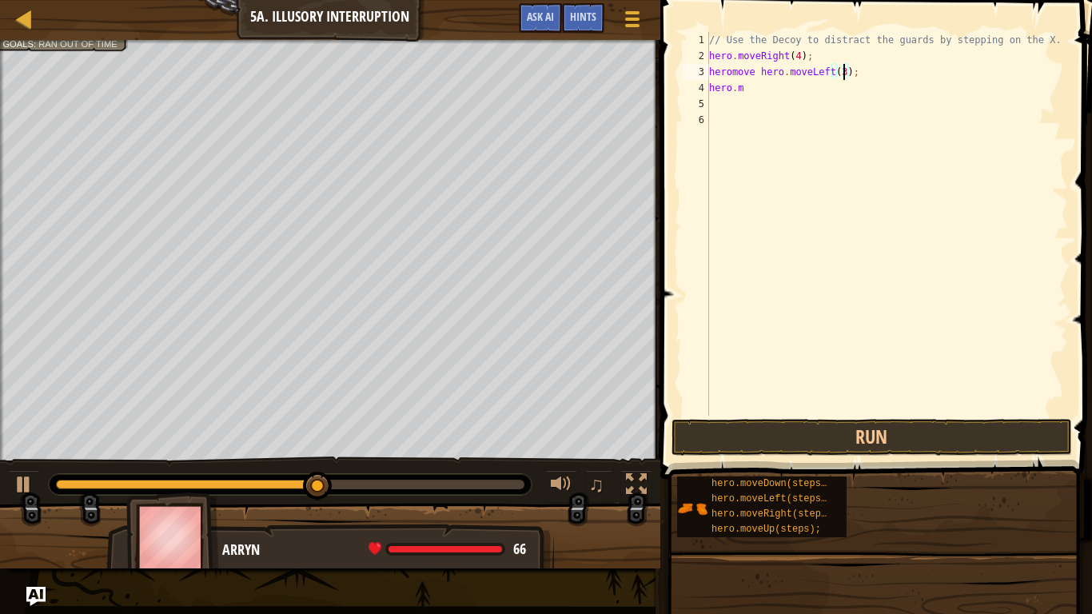
click at [825, 83] on div "// Use the Decoy to distract the guards by stepping on the X. hero . moveRight …" at bounding box center [887, 240] width 362 height 416
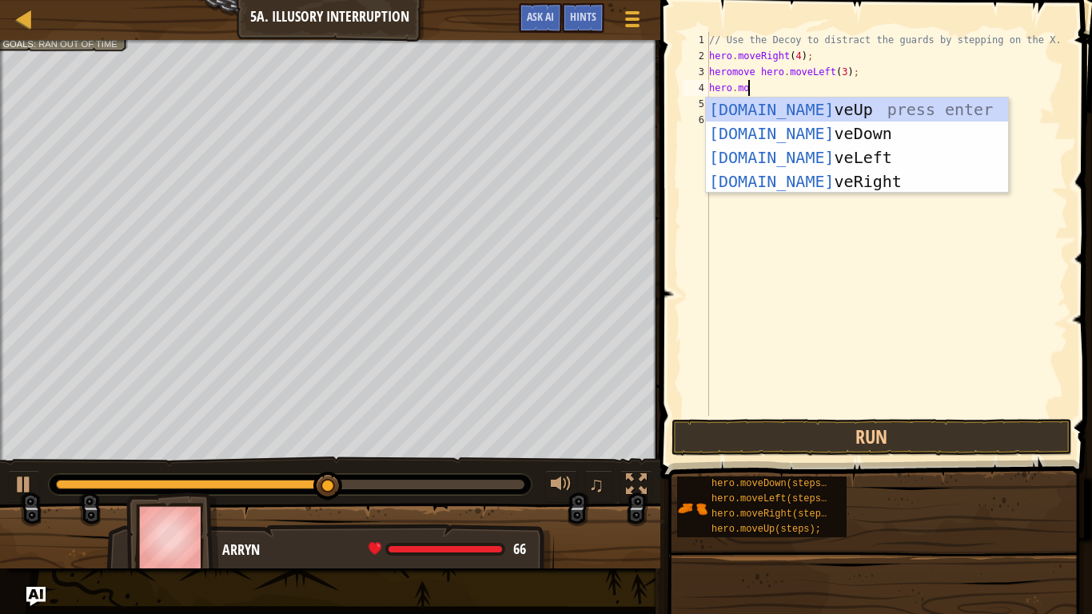
type textarea "hero.move"
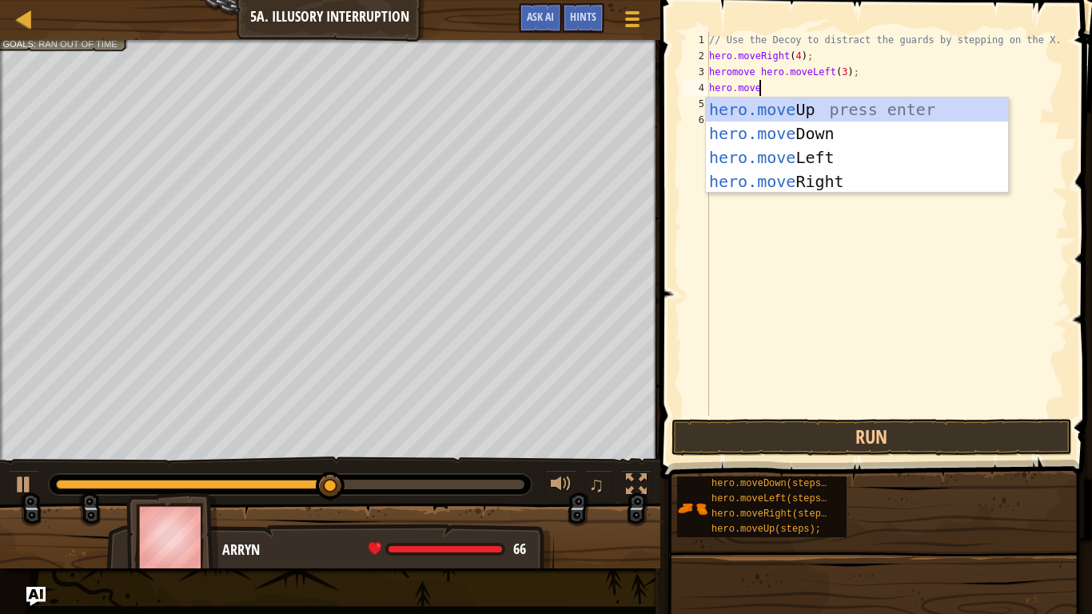
scroll to position [7, 6]
click at [830, 136] on div "hero.move Up press enter hero.move Down press enter hero.move Left press enter …" at bounding box center [857, 170] width 302 height 144
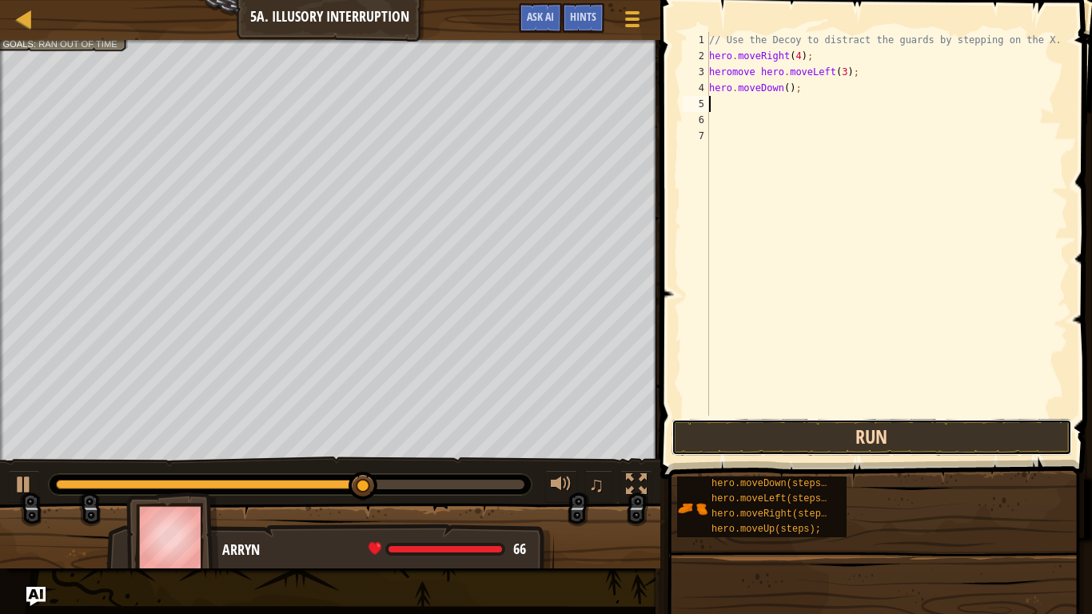
click at [718, 440] on button "Run" at bounding box center [871, 437] width 400 height 37
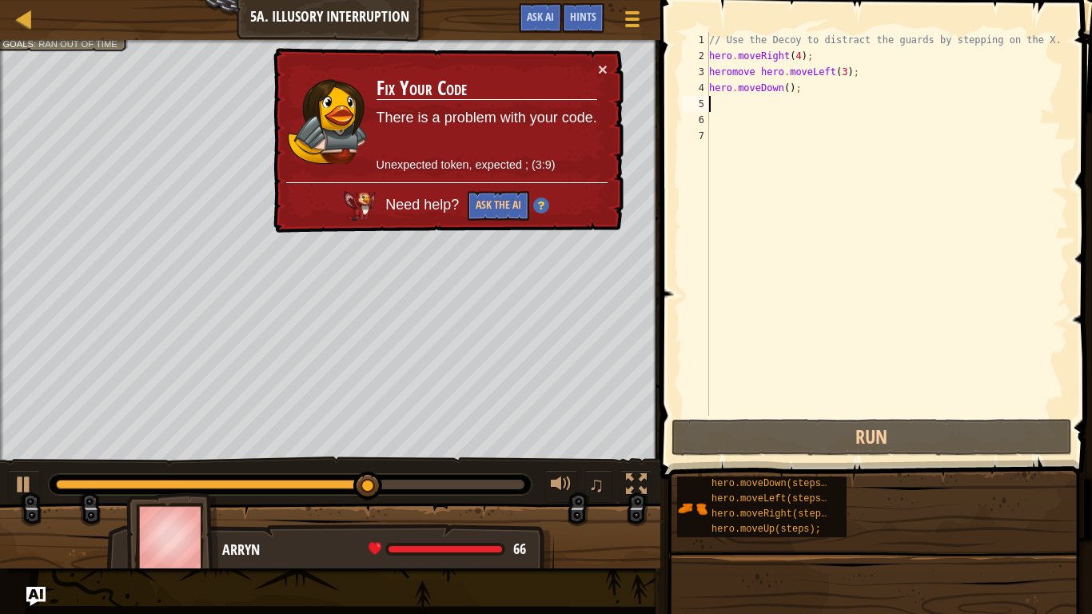
click at [792, 95] on div "// Use the Decoy to distract the guards by stepping on the X. hero . moveRight …" at bounding box center [887, 240] width 362 height 416
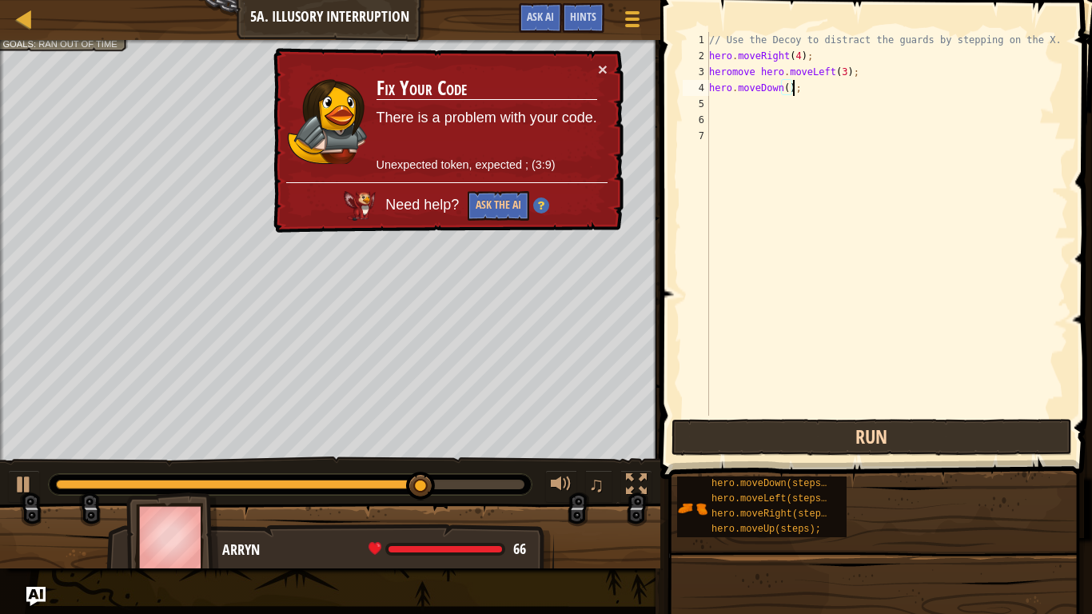
click at [675, 441] on div "Map Introduction to Computer Science 5a. Illusory Interruption Game Menu Done H…" at bounding box center [546, 307] width 1092 height 614
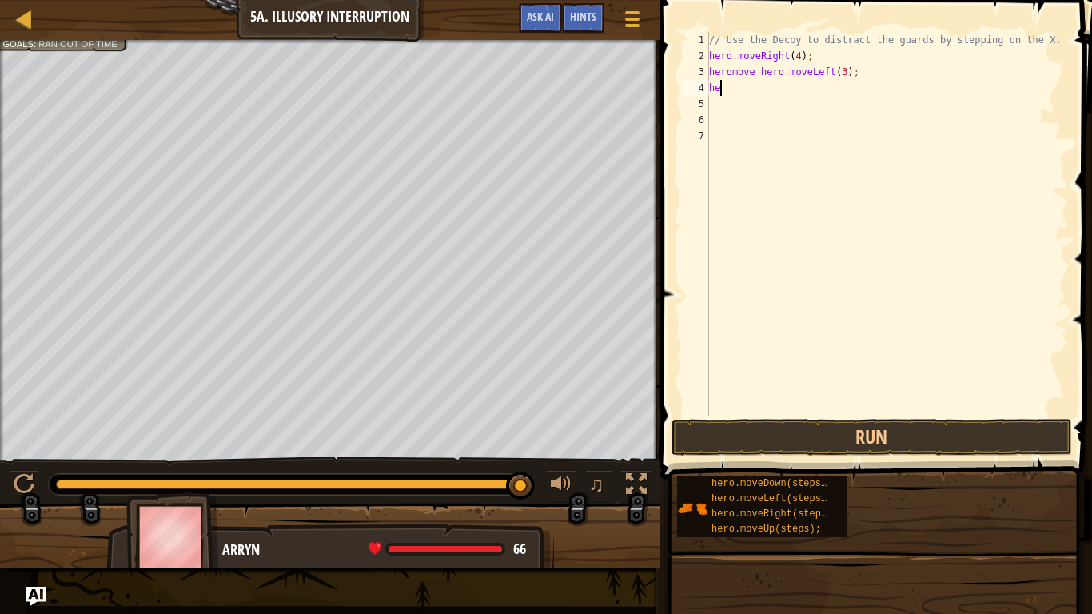
scroll to position [7, 1]
type textarea "h"
type textarea "heromove hero.moveLeft(3);"
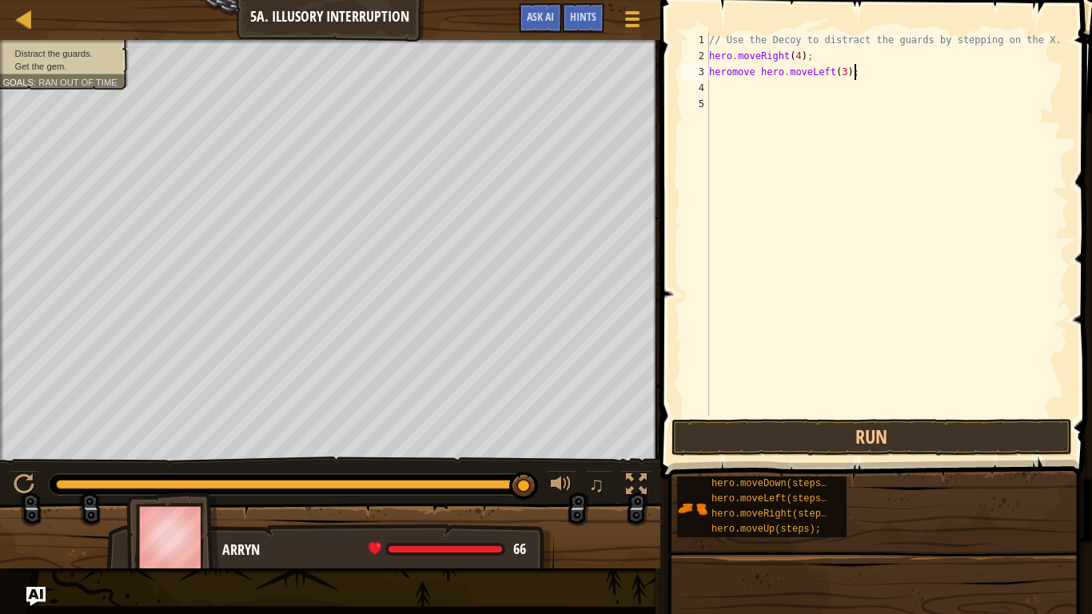
type textarea "heromove hero.moveLeft(3);"
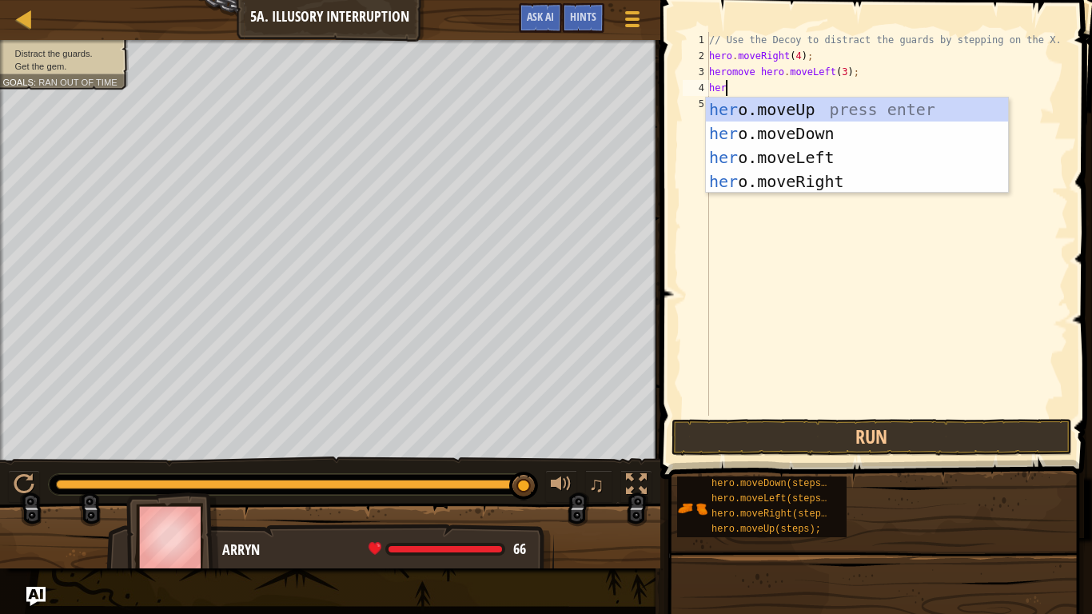
type textarea "hero"
click at [719, 125] on div "hero .moveUp press enter hero .moveDown press enter hero .moveLeft press enter …" at bounding box center [857, 170] width 302 height 144
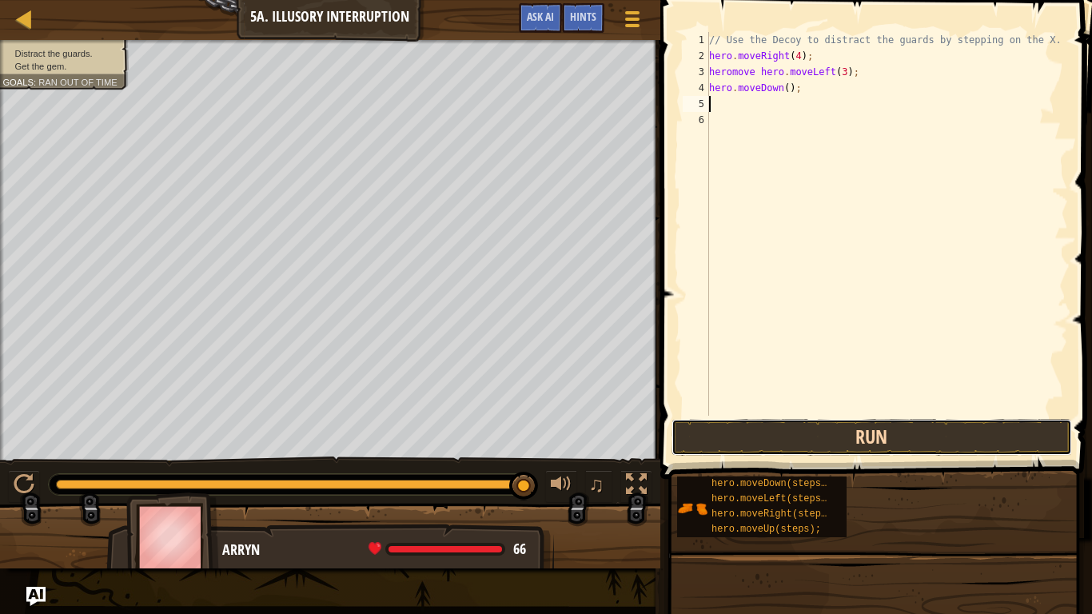
click at [699, 439] on button "Run" at bounding box center [871, 437] width 400 height 37
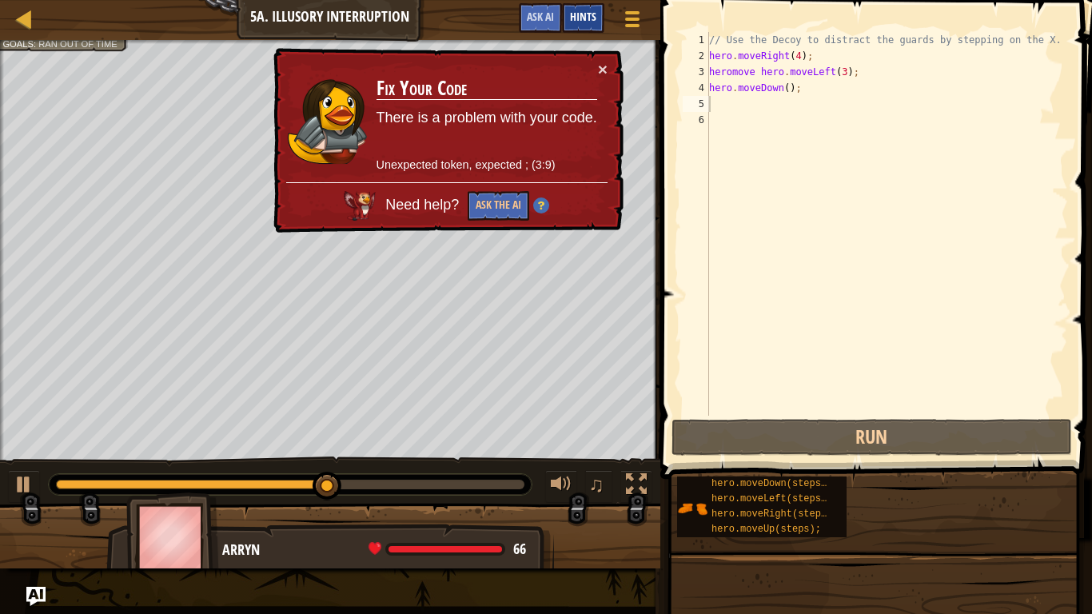
click at [571, 24] on div "Hints" at bounding box center [583, 18] width 42 height 30
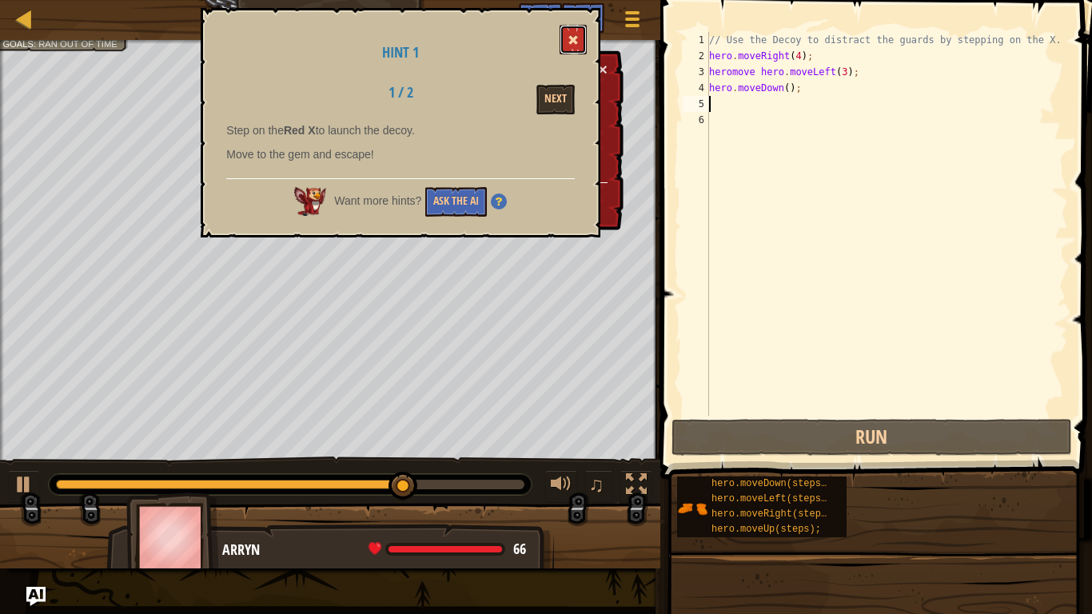
click at [577, 38] on span at bounding box center [572, 39] width 11 height 11
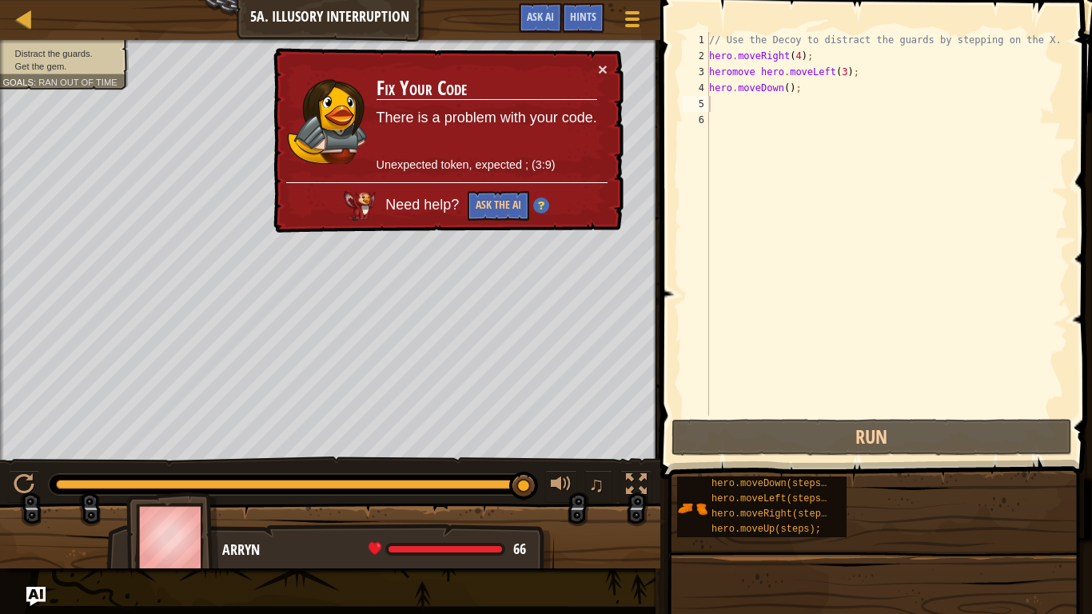
click at [594, 69] on td "Fix Your Code There is a problem with your code. Unexpected token, expected ; (…" at bounding box center [487, 121] width 222 height 121
click at [601, 63] on button "×" at bounding box center [603, 69] width 10 height 17
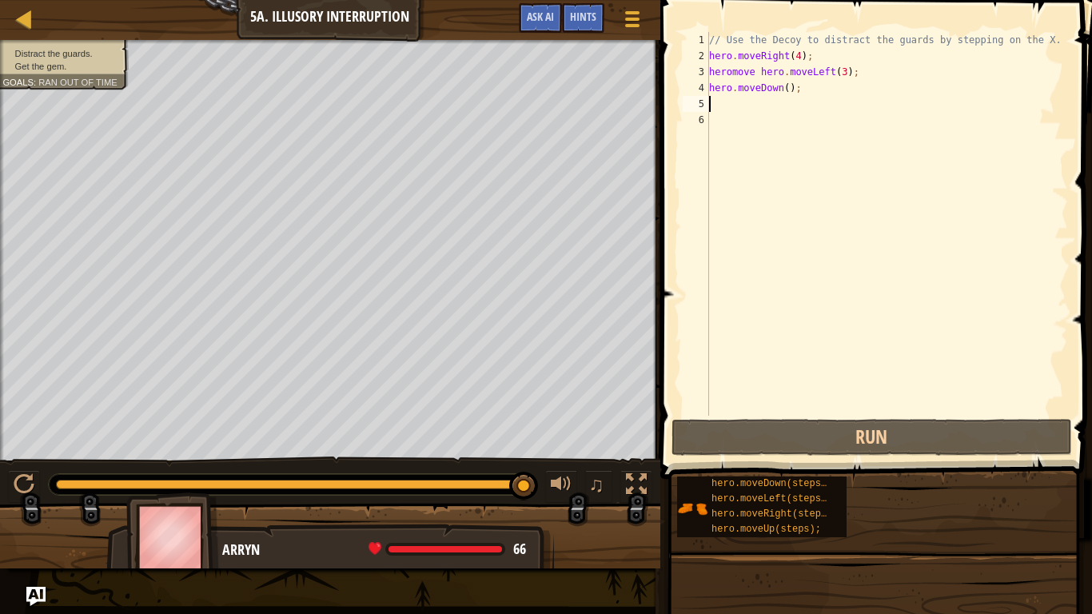
click at [807, 99] on div "// Use the Decoy to distract the guards by stepping on the X. hero . moveRight …" at bounding box center [887, 240] width 362 height 416
click at [802, 93] on div "// Use the Decoy to distract the guards by stepping on the X. hero . moveRight …" at bounding box center [887, 240] width 362 height 416
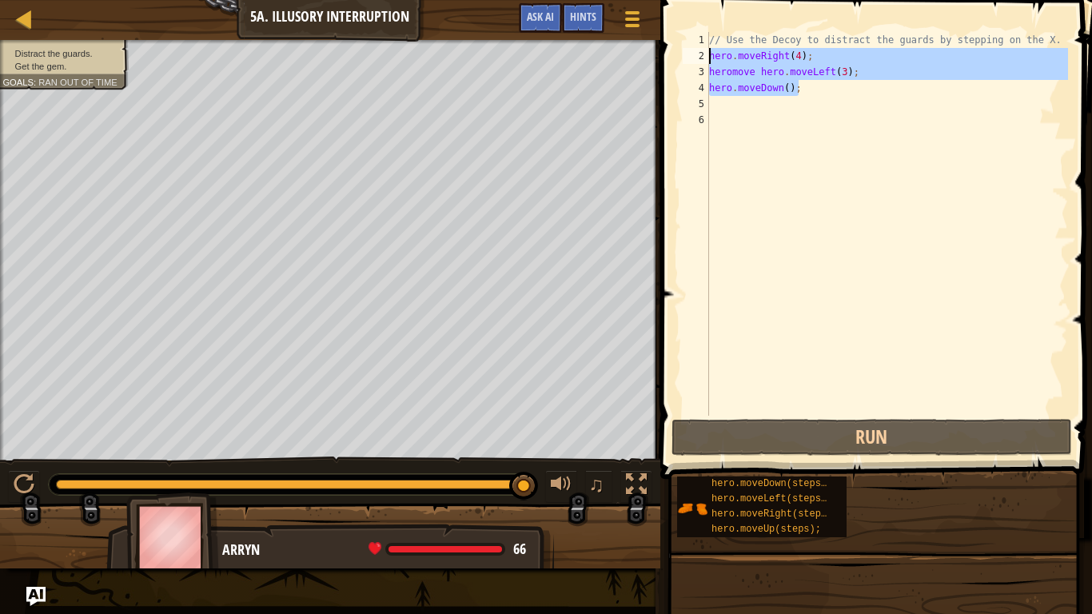
drag, startPoint x: 801, startPoint y: 89, endPoint x: 709, endPoint y: 54, distance: 98.4
click at [709, 54] on div "// Use the Decoy to distract the guards by stepping on the X. hero . moveRight …" at bounding box center [887, 240] width 362 height 416
type textarea "hero.moveRight(4); heromove hero.moveLeft(3);"
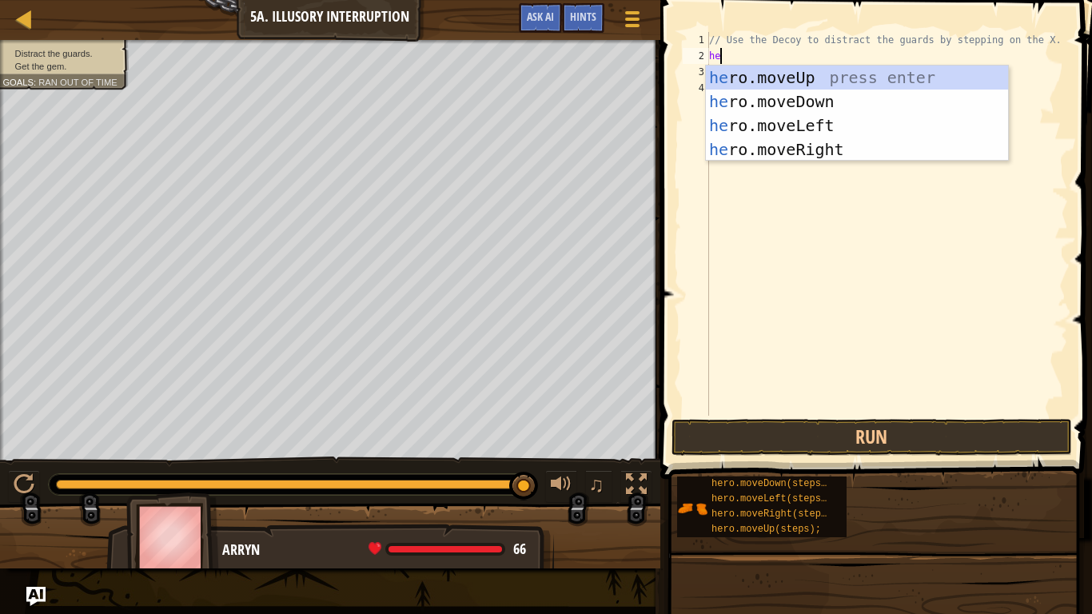
scroll to position [7, 2]
type textarea "hero"
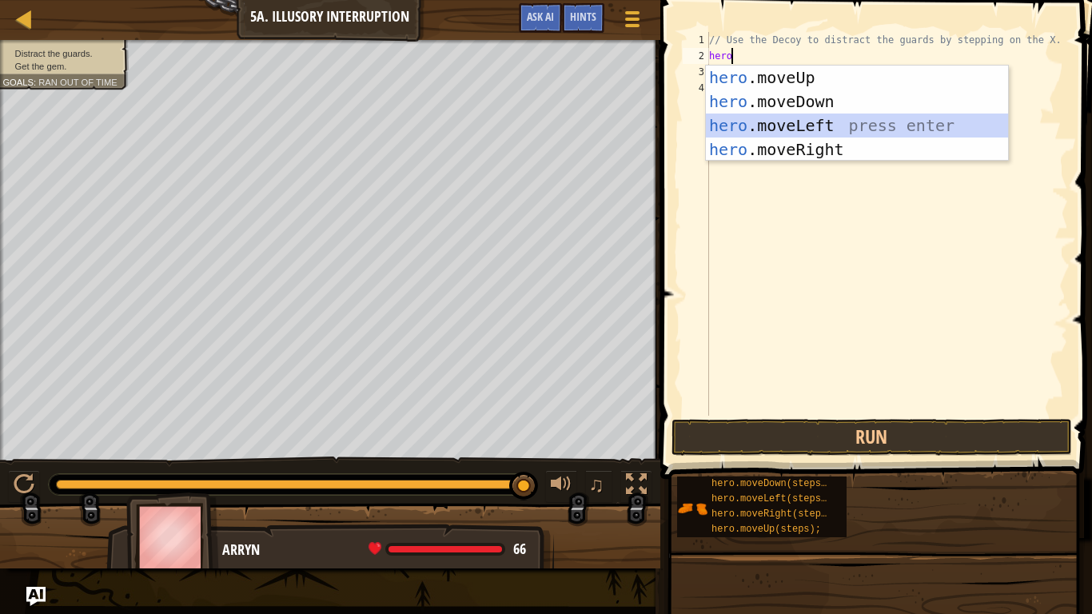
click at [830, 136] on div "hero .moveUp press enter hero .moveDown press enter hero .moveLeft press enter …" at bounding box center [857, 138] width 302 height 144
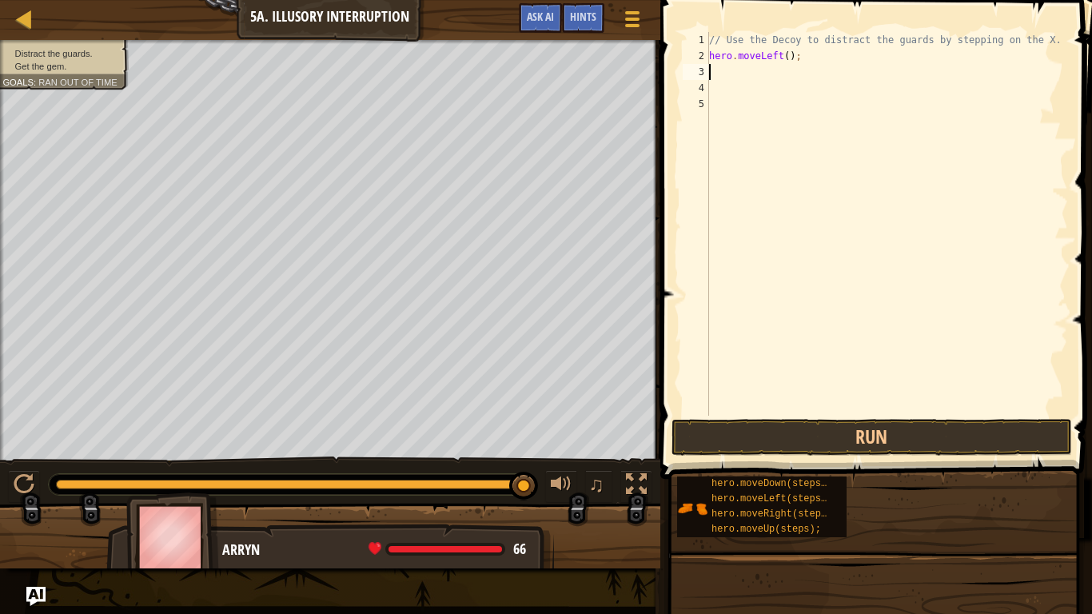
click at [793, 53] on div "// Use the Decoy to distract the guards by stepping on the X. hero . moveLeft (…" at bounding box center [887, 240] width 362 height 416
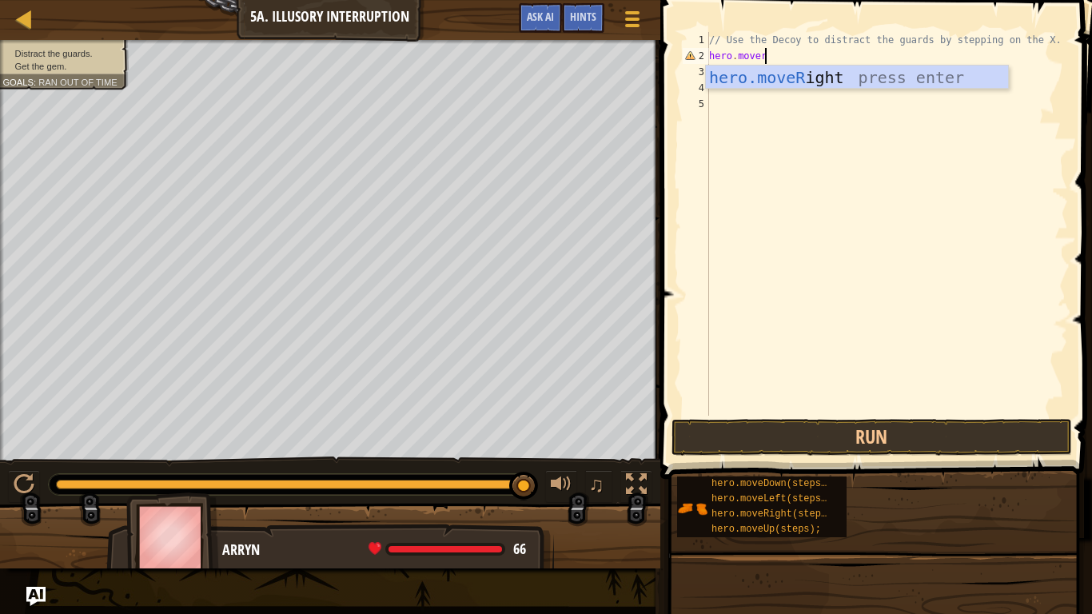
scroll to position [7, 8]
type textarea "hero.moveri"
click at [813, 74] on div "hero.moveRi ght press enter" at bounding box center [857, 102] width 302 height 72
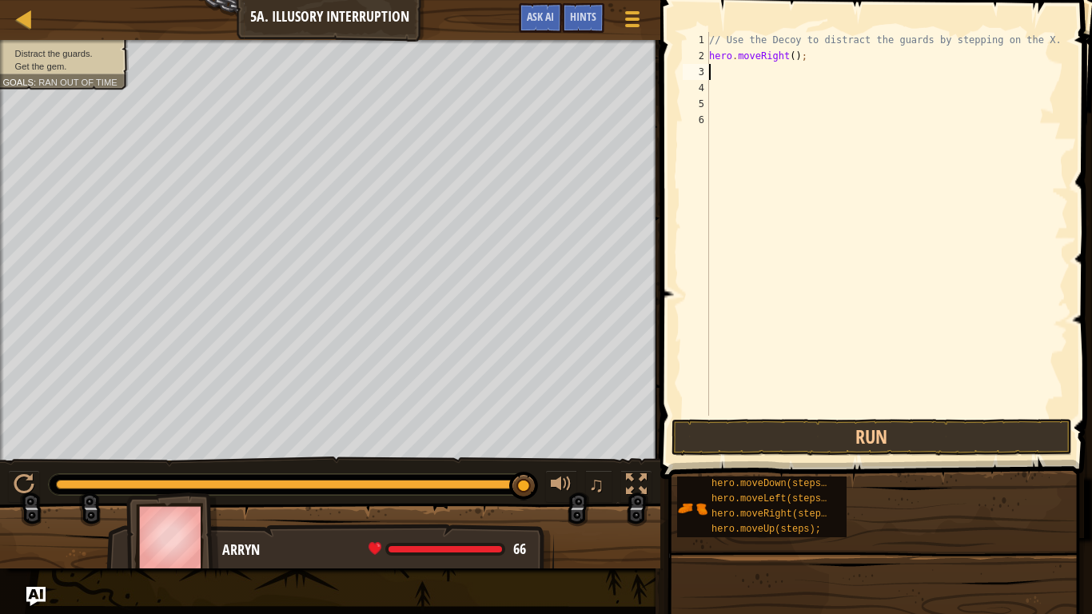
scroll to position [7, 0]
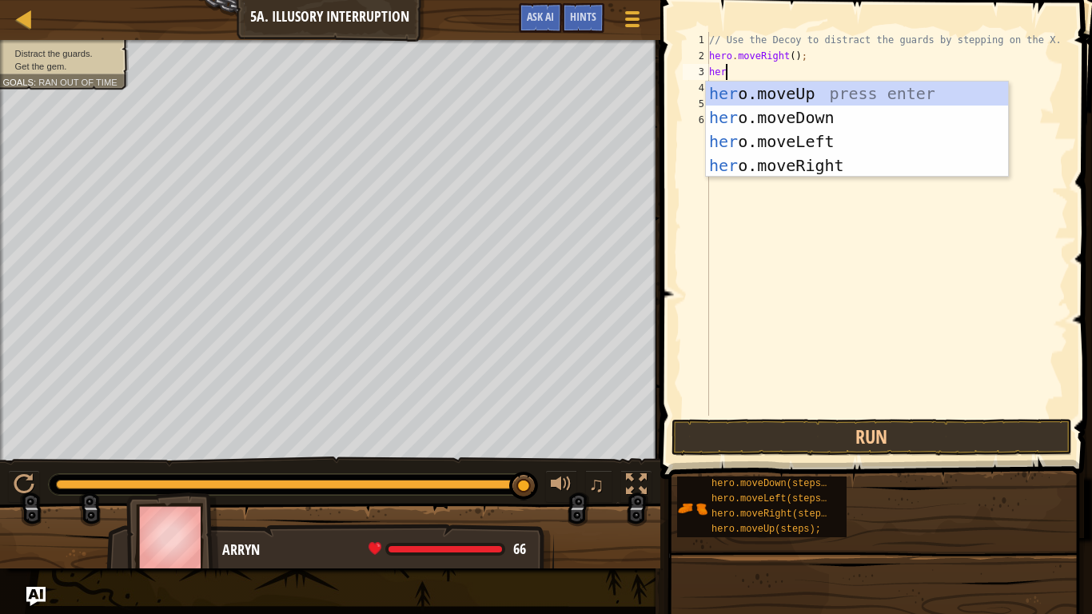
type textarea "hero"
click at [826, 110] on div "hero .moveUp press enter hero .moveDown press enter hero .moveLeft press enter …" at bounding box center [857, 154] width 302 height 144
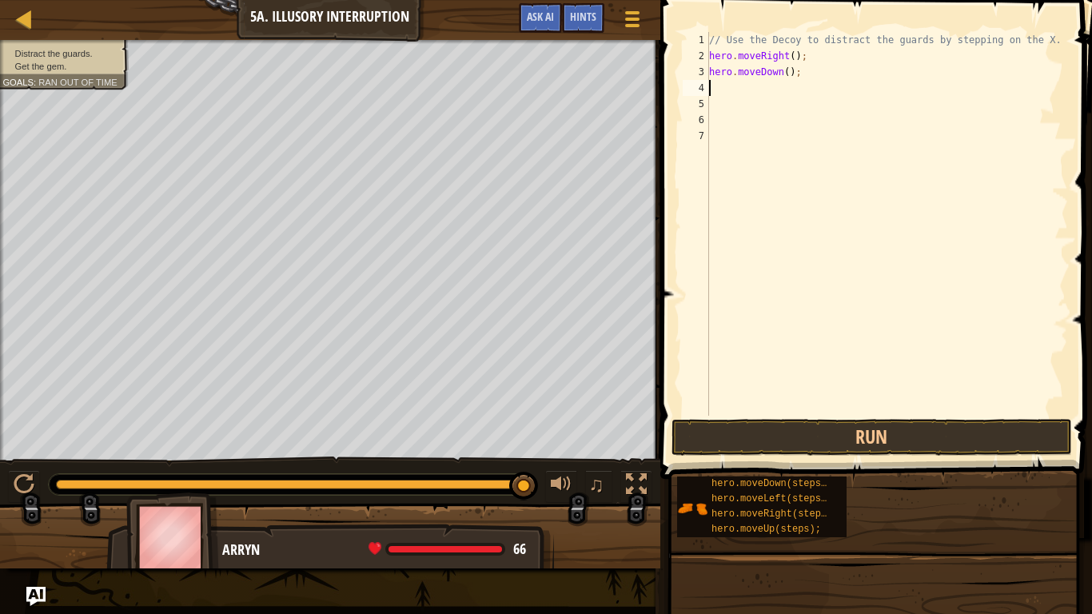
scroll to position [7, 0]
click at [786, 72] on div "// Use the Decoy to distract the guards by stepping on the X. hero . moveRight …" at bounding box center [887, 240] width 362 height 416
type textarea "hero.moveDown(2);"
click at [828, 87] on div "// Use the Decoy to distract the guards by stepping on the X. hero . moveRight …" at bounding box center [887, 240] width 362 height 416
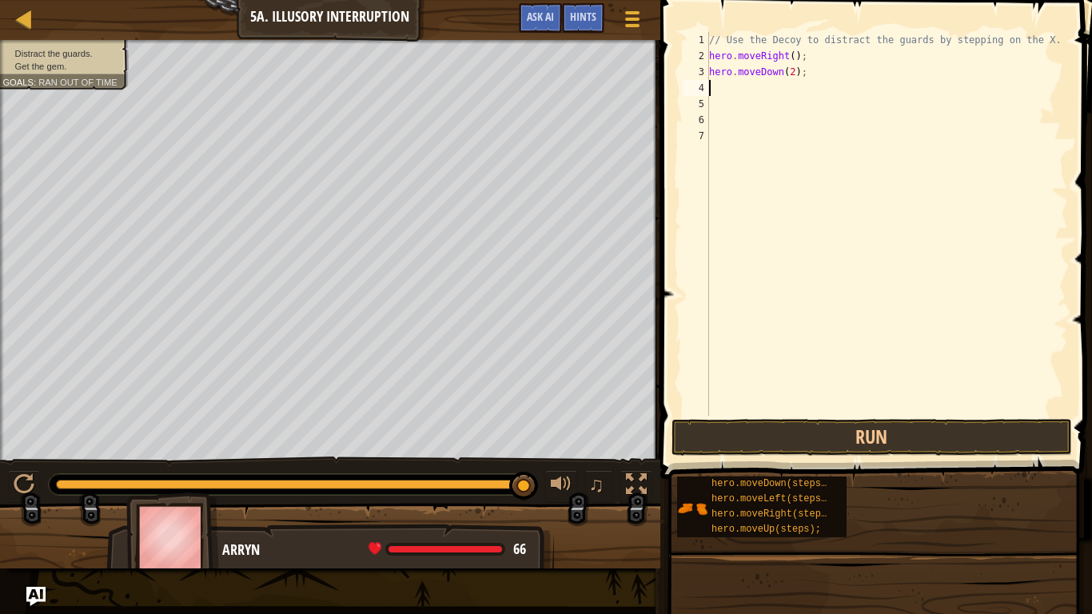
scroll to position [7, 0]
click at [738, 427] on button "Run" at bounding box center [871, 437] width 400 height 37
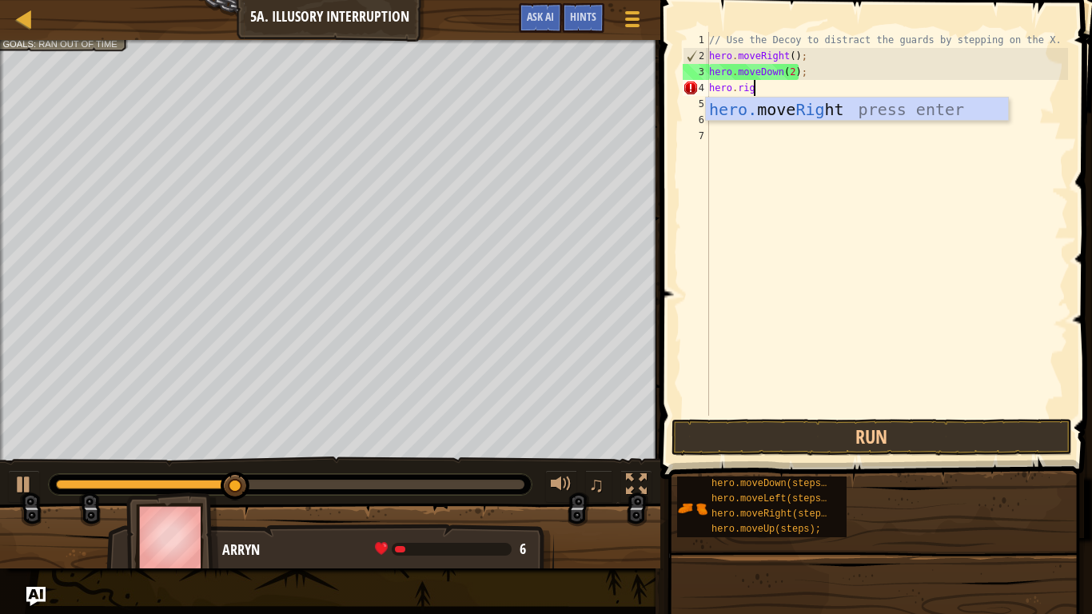
scroll to position [7, 6]
type textarea "hero.righ"
click at [911, 112] on div "hero. move Righ t press enter" at bounding box center [857, 134] width 302 height 72
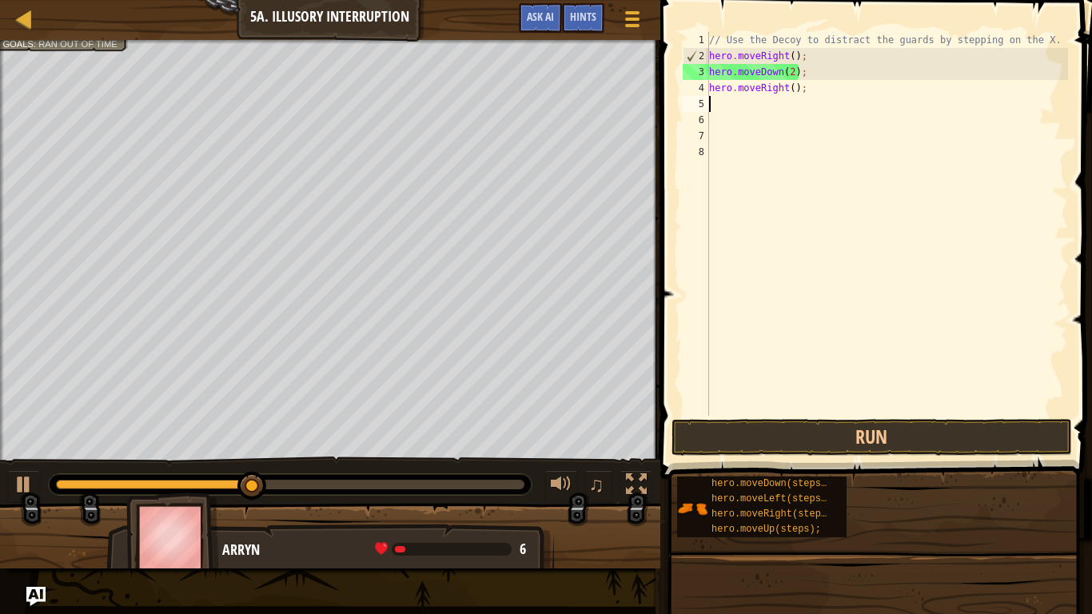
scroll to position [7, 0]
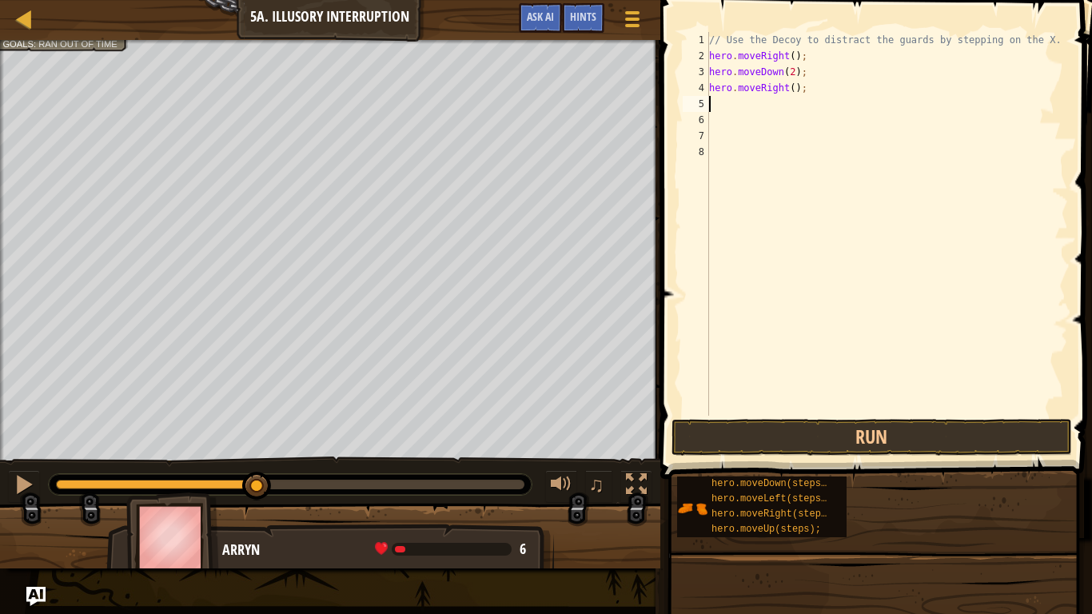
click at [790, 86] on div "// Use the Decoy to distract the guards by stepping on the X. hero . moveRight …" at bounding box center [887, 240] width 362 height 416
click at [888, 440] on button "Run" at bounding box center [871, 437] width 400 height 37
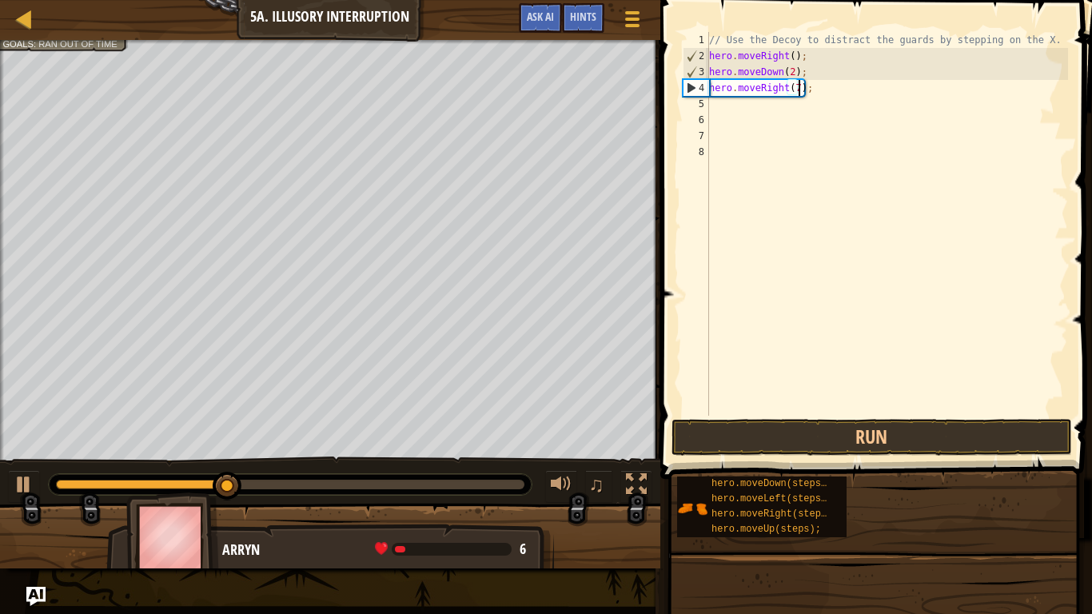
scroll to position [7, 13]
click at [827, 441] on button "Run" at bounding box center [871, 437] width 400 height 37
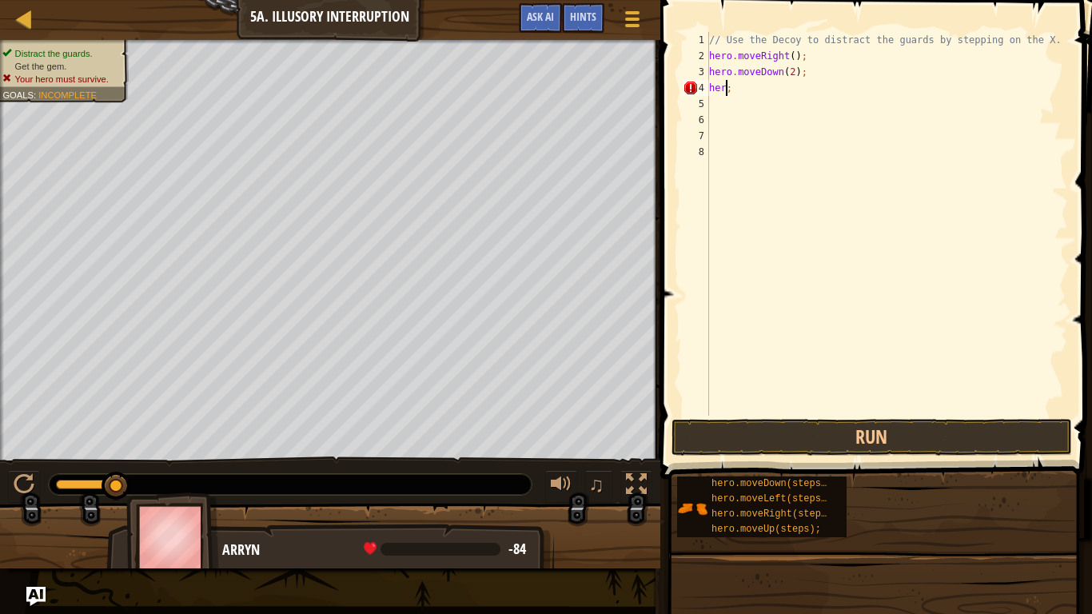
scroll to position [7, 1]
type textarea ";"
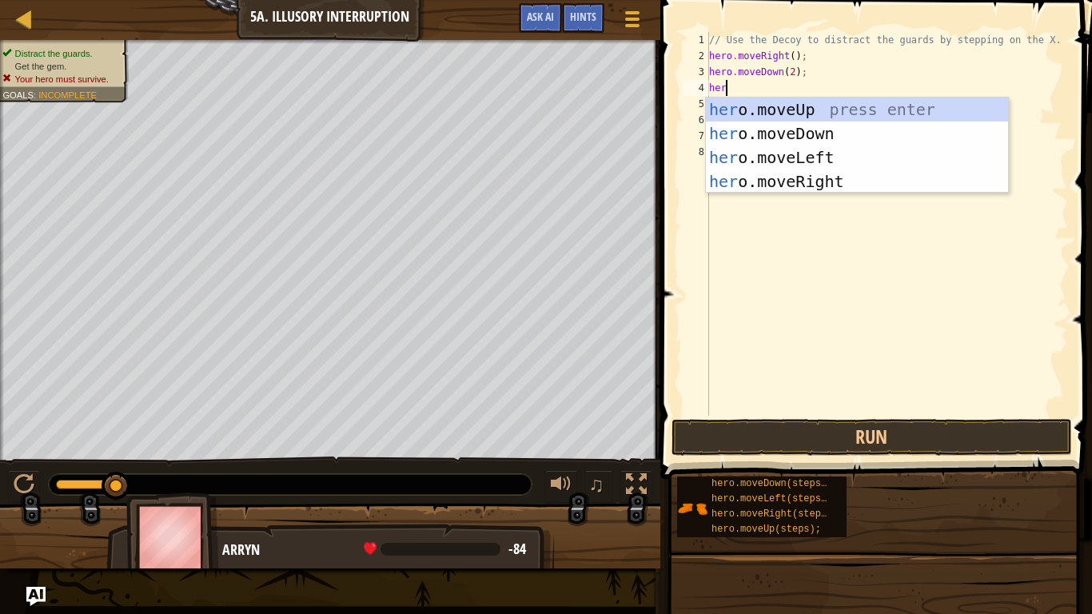
scroll to position [7, 2]
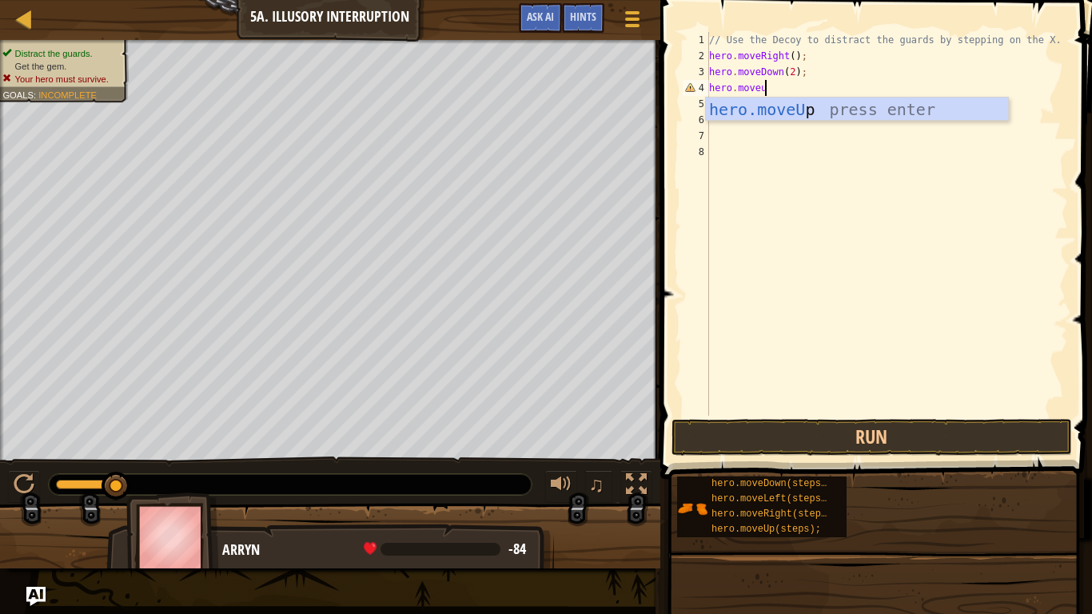
type textarea "hero.moveup"
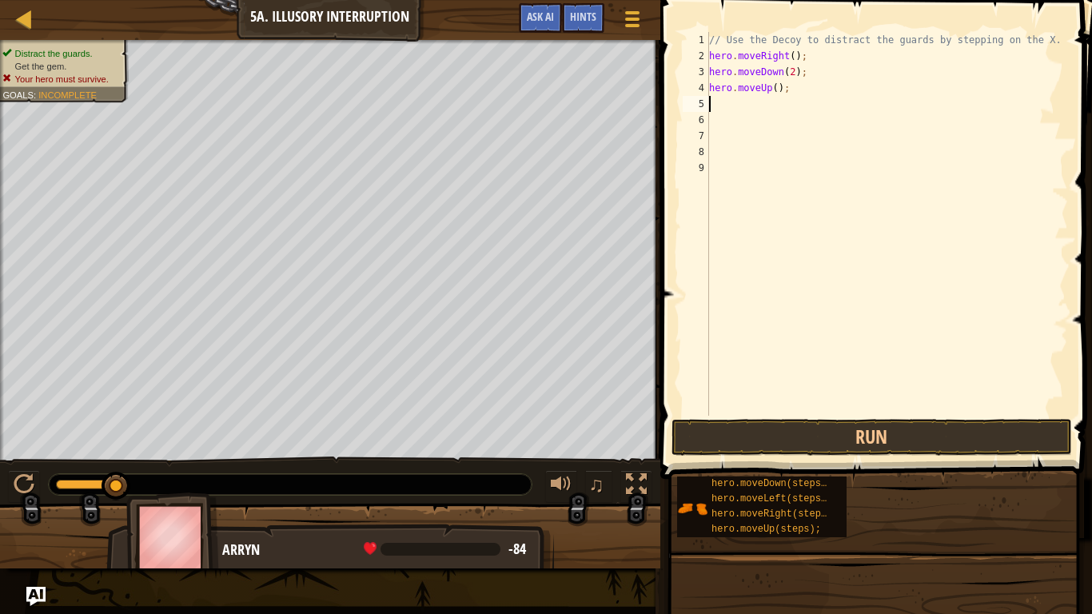
scroll to position [7, 0]
click at [778, 85] on div "// Use the Decoy to distract the guards by stepping on the X. hero . moveRight …" at bounding box center [887, 240] width 362 height 416
type textarea "hero.moveUp(2);"
click at [795, 98] on div "// Use the Decoy to distract the guards by stepping on the X. hero . moveRight …" at bounding box center [887, 240] width 362 height 416
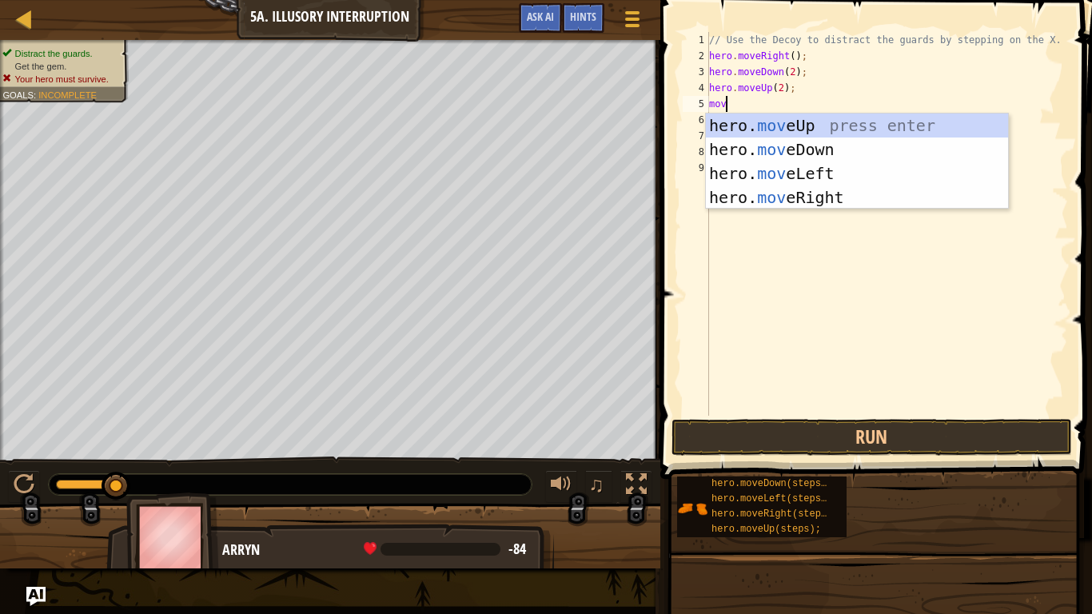
scroll to position [7, 2]
type textarea "m"
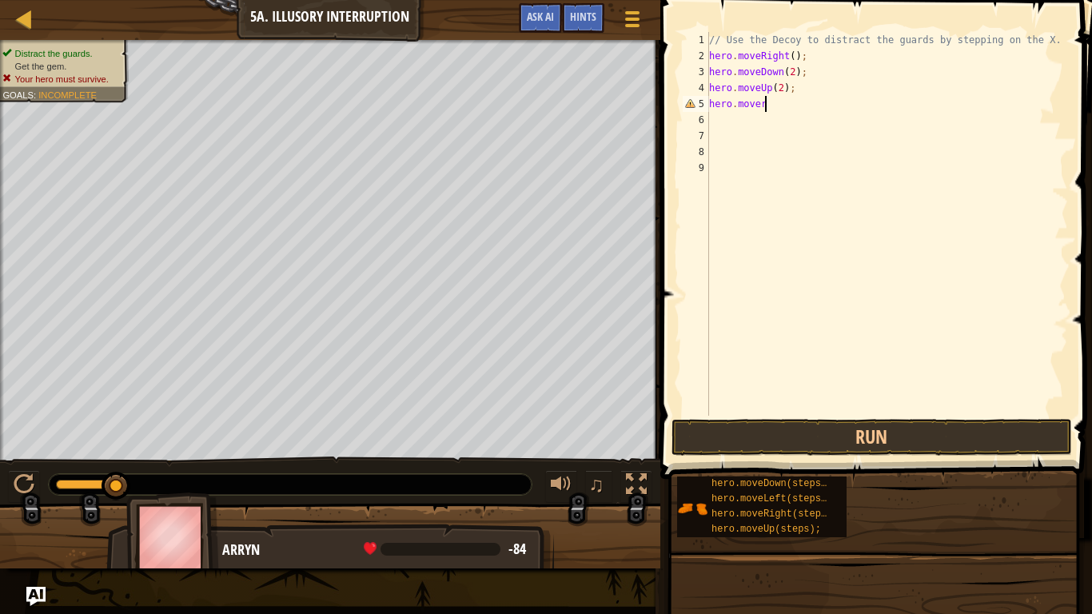
scroll to position [7, 6]
type textarea "hero.mover"
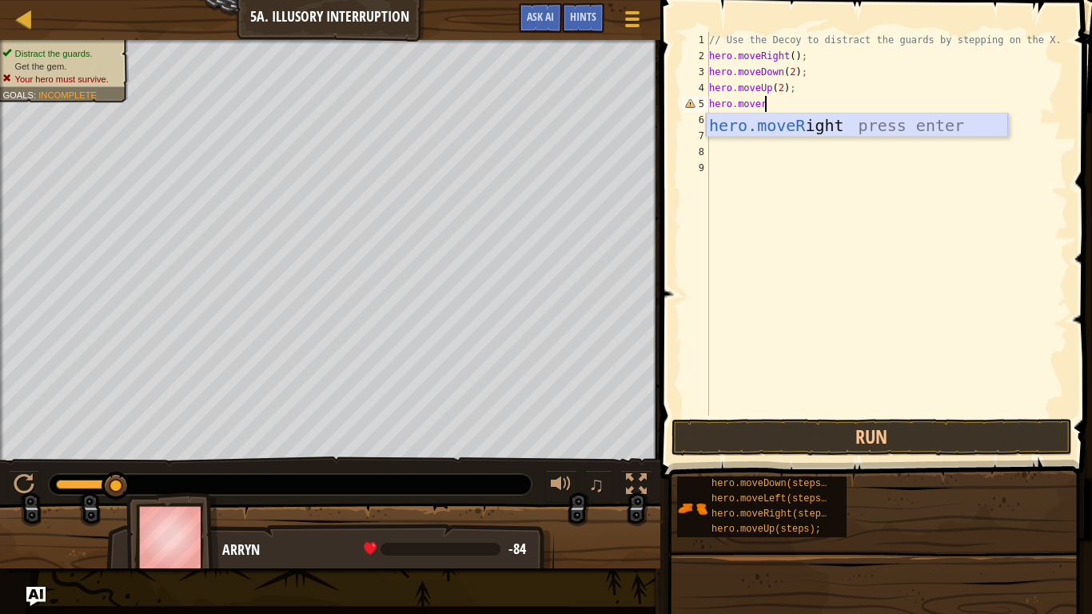
click at [886, 132] on div "hero.moveR ight press enter" at bounding box center [857, 149] width 302 height 72
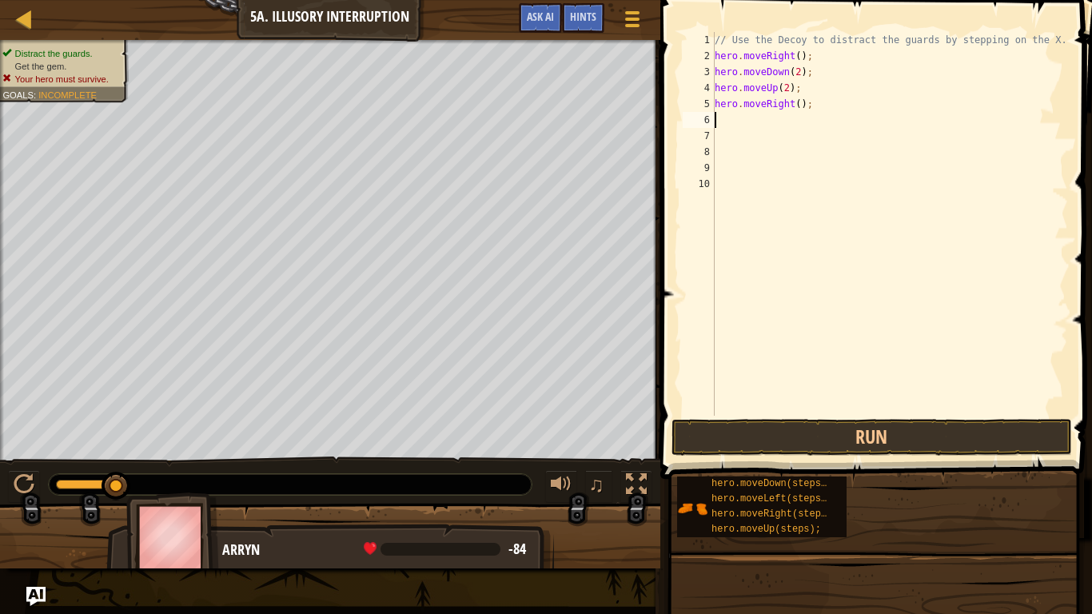
scroll to position [7, 0]
click at [802, 106] on div "// Use the Decoy to distract the guards by stepping on the X. hero . moveRight …" at bounding box center [889, 240] width 356 height 416
click at [800, 106] on div "// Use the Decoy to distract the guards by stepping on the X. hero . moveRight …" at bounding box center [889, 240] width 356 height 416
type textarea "hero.moveRight(7);"
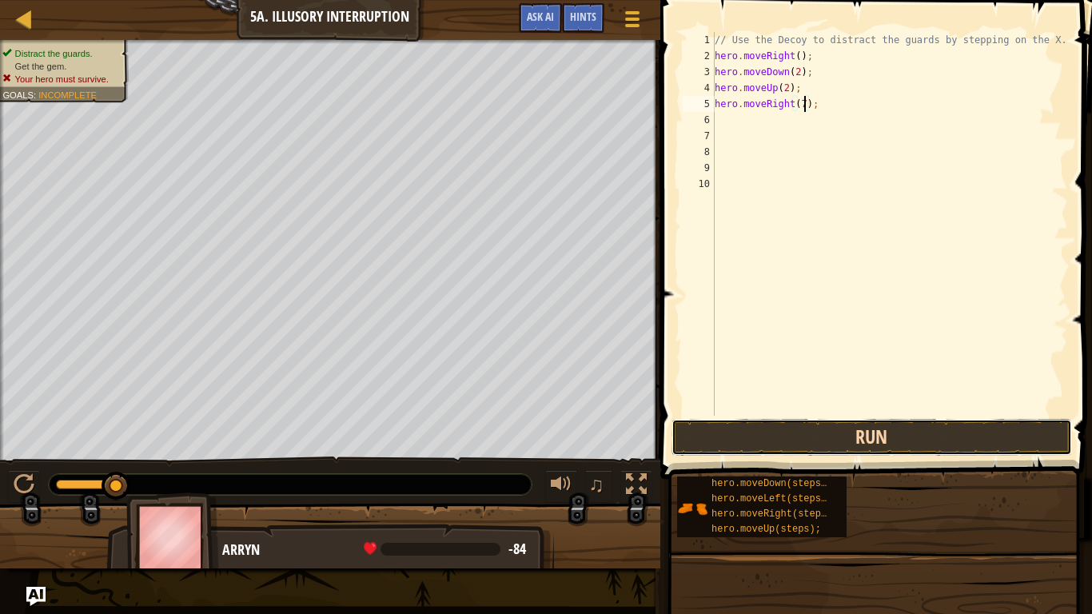
click at [812, 433] on button "Run" at bounding box center [871, 437] width 400 height 37
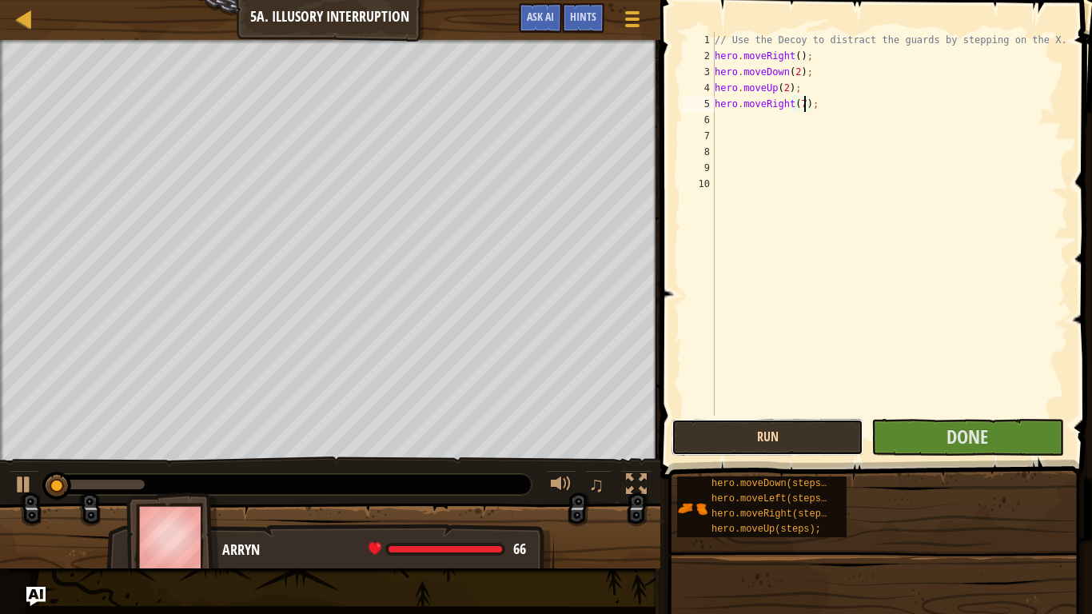
click at [812, 433] on button "Run" at bounding box center [767, 437] width 192 height 37
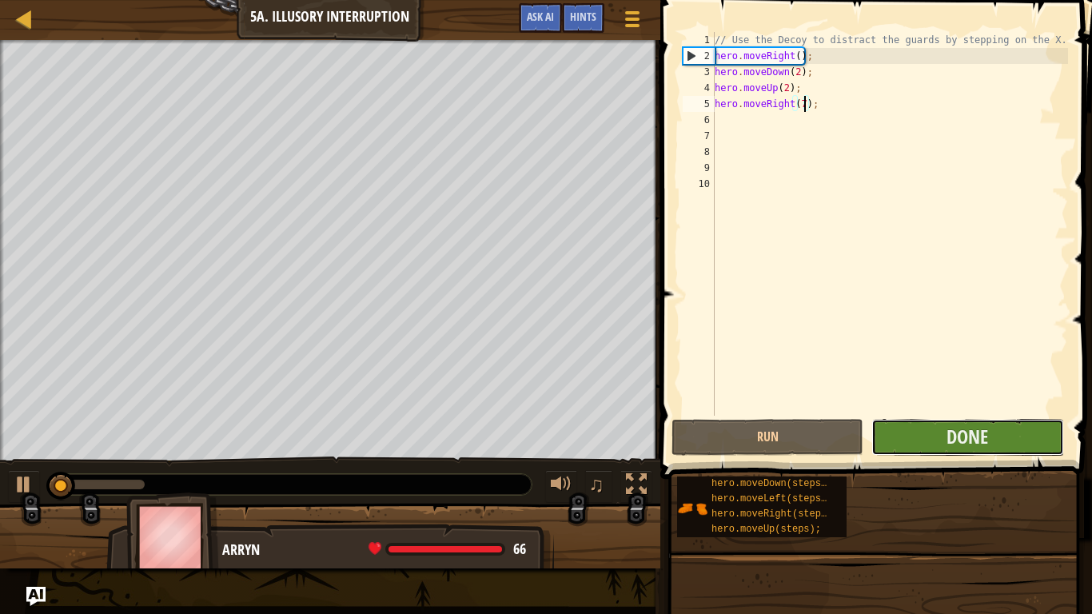
click at [904, 426] on button "Done" at bounding box center [967, 437] width 192 height 37
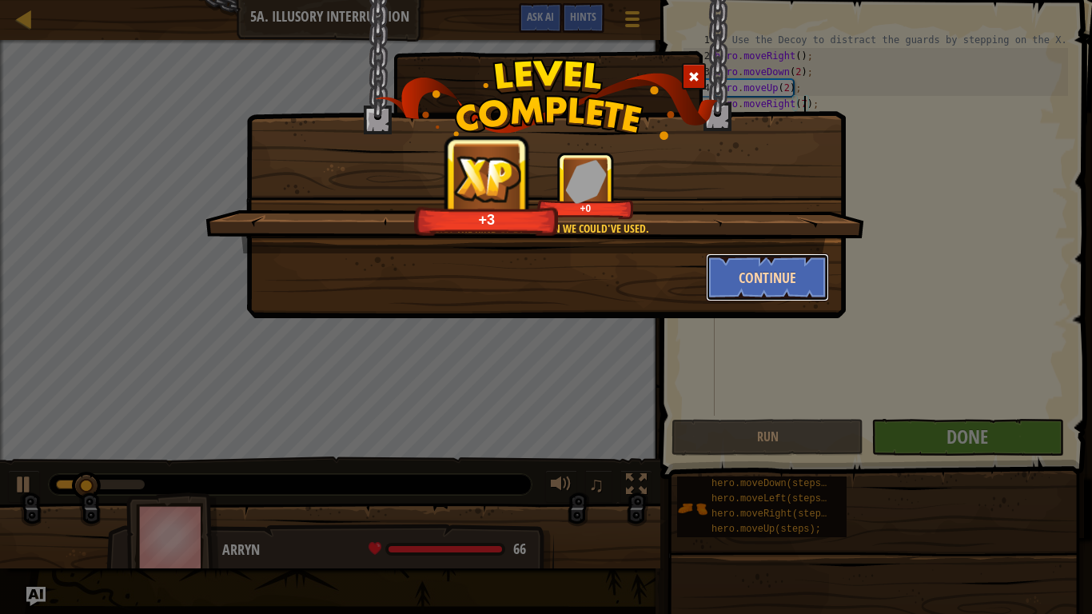
click at [774, 258] on button "Continue" at bounding box center [768, 277] width 124 height 48
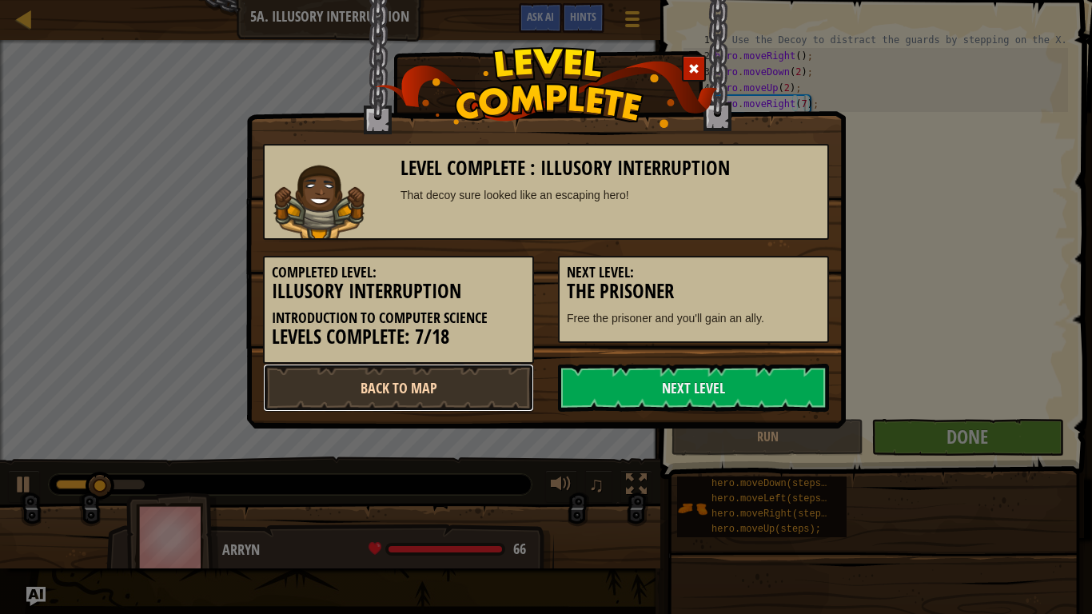
click at [464, 378] on link "Back to Map" at bounding box center [398, 388] width 271 height 48
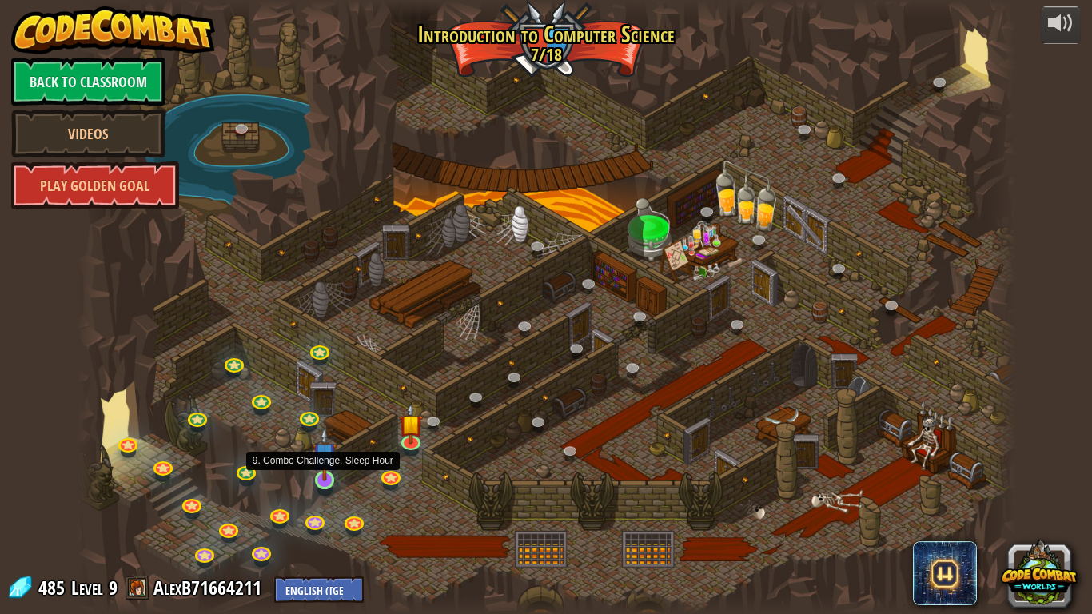
click at [327, 470] on img at bounding box center [325, 454] width 24 height 54
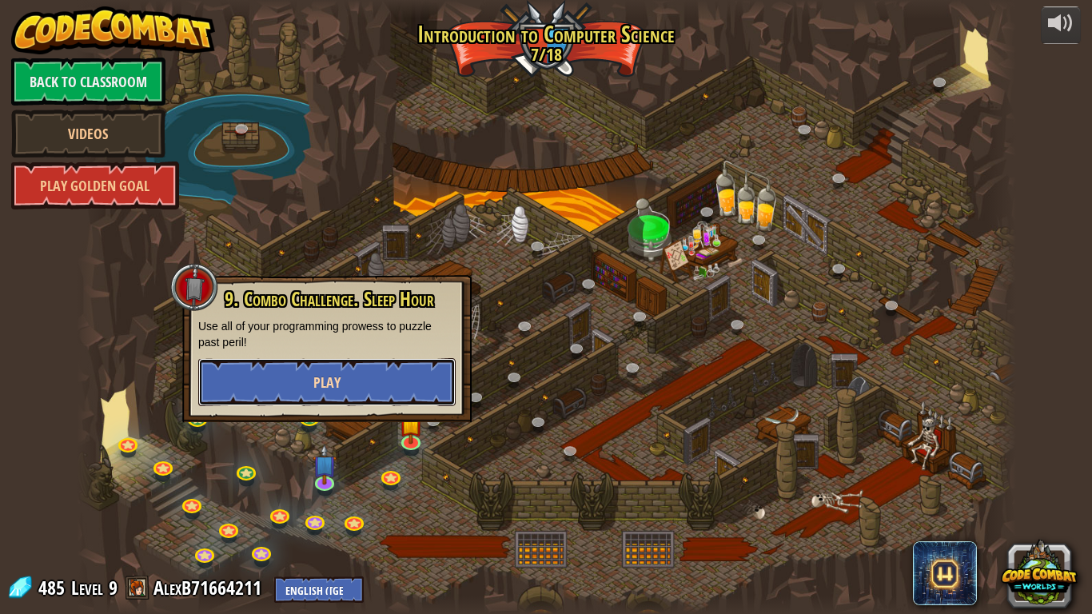
click at [290, 392] on button "Play" at bounding box center [326, 382] width 257 height 48
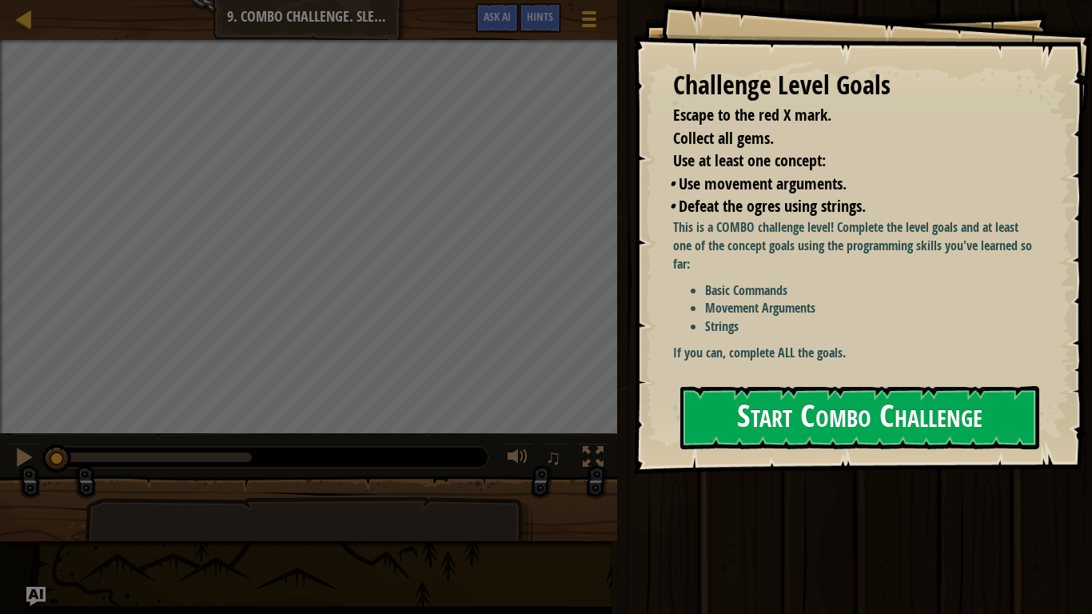
click at [698, 386] on button "Start Combo Challenge" at bounding box center [859, 417] width 359 height 63
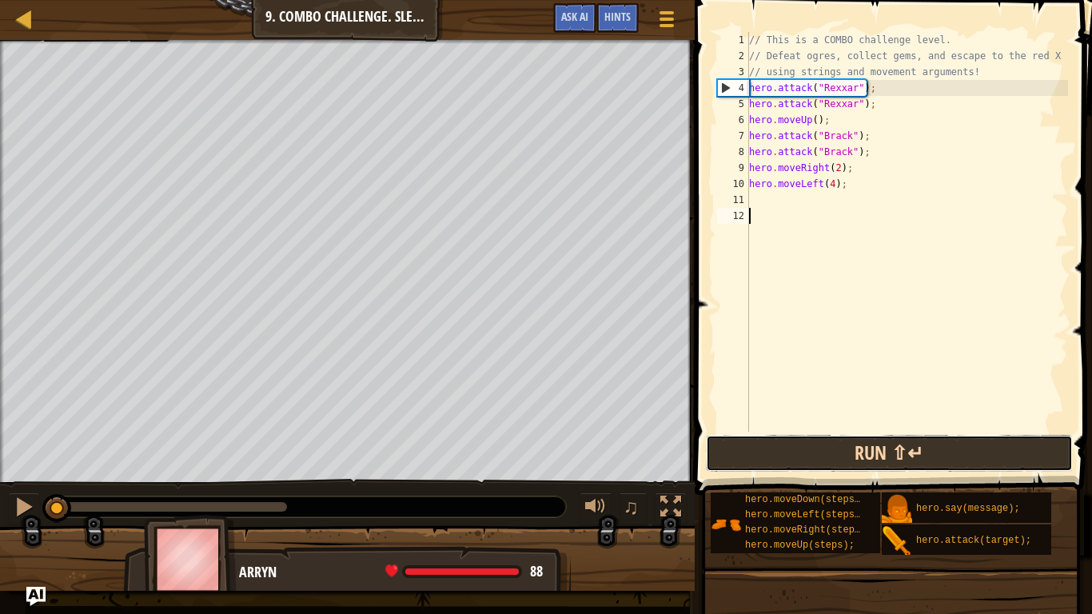
click at [760, 463] on button "Run ⇧↵" at bounding box center [889, 453] width 367 height 37
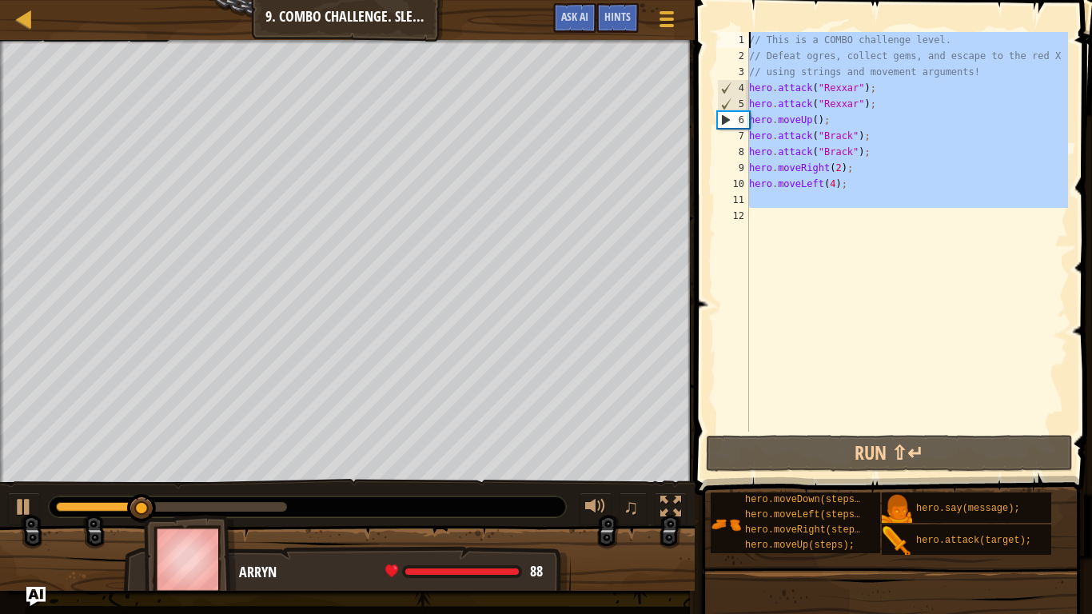
drag, startPoint x: 859, startPoint y: 241, endPoint x: 675, endPoint y: 0, distance: 303.4
click at [675, 0] on div "Map Introduction to Computer Science 9. Combo Challenge. Sleep Hour Game Menu D…" at bounding box center [546, 307] width 1092 height 614
type textarea "// This is a COMBO challenge level. // Defeat ogres, collect gems, and escape t…"
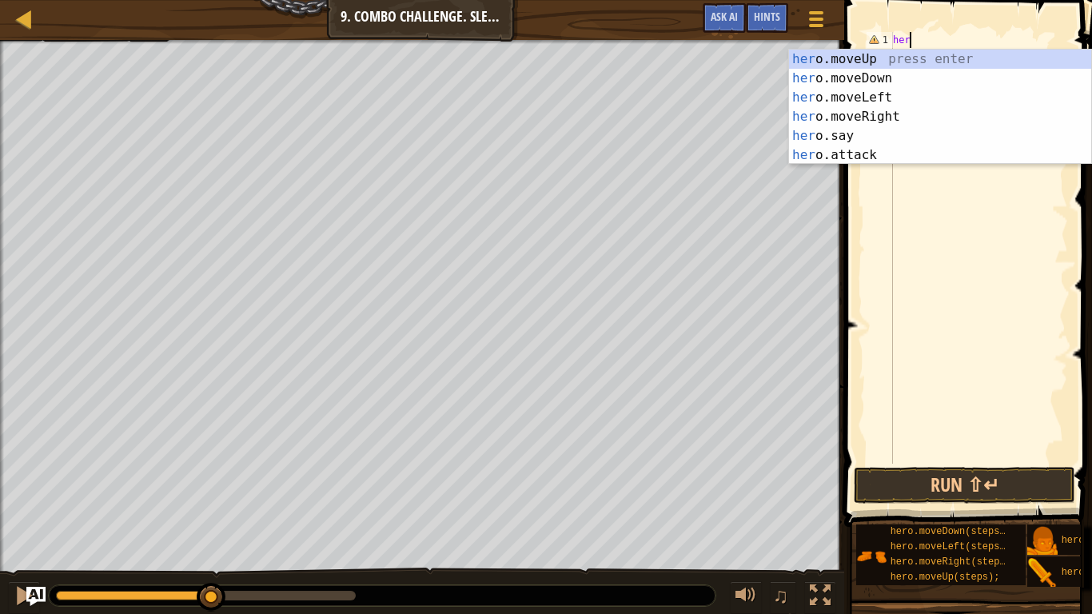
scroll to position [7, 2]
type textarea "h"
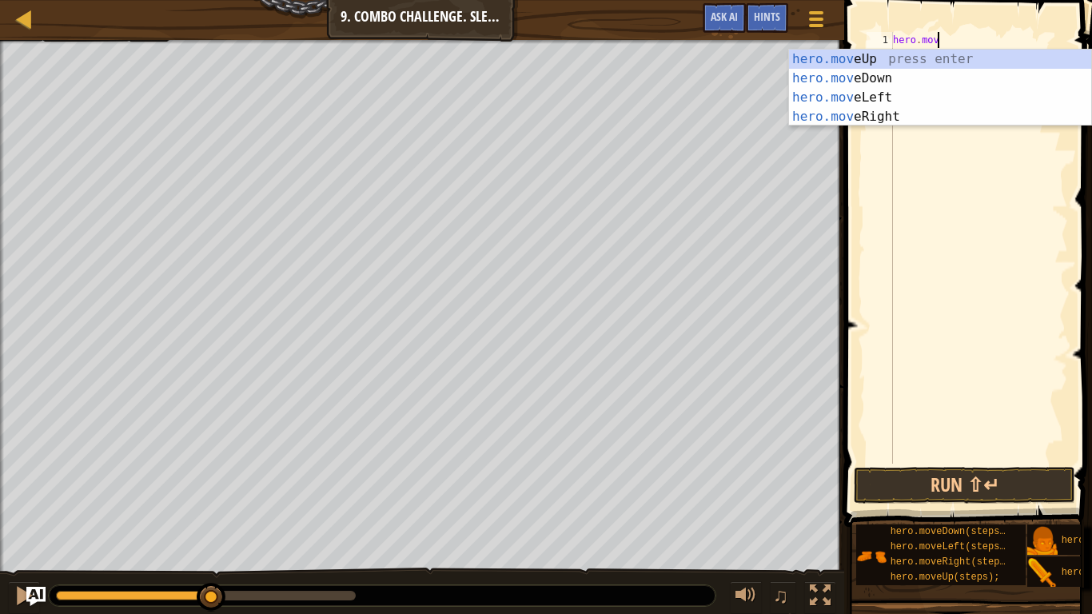
scroll to position [7, 6]
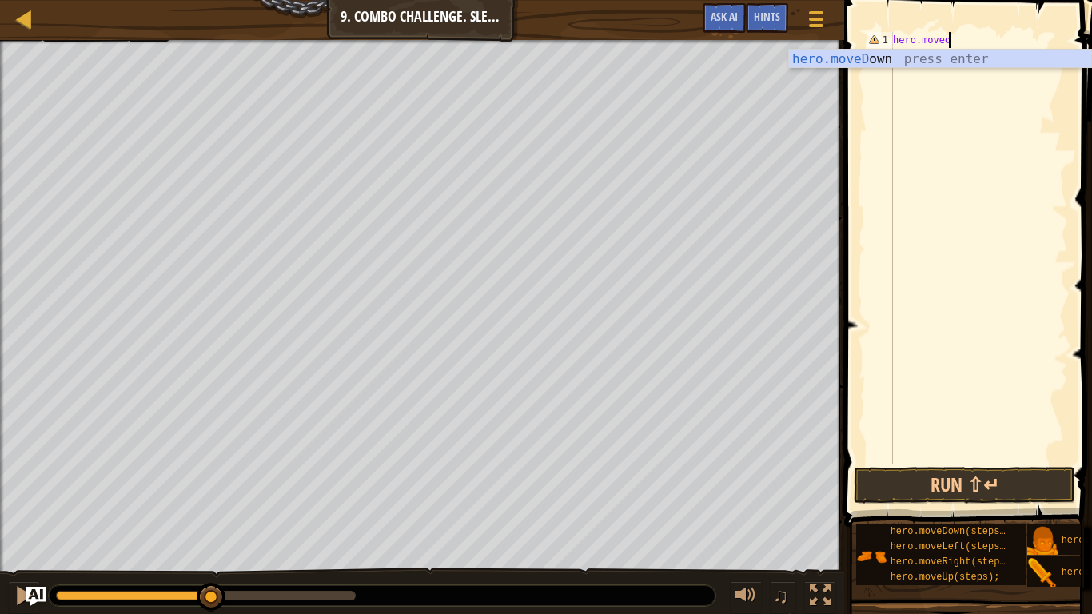
type textarea "hero.movedo"
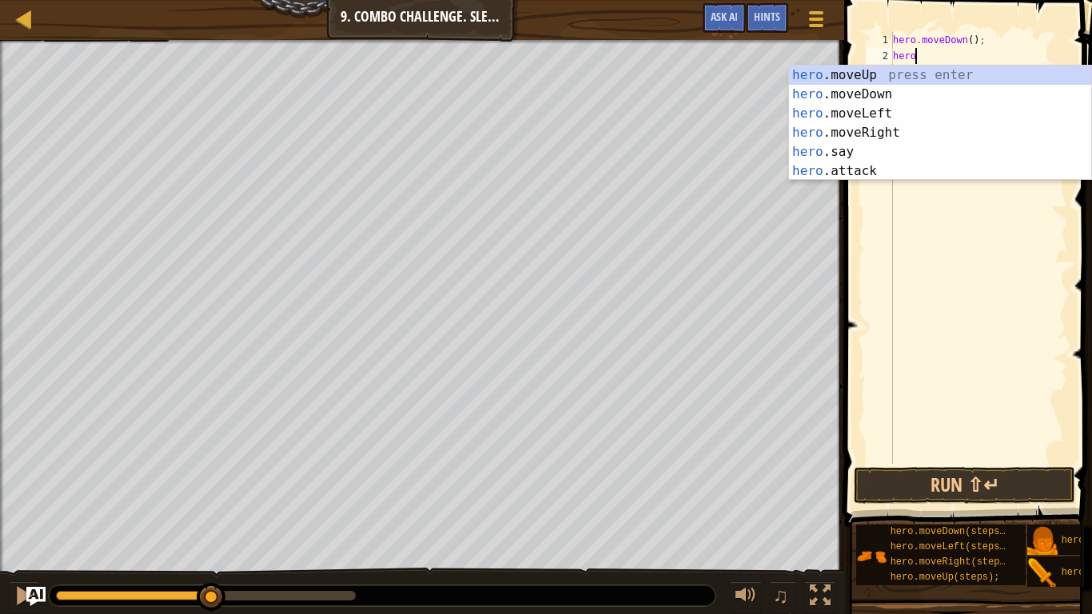
scroll to position [7, 2]
type textarea "herom"
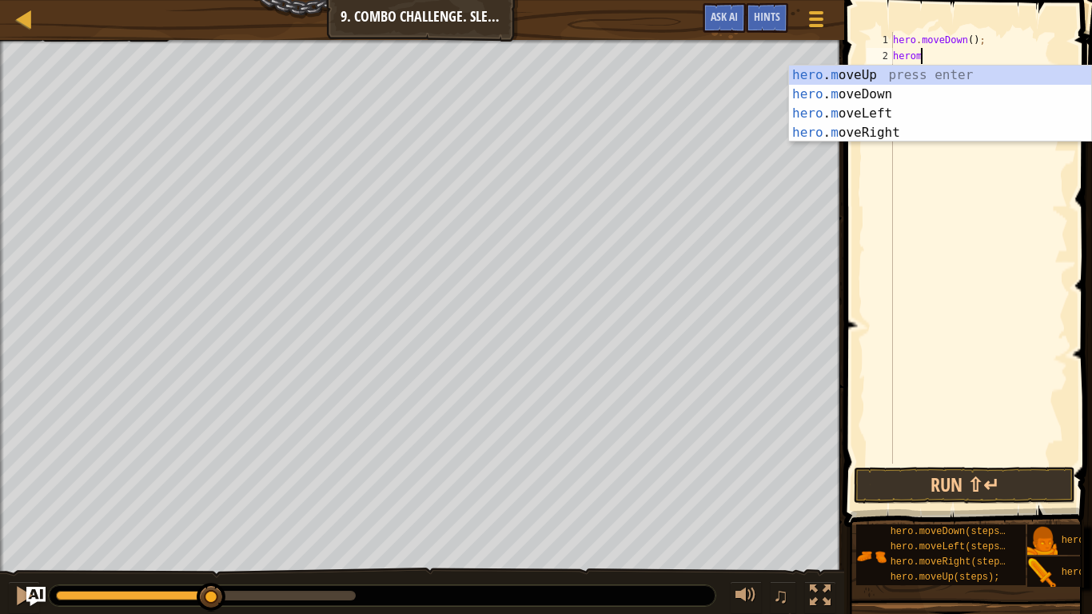
scroll to position [7, 3]
click at [1002, 138] on div "hero . m oveUp press enter hero . m oveDown press enter hero . m oveLeft press …" at bounding box center [940, 123] width 302 height 115
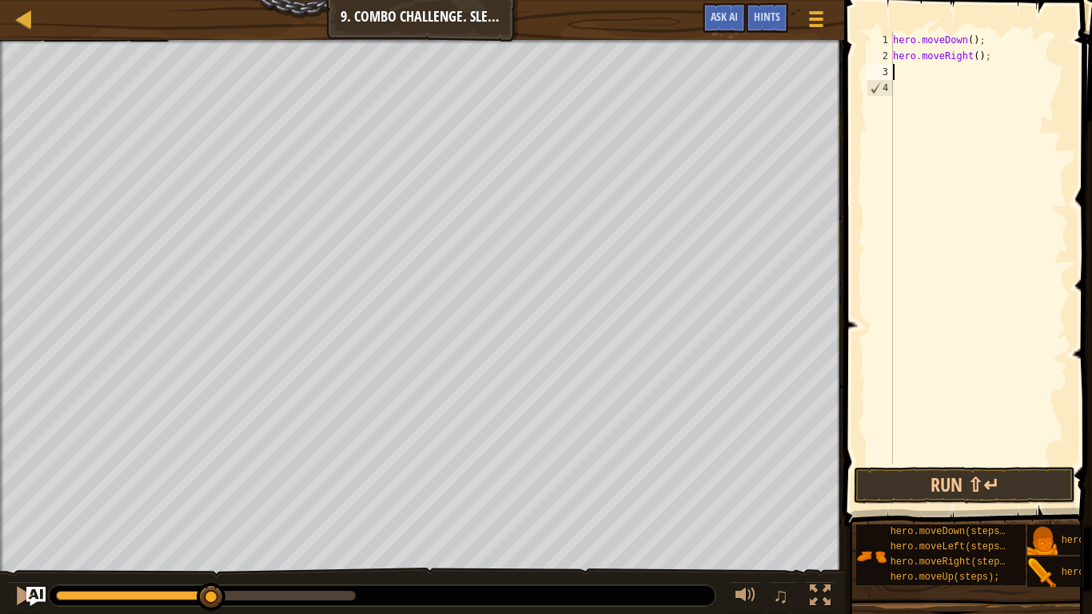
scroll to position [7, 0]
click at [979, 56] on div "hero . moveDown ( ) ; hero . moveRight ( ) ;" at bounding box center [979, 264] width 178 height 464
type textarea "hero.moveRight(2);"
click at [930, 90] on div "hero . moveDown ( ) ; hero . moveRight ( 2 ) ;" at bounding box center [979, 264] width 178 height 464
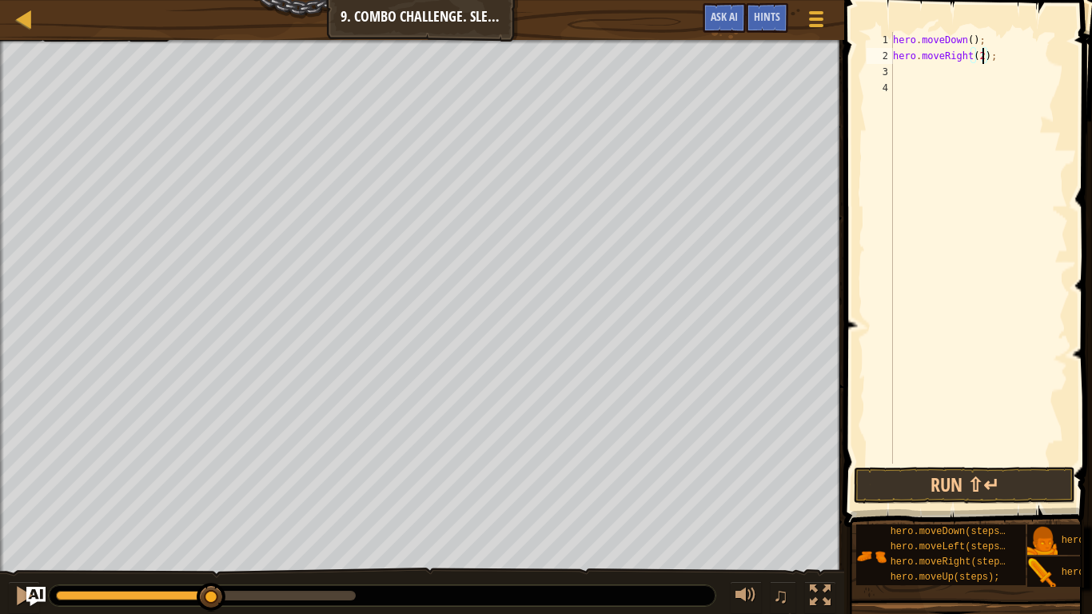
scroll to position [7, 0]
click at [920, 74] on div "hero . moveDown ( ) ; hero . moveRight ( 2 ) ;" at bounding box center [979, 264] width 178 height 464
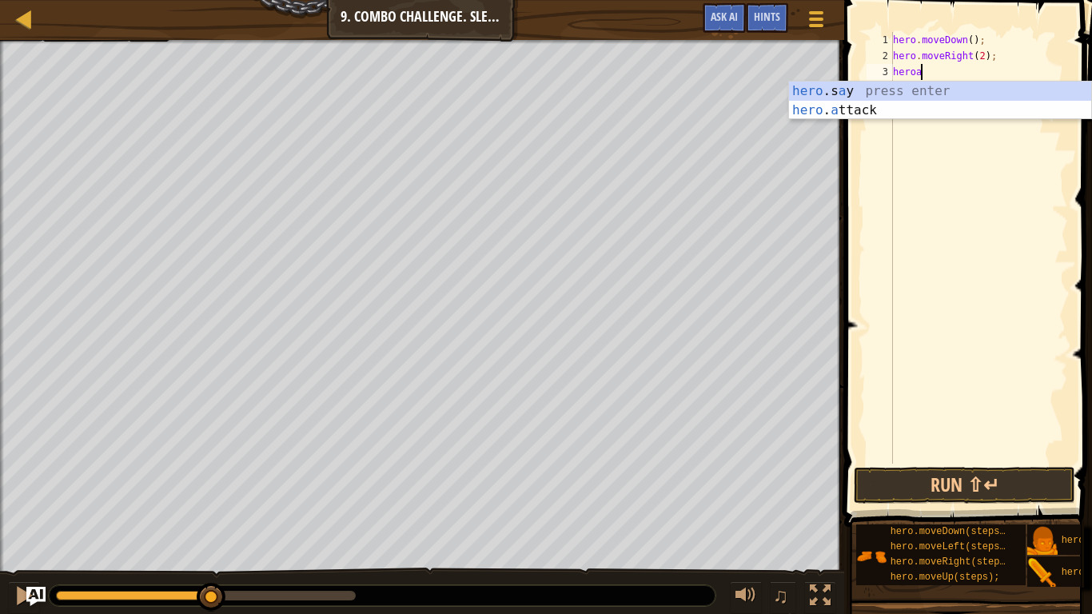
scroll to position [7, 3]
click at [932, 101] on div "hero .s a y press enter hero . a ttack press enter" at bounding box center [940, 120] width 302 height 77
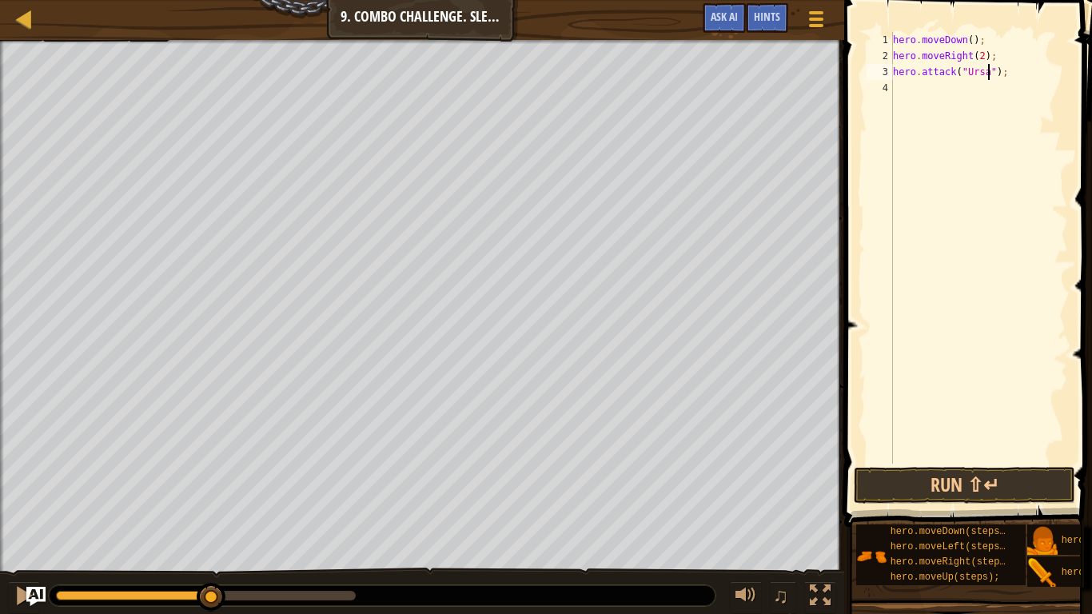
scroll to position [7, 14]
click at [899, 478] on button "Run ⇧↵" at bounding box center [964, 485] width 221 height 37
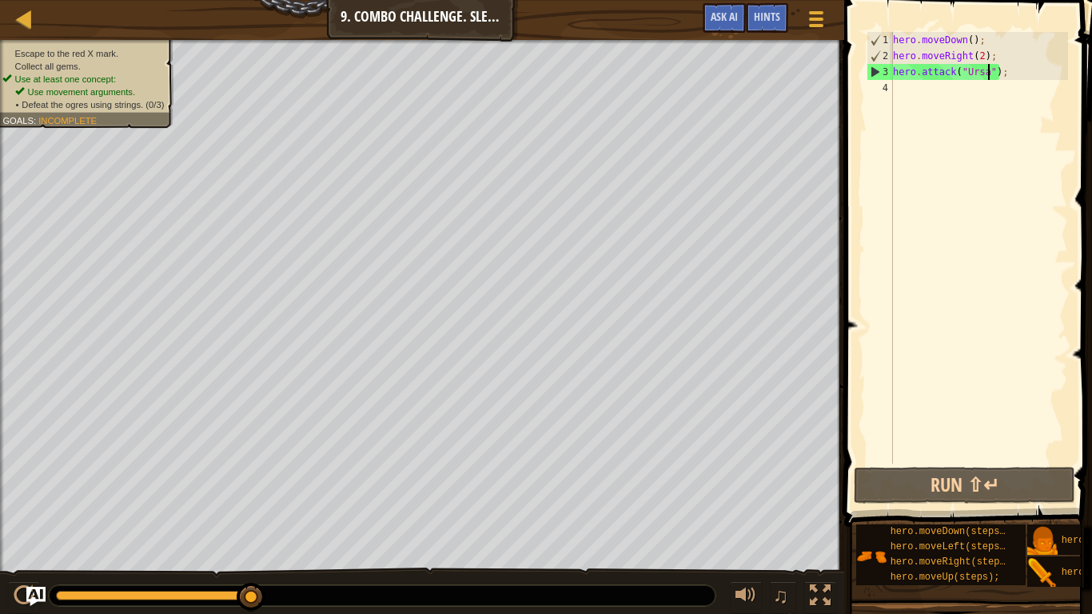
click at [1029, 62] on div "hero . moveDown ( ) ; hero . moveRight ( 2 ) ; hero . attack ( "Ursa" ) ;" at bounding box center [979, 264] width 178 height 464
click at [1027, 74] on div "hero . moveDown ( ) ; hero . moveRight ( 2 ) ; hero . attack ( "Ursa" ) ;" at bounding box center [979, 264] width 178 height 464
type textarea "hero.attack("Ursa");"
drag, startPoint x: 1027, startPoint y: 74, endPoint x: 889, endPoint y: 68, distance: 138.4
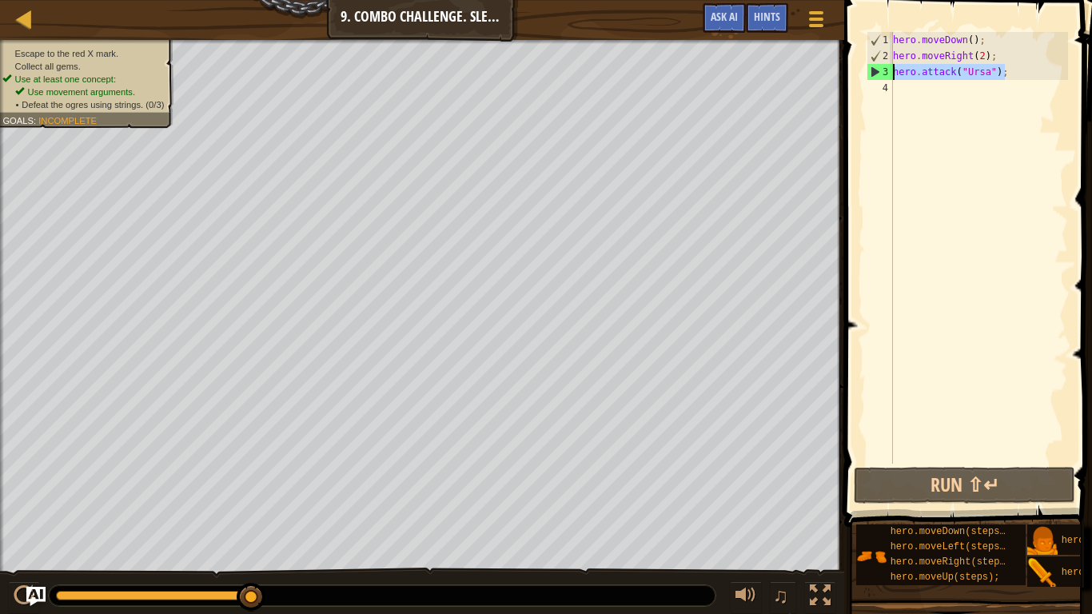
click at [889, 68] on div "hero.attack("Ursa"); 1 2 3 4 hero . moveDown ( ) ; hero . moveRight ( 2 ) ; her…" at bounding box center [965, 248] width 205 height 432
click at [915, 85] on div "hero . moveDown ( ) ; hero . moveRight ( 2 ) ; hero . attack ( "Ursa" ) ;" at bounding box center [979, 264] width 178 height 464
paste textarea "hero.attack("Ursa");"
type textarea "hero.attack("Ursa");"
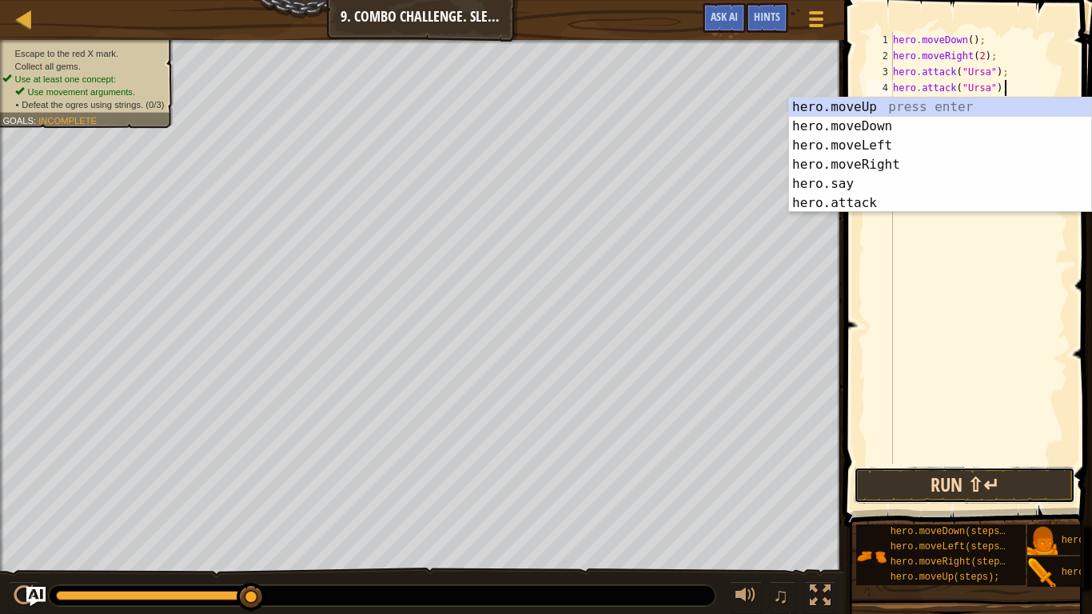
click at [906, 467] on button "Run ⇧↵" at bounding box center [964, 485] width 221 height 37
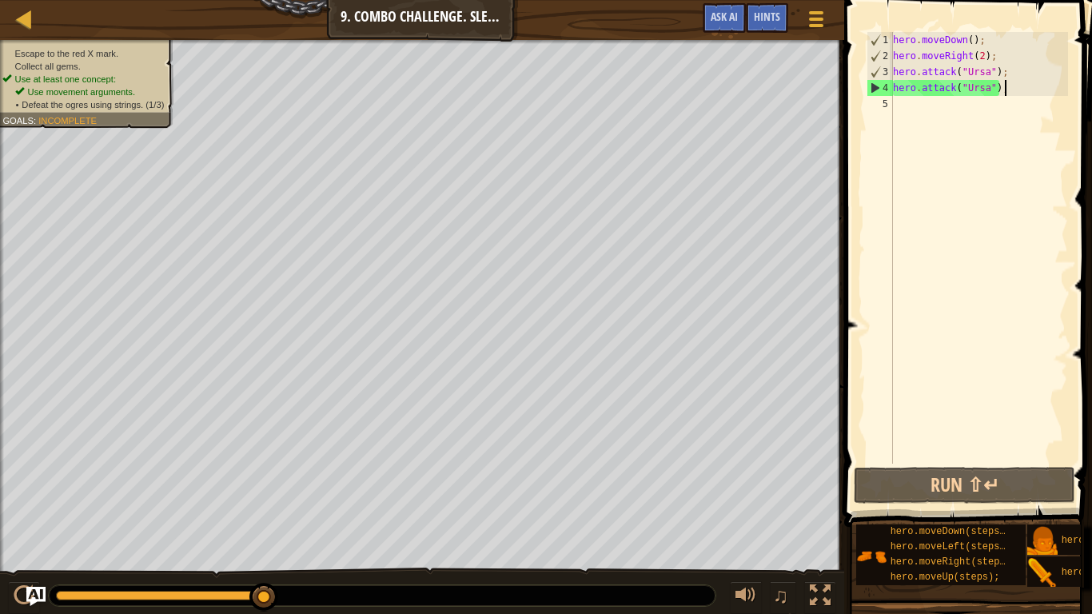
click at [910, 106] on div "hero . moveDown ( ) ; hero . moveRight ( 2 ) ; hero . attack ( "Ursa" ) ; hero …" at bounding box center [979, 264] width 178 height 464
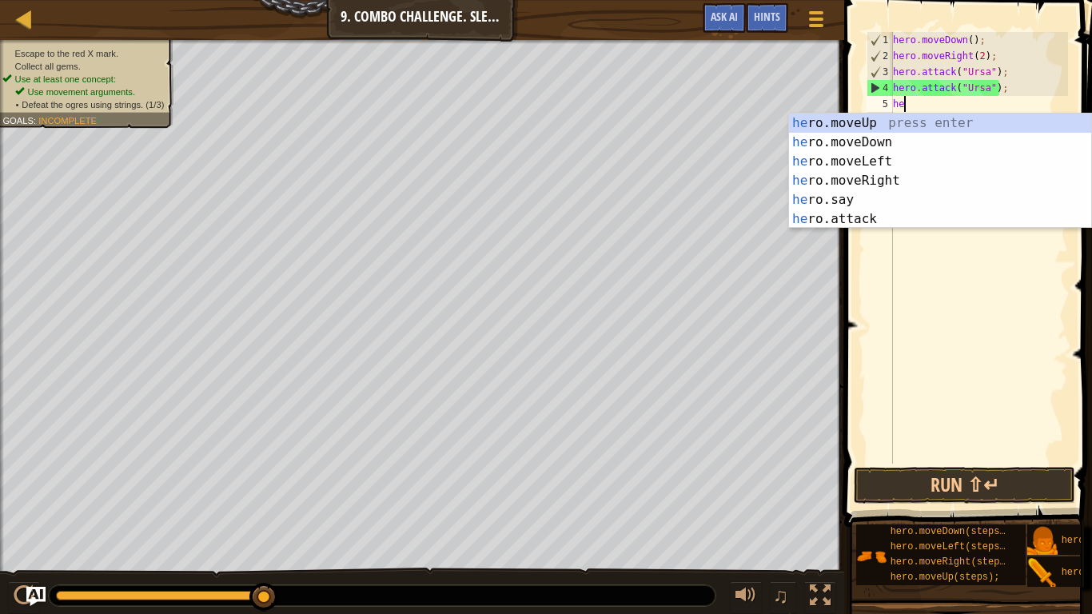
type textarea "hero"
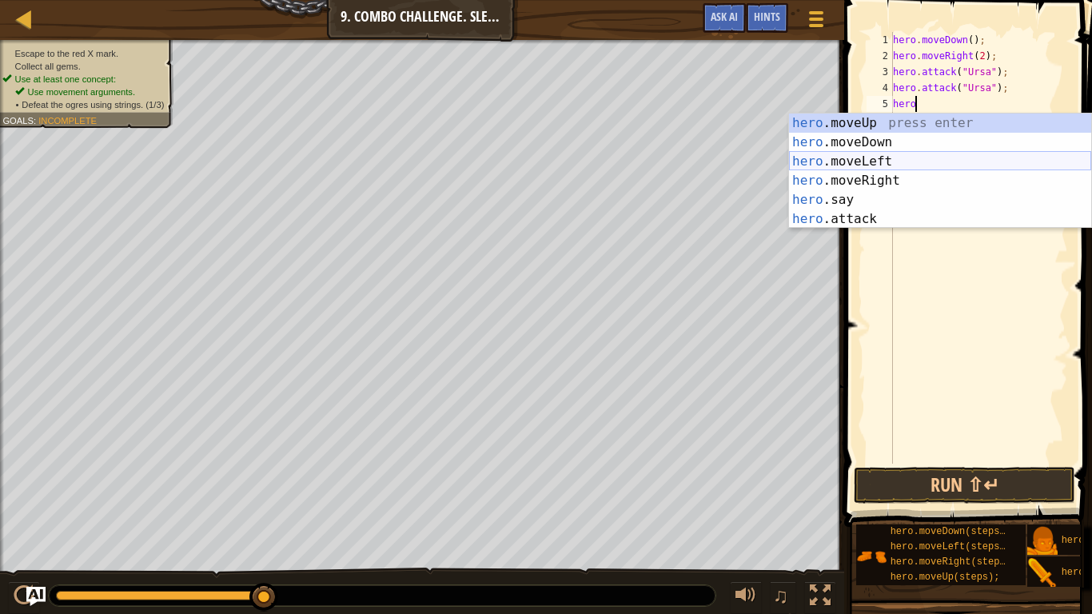
click at [909, 159] on div "hero .moveUp press enter hero .moveDown press enter hero .moveLeft press enter …" at bounding box center [940, 189] width 302 height 153
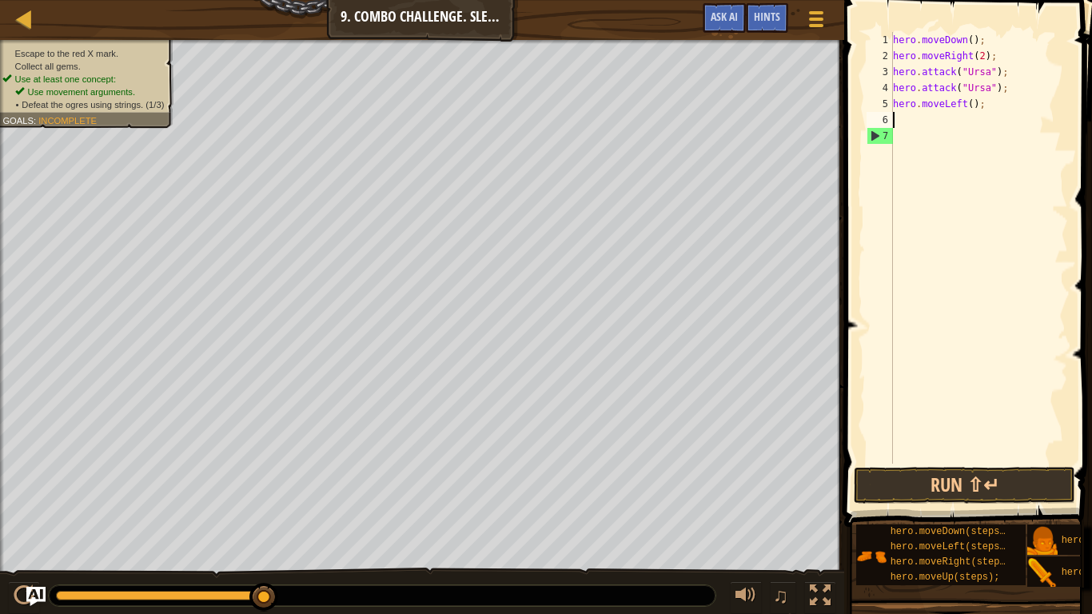
scroll to position [7, 0]
click at [968, 105] on div "hero . moveDown ( ) ; hero . moveRight ( 2 ) ; hero . attack ( "Ursa" ) ; hero …" at bounding box center [979, 264] width 178 height 464
type textarea "hero.moveLeft(2);"
click at [898, 464] on span at bounding box center [969, 241] width 261 height 574
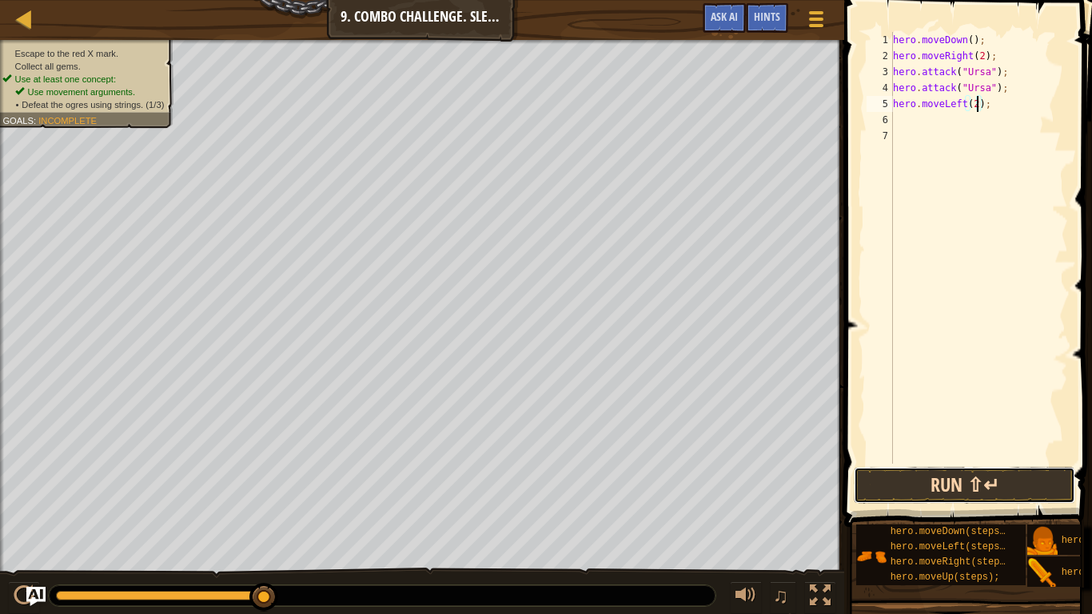
click at [901, 467] on button "Run ⇧↵" at bounding box center [964, 485] width 221 height 37
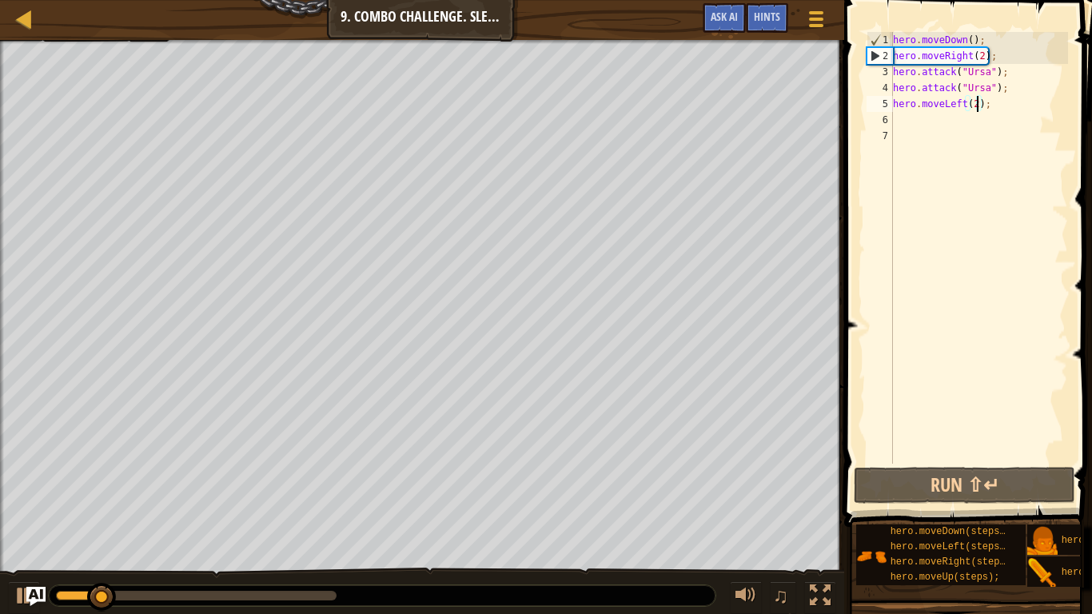
click at [908, 121] on div "hero . moveDown ( ) ; hero . moveRight ( 2 ) ; hero . attack ( "Ursa" ) ; hero …" at bounding box center [979, 264] width 178 height 464
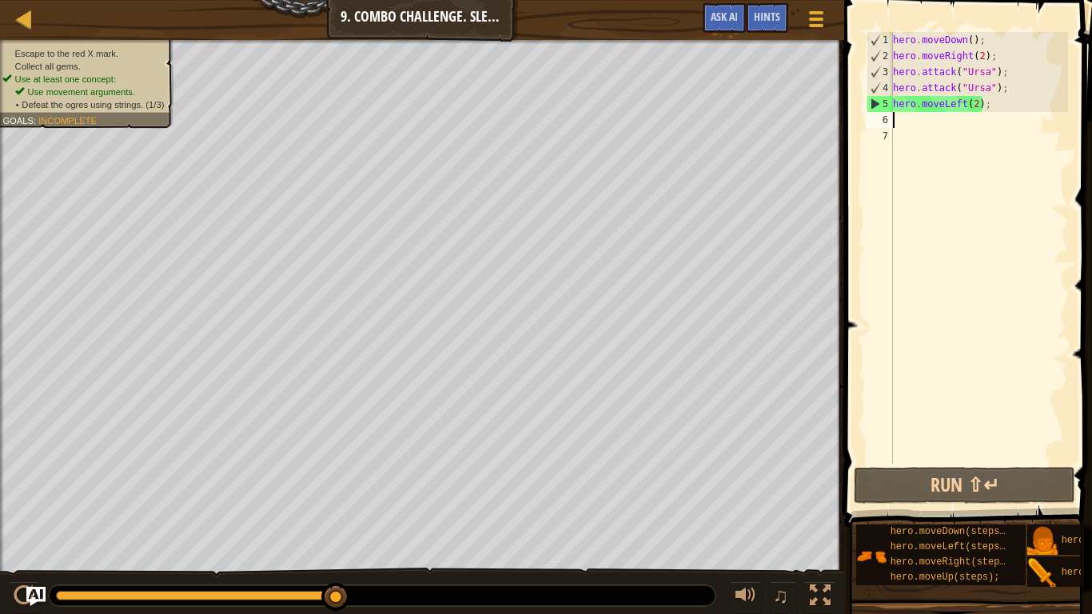
click at [1019, 62] on div "hero . moveDown ( ) ; hero . moveRight ( 2 ) ; hero . attack ( "Ursa" ) ; hero …" at bounding box center [979, 264] width 178 height 464
type textarea "hero.moveRight(2);"
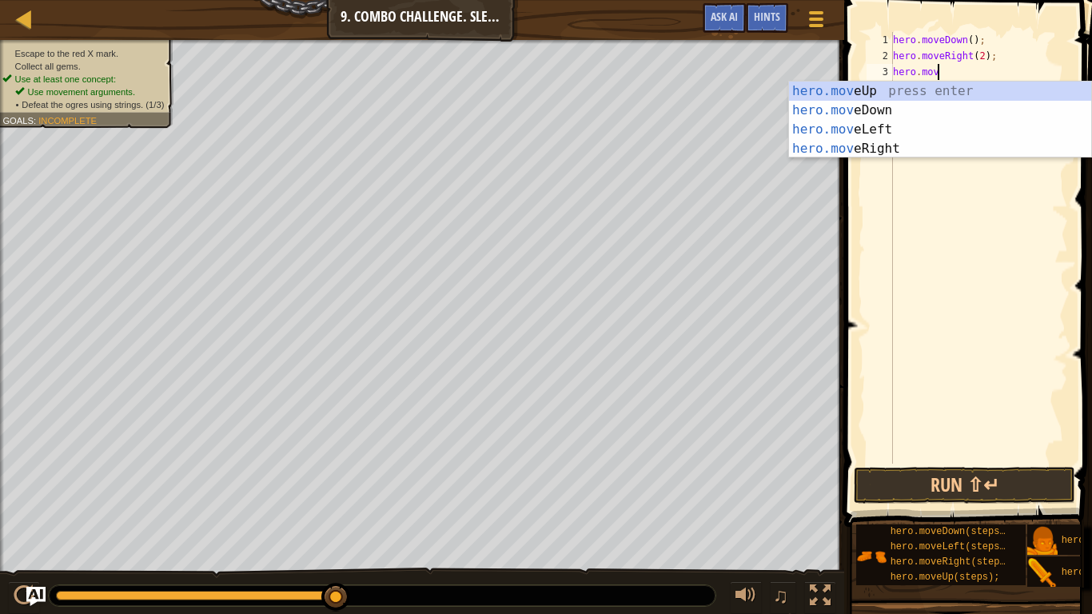
scroll to position [7, 6]
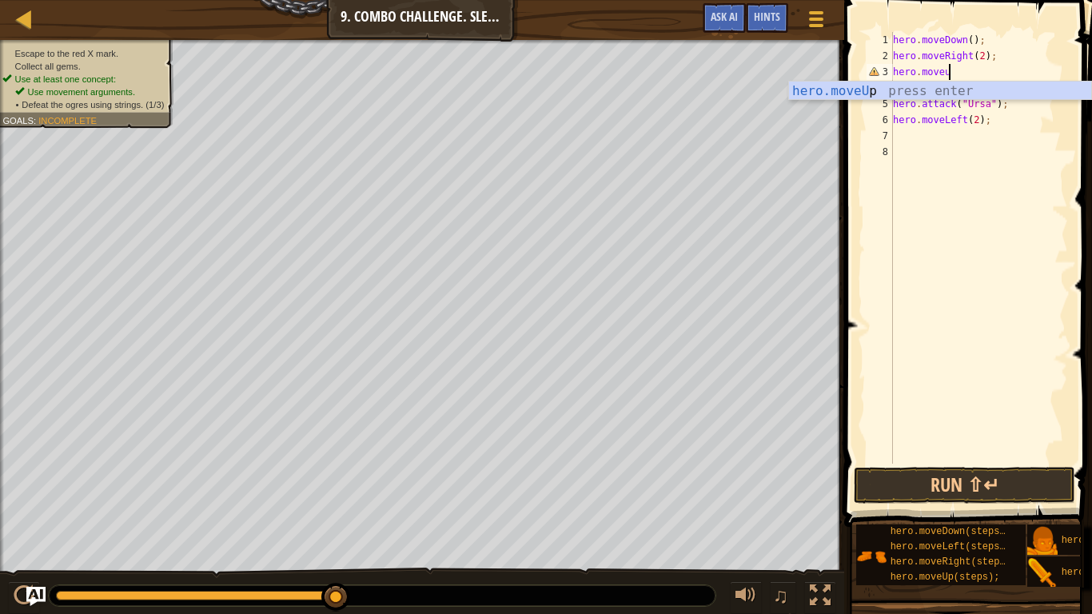
type textarea "hero.moveup"
click at [1041, 91] on div "hero.moveUp press enter" at bounding box center [940, 111] width 302 height 58
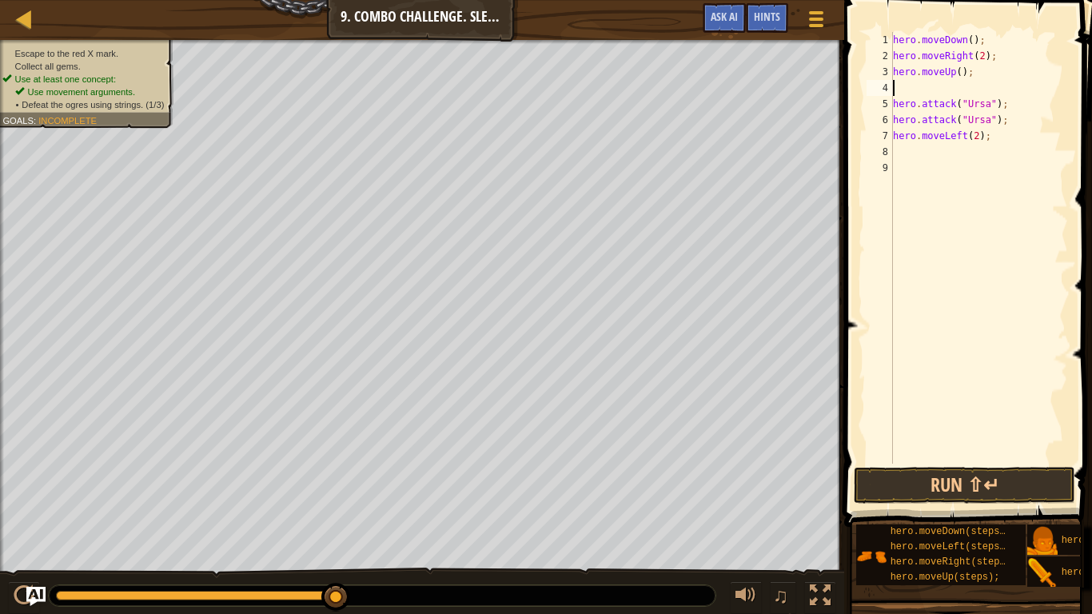
scroll to position [7, 0]
type textarea "hero.moveUp();"
click at [918, 478] on button "Run ⇧↵" at bounding box center [964, 485] width 221 height 37
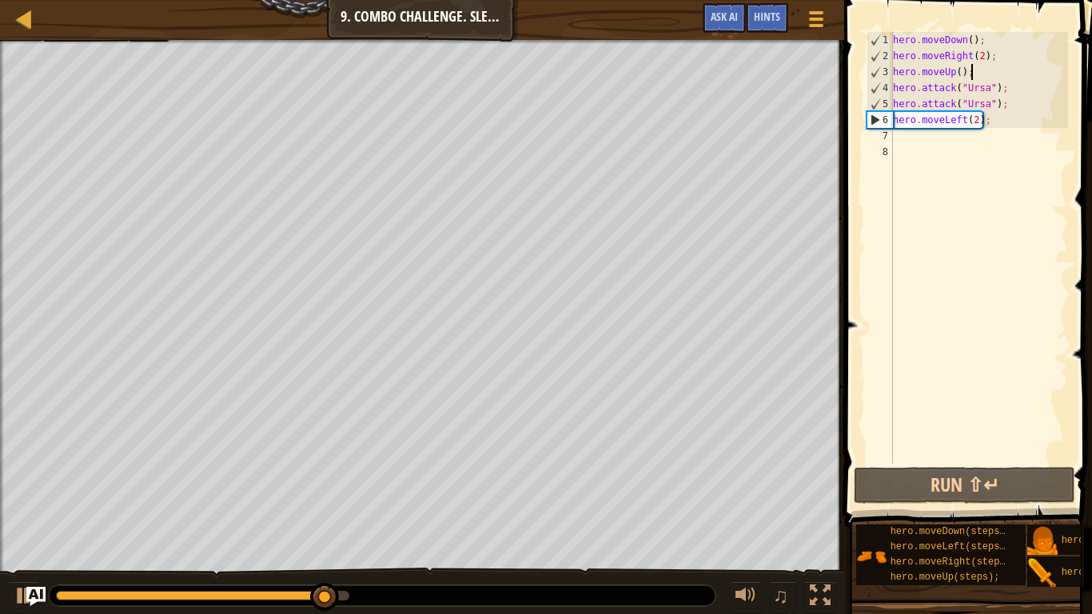
click at [973, 147] on div "hero . moveDown ( ) ; hero . moveRight ( 2 ) ; hero . moveUp ( ) ; hero . attac…" at bounding box center [979, 264] width 178 height 464
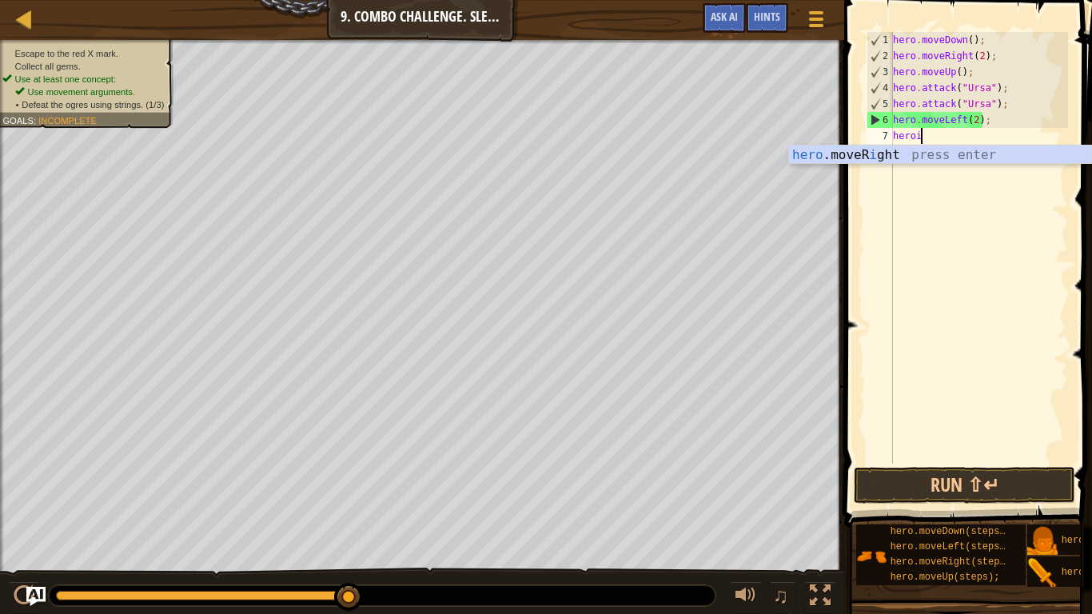
type textarea "hero"
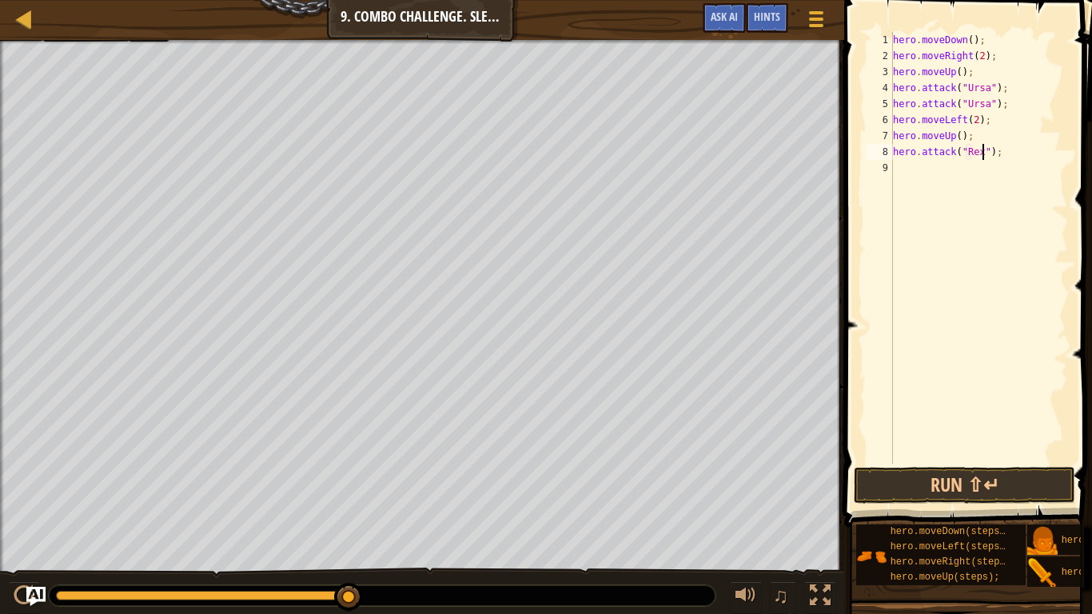
scroll to position [7, 14]
type textarea "hero.attack("Rexxar");"
drag, startPoint x: 1039, startPoint y: 156, endPoint x: 895, endPoint y: 150, distance: 144.0
click at [895, 150] on div "hero . moveDown ( ) ; hero . moveRight ( 2 ) ; hero . moveUp ( ) ; hero . attac…" at bounding box center [979, 264] width 178 height 464
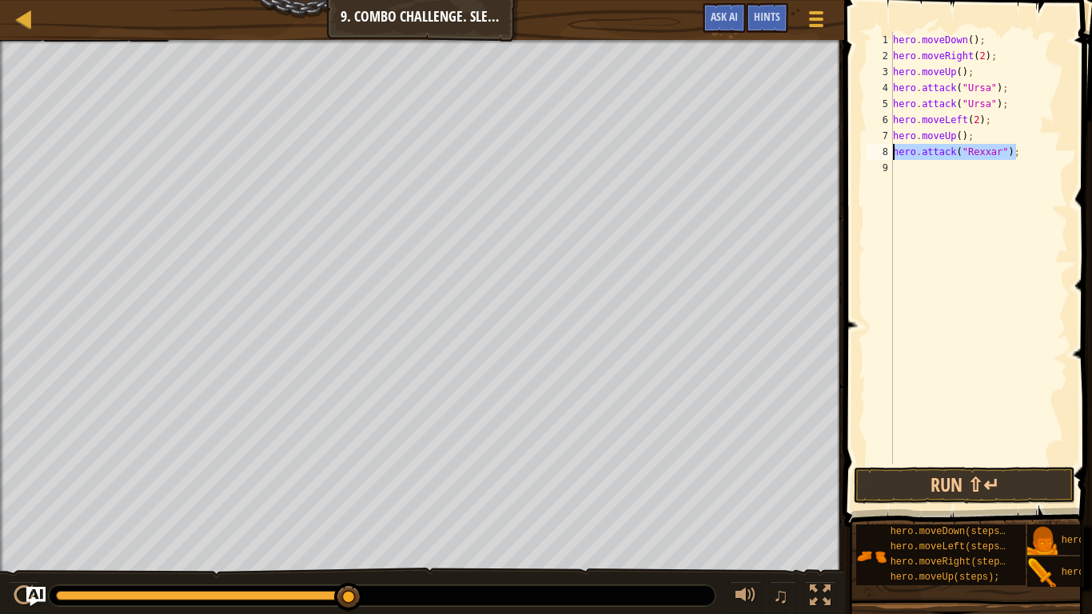
click at [914, 166] on div "hero . moveDown ( ) ; hero . moveRight ( 2 ) ; hero . moveUp ( ) ; hero . attac…" at bounding box center [979, 264] width 178 height 464
paste textarea "hero.attack("Rexxar");"
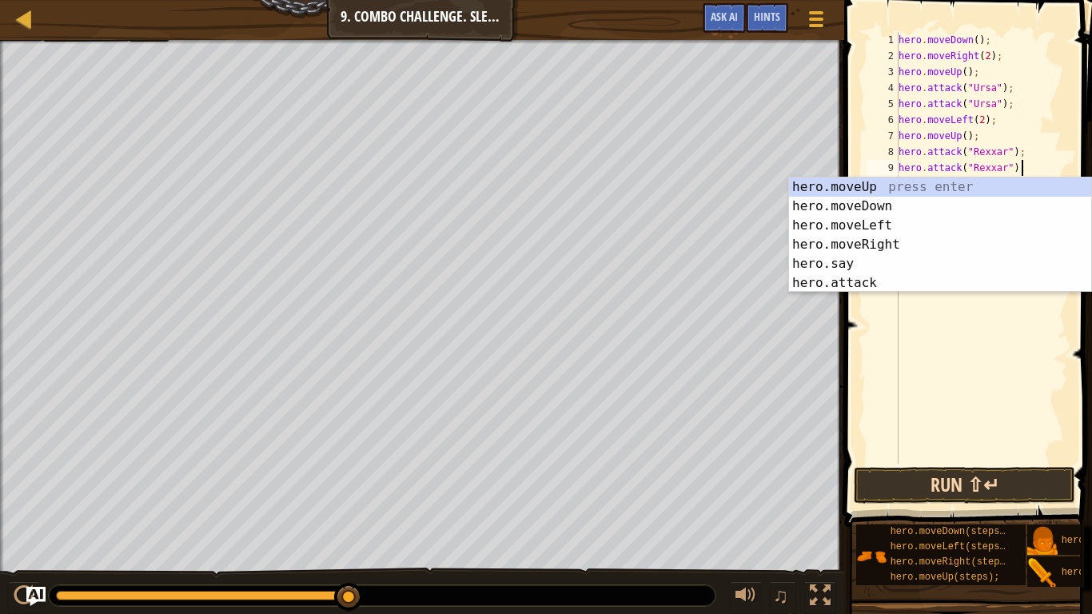
type textarea "hero.attack("Rexxar");"
click at [937, 478] on button "Run ⇧↵" at bounding box center [964, 485] width 221 height 37
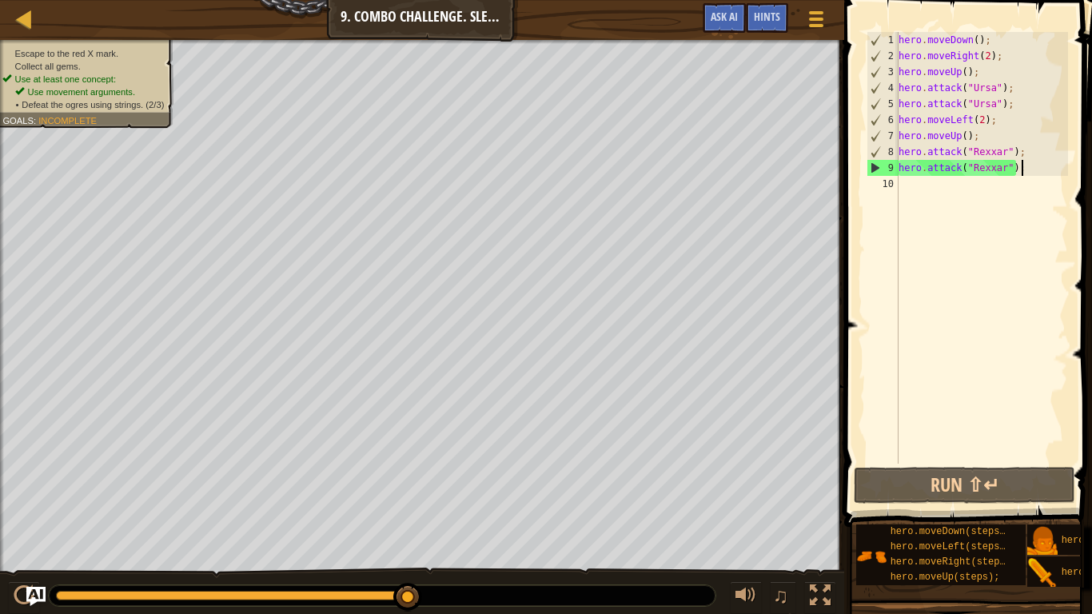
click at [952, 187] on div "hero . moveDown ( ) ; hero . moveRight ( 2 ) ; hero . moveUp ( ) ; hero . attac…" at bounding box center [981, 264] width 173 height 464
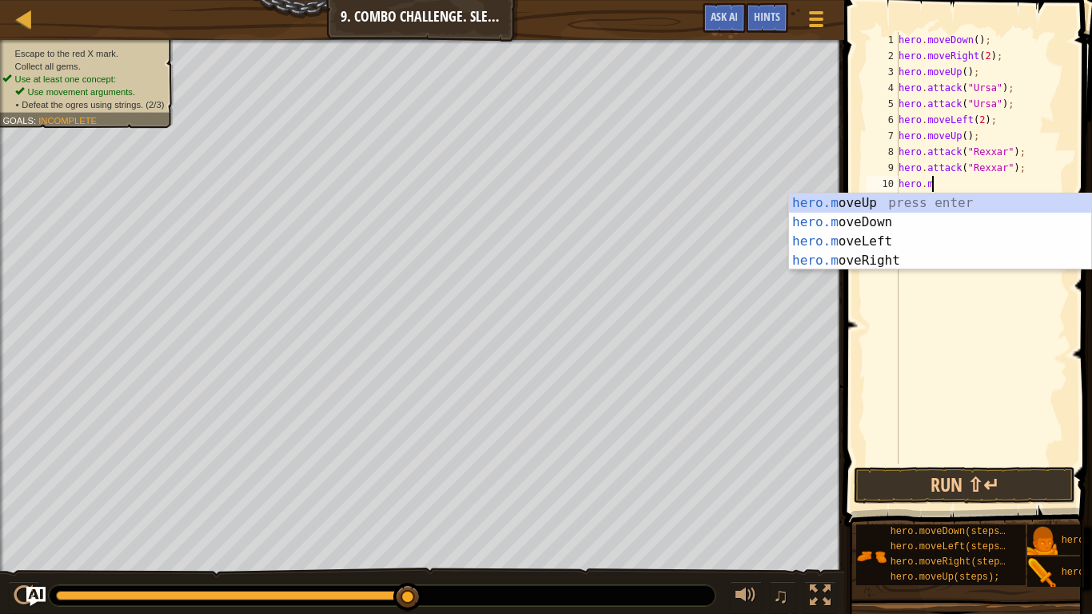
type textarea "hero.mov"
click at [922, 261] on div "hero.mov eUp press enter hero.mov eDown press enter hero.mov eLeft press enter …" at bounding box center [940, 250] width 302 height 115
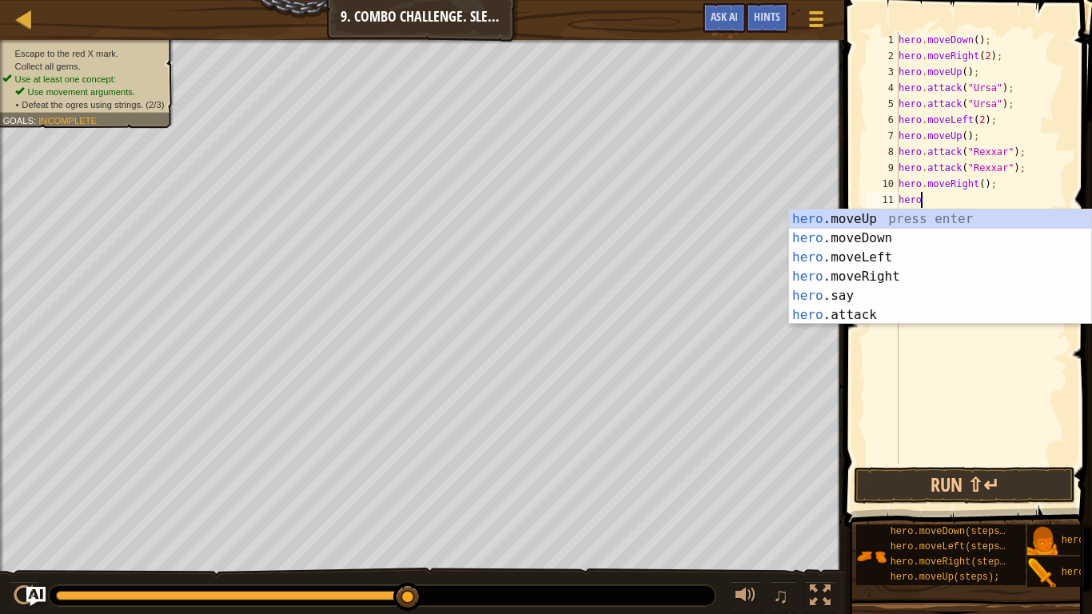
scroll to position [7, 3]
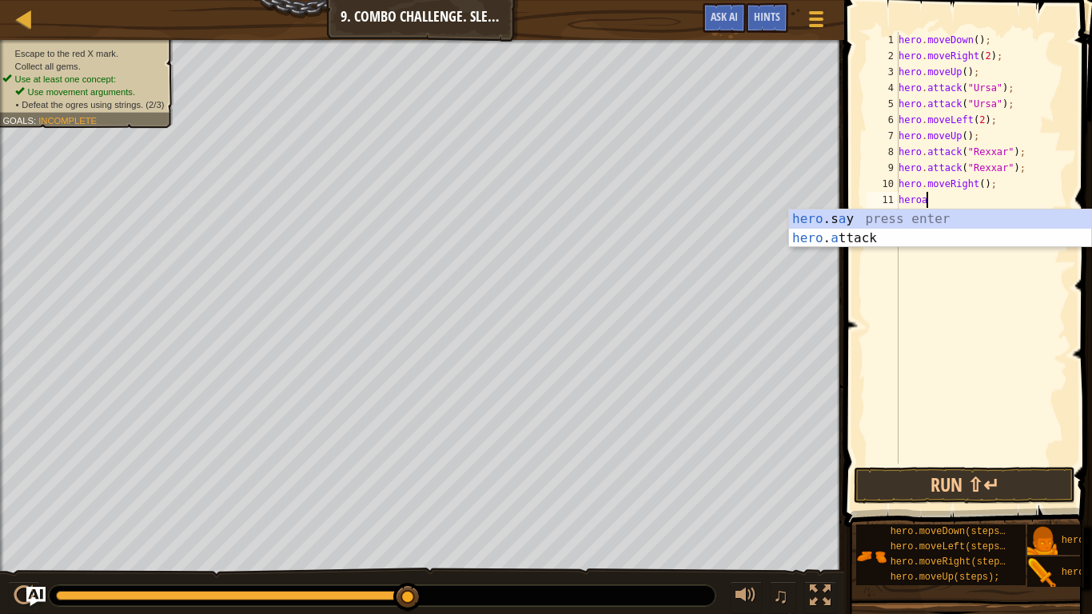
type textarea "heroa\"
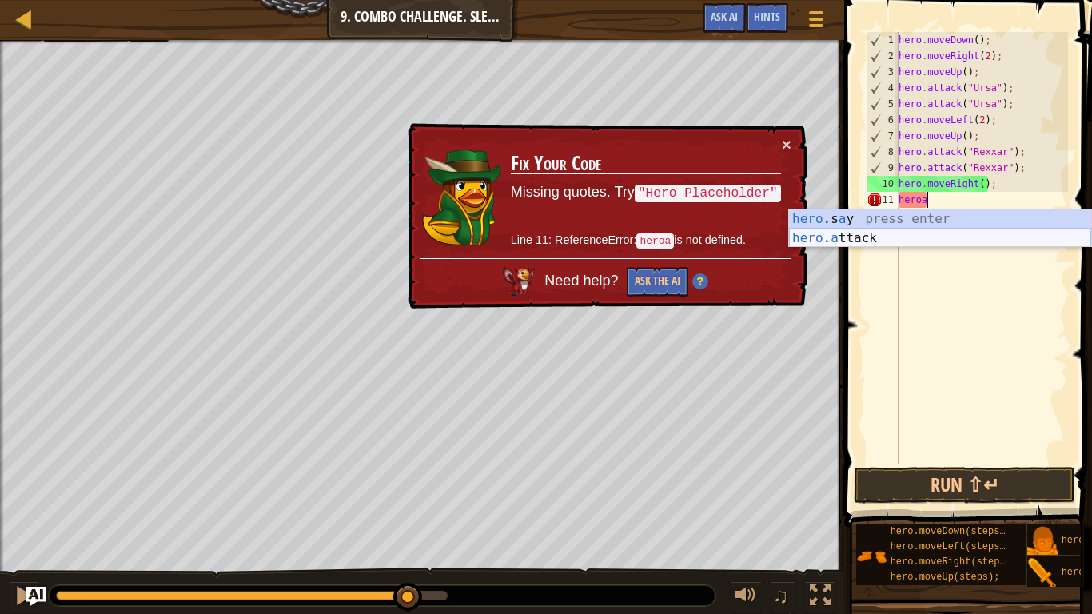
click at [984, 236] on div "hero .s a y press enter hero . a ttack press enter" at bounding box center [940, 247] width 302 height 77
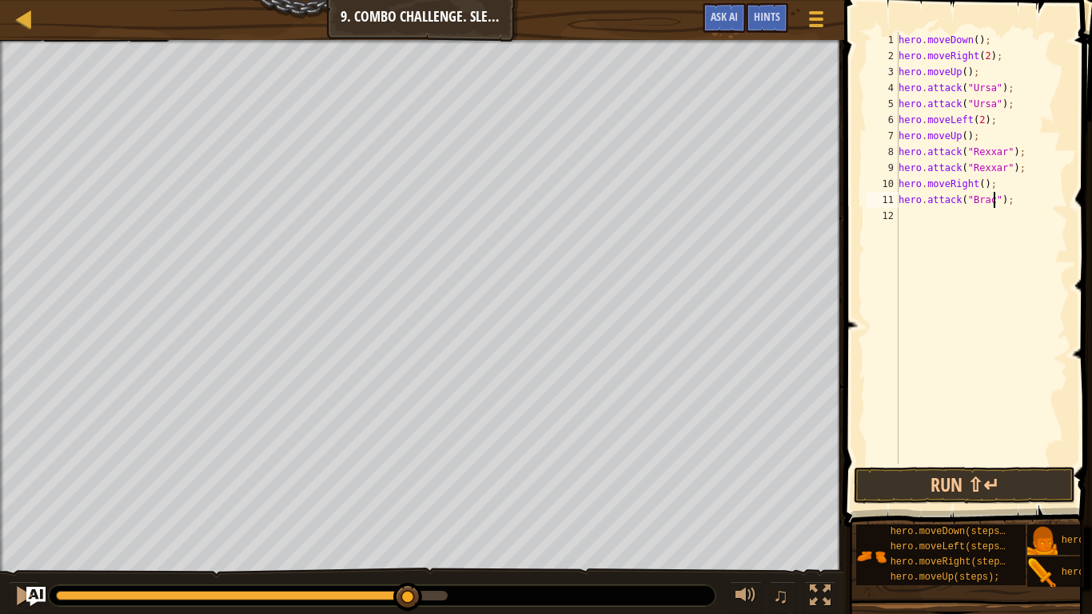
scroll to position [7, 15]
type textarea "hero.attack("[PERSON_NAME]");"
click at [915, 471] on button "Run ⇧↵" at bounding box center [964, 485] width 221 height 37
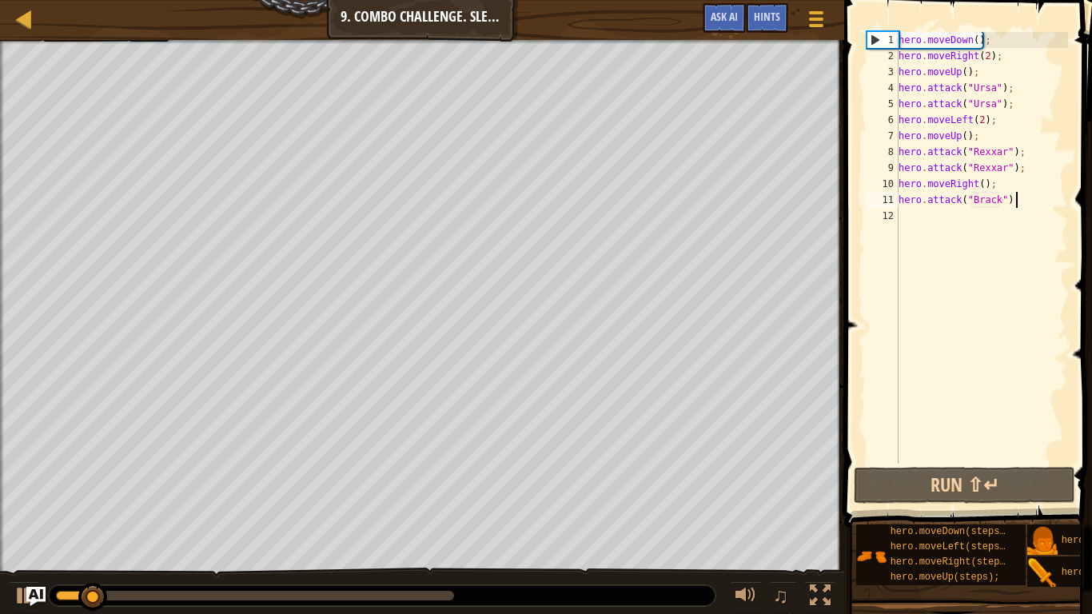
click at [1033, 197] on div "hero . moveDown ( ) ; hero . moveRight ( 2 ) ; hero . moveUp ( ) ; hero . attac…" at bounding box center [981, 264] width 173 height 464
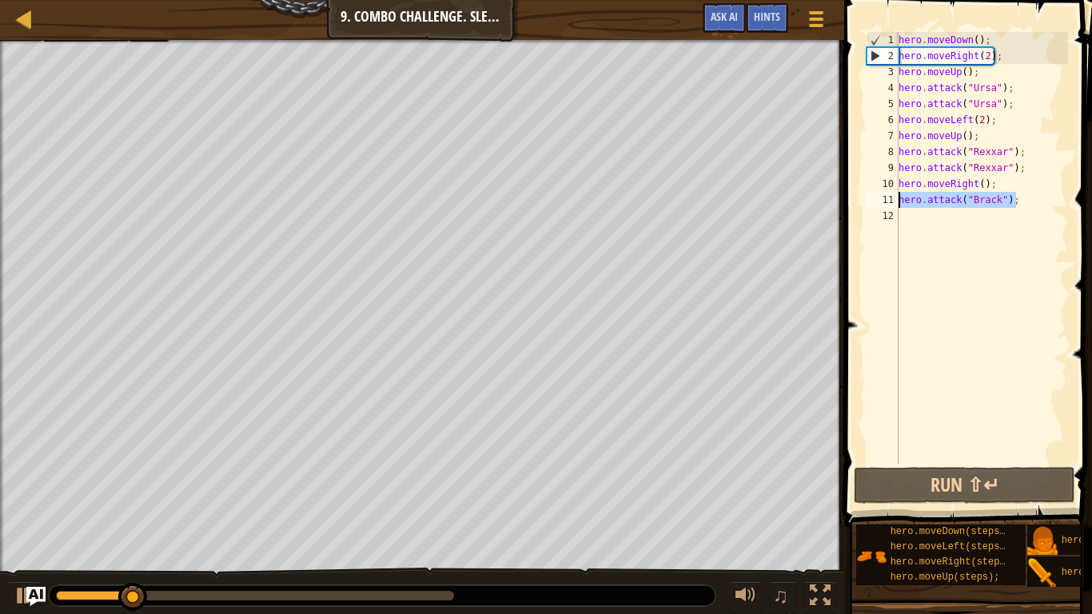
drag, startPoint x: 1033, startPoint y: 197, endPoint x: 890, endPoint y: 197, distance: 143.9
click at [890, 197] on div "hero.attack("[PERSON_NAME]"); 1 2 3 4 5 6 7 8 9 10 11 12 hero . moveDown ( ) ; …" at bounding box center [965, 248] width 205 height 432
click at [901, 216] on div "hero . moveDown ( ) ; hero . moveRight ( 2 ) ; hero . moveUp ( ) ; hero . attac…" at bounding box center [981, 264] width 173 height 464
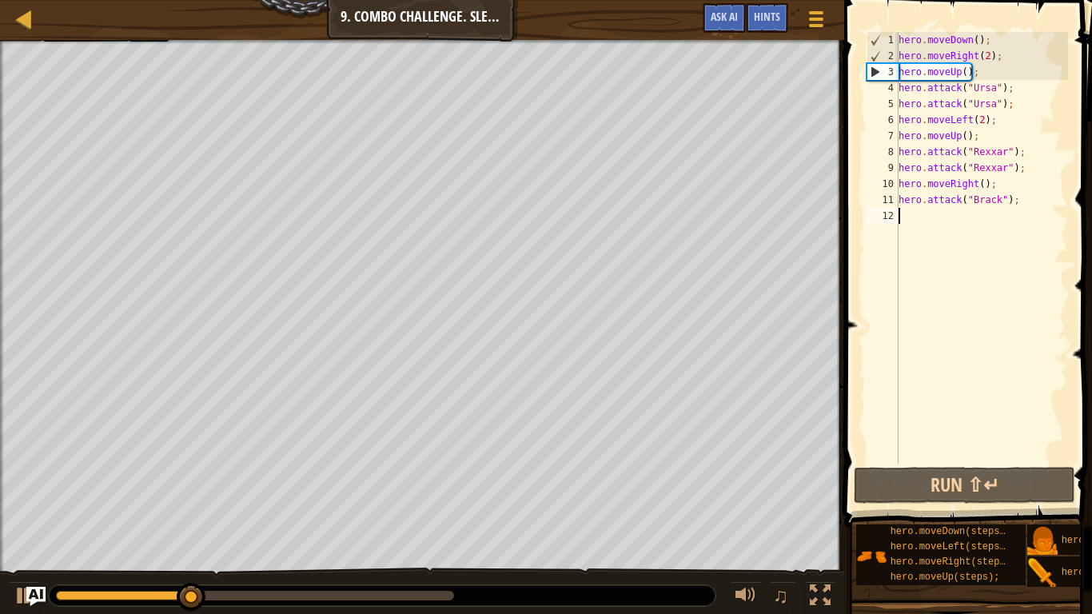
paste textarea "hero.attack("[PERSON_NAME]");"
type textarea "hero.attack("[PERSON_NAME]");"
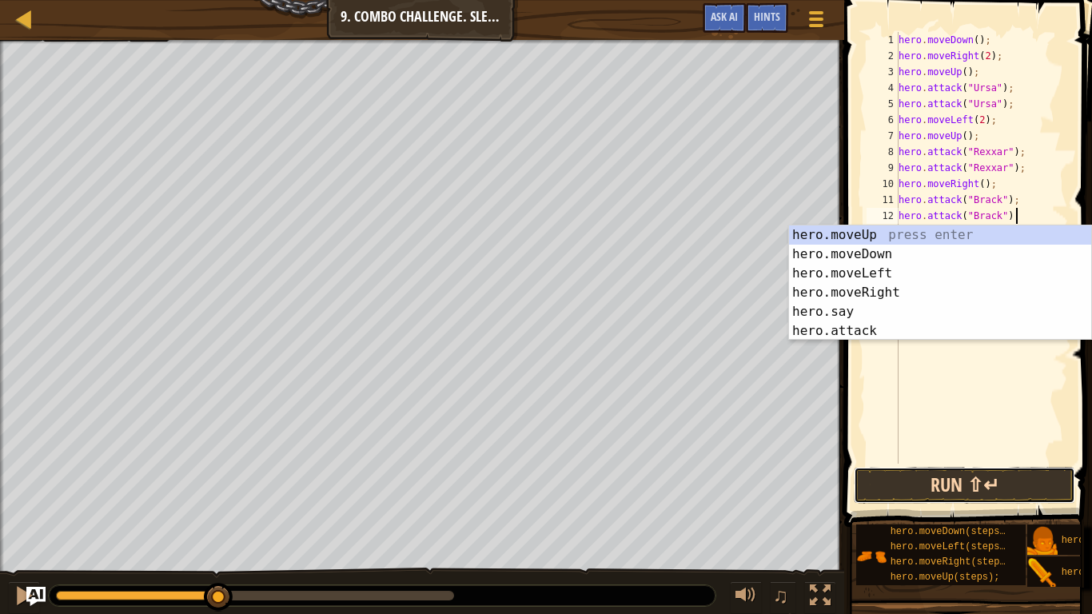
click at [926, 474] on button "Run ⇧↵" at bounding box center [964, 485] width 221 height 37
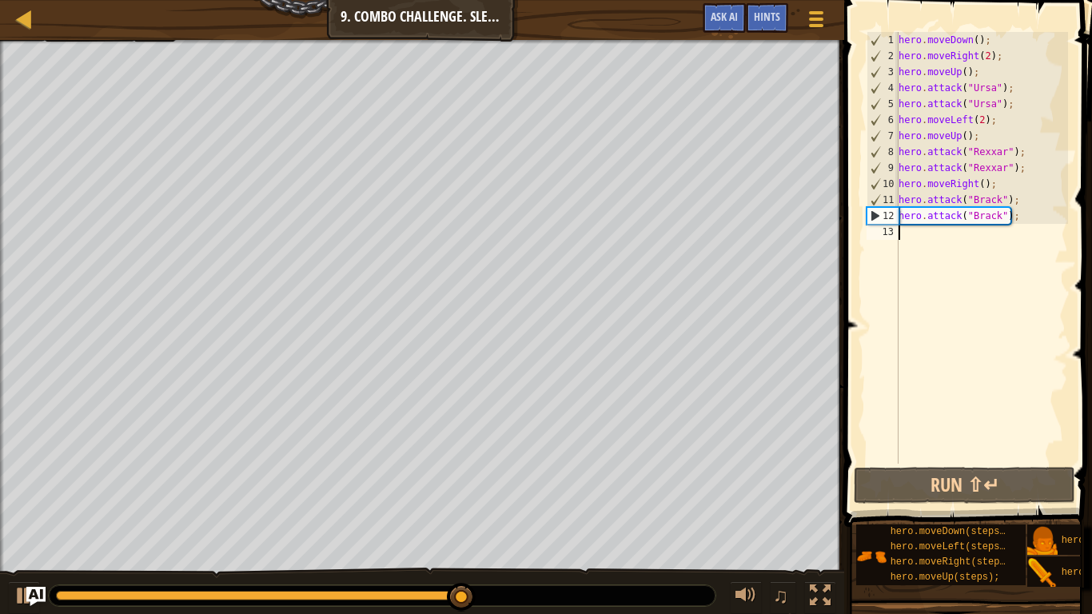
click at [958, 251] on div "hero . moveDown ( ) ; hero . moveRight ( 2 ) ; hero . moveUp ( ) ; hero . attac…" at bounding box center [981, 264] width 173 height 464
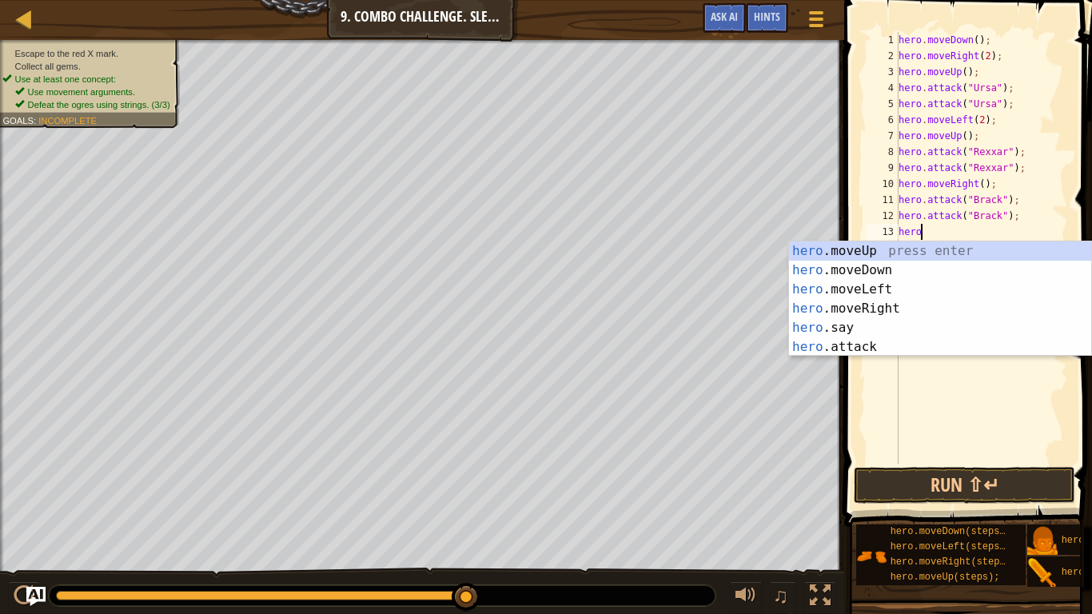
type textarea "hero."
click at [924, 310] on div "hero. moveUp press enter hero. moveDown press enter hero. moveLeft press enter …" at bounding box center [940, 317] width 302 height 153
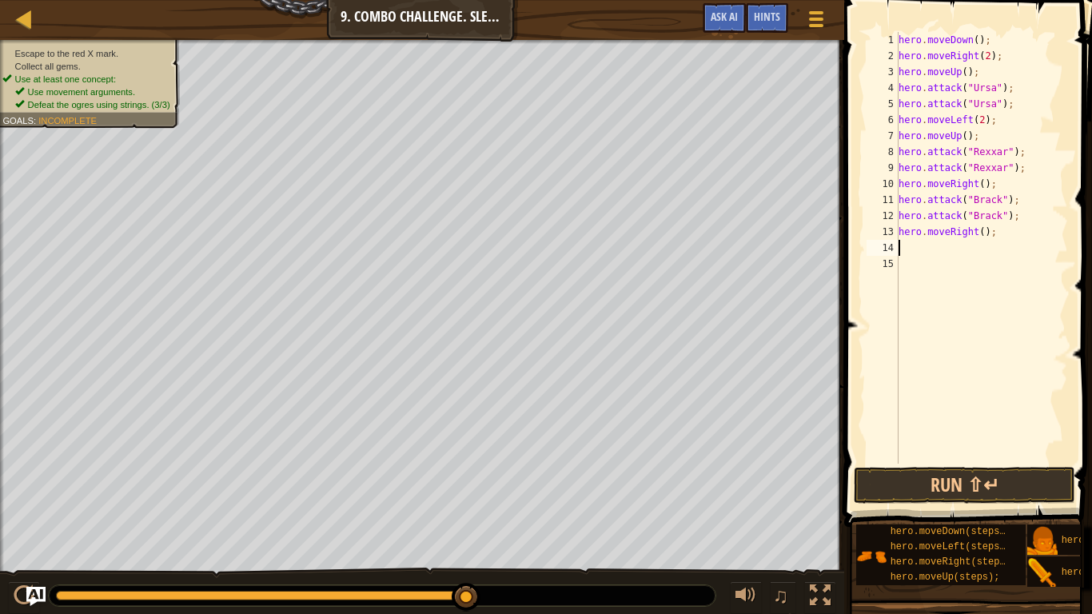
scroll to position [7, 0]
click at [982, 241] on div "hero . moveDown ( ) ; hero . moveRight ( 2 ) ; hero . moveUp ( ) ; hero . attac…" at bounding box center [981, 264] width 173 height 464
click at [981, 233] on div "hero . moveDown ( ) ; hero . moveRight ( 2 ) ; hero . moveUp ( ) ; hero . attac…" at bounding box center [981, 264] width 173 height 464
type textarea "hero.moveRight(2);"
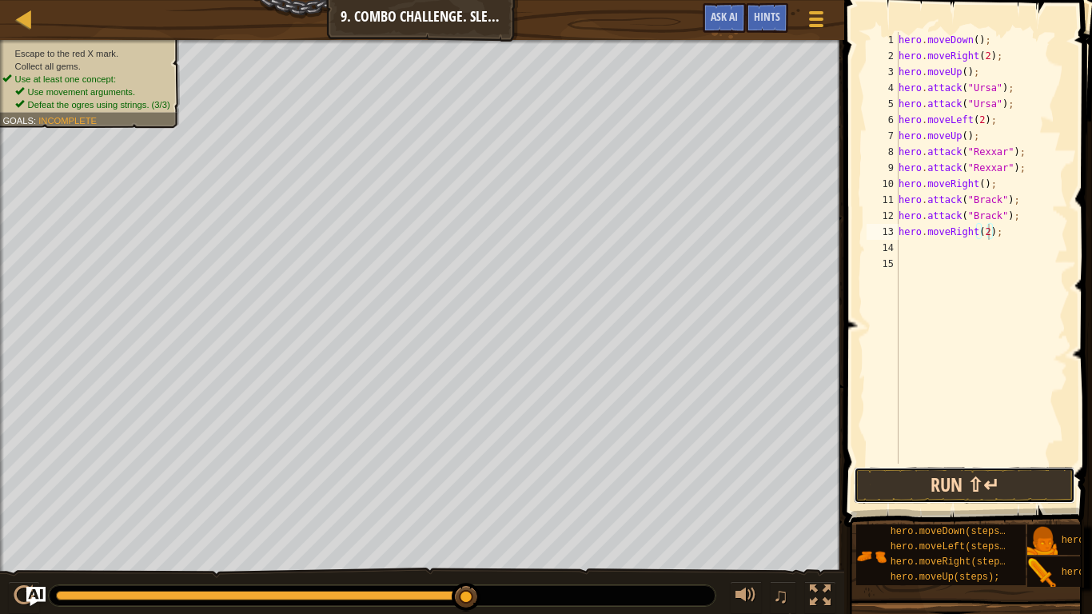
click at [970, 478] on button "Run ⇧↵" at bounding box center [964, 485] width 221 height 37
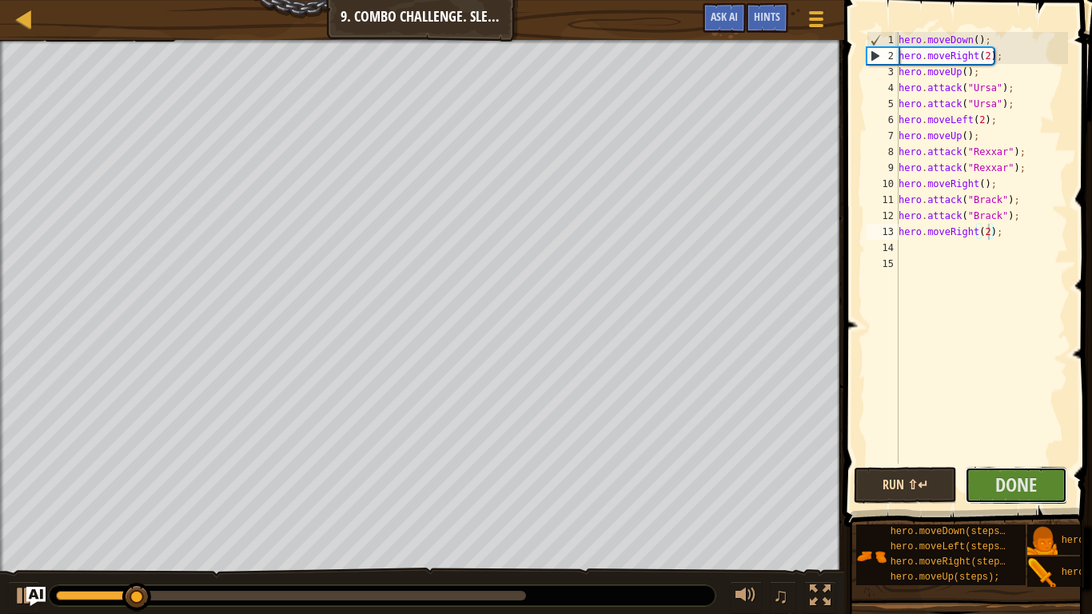
click at [970, 478] on button "Done" at bounding box center [1016, 485] width 103 height 37
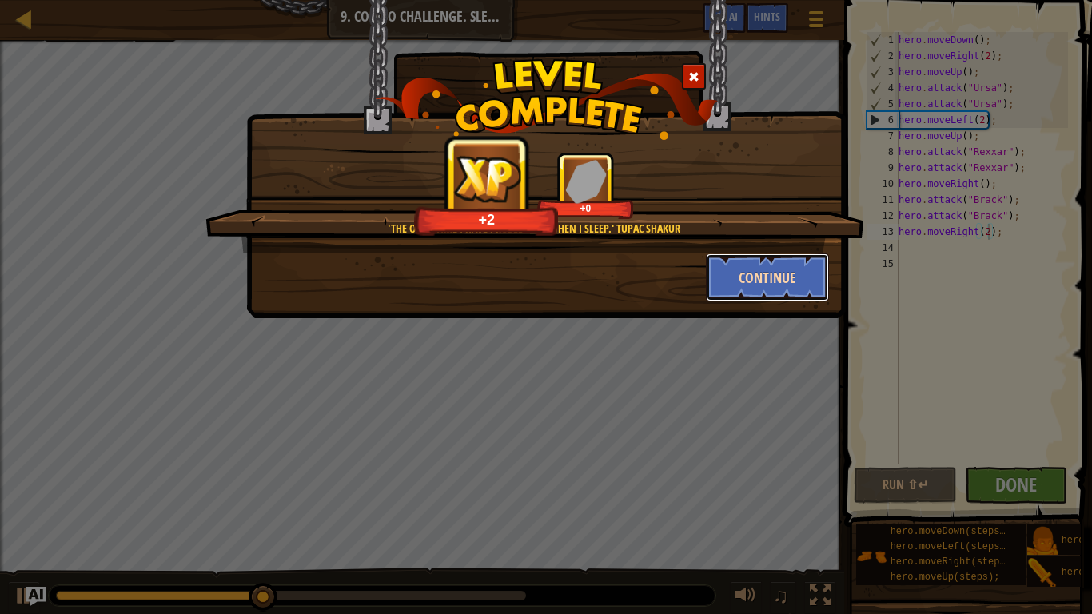
click at [728, 298] on button "Continue" at bounding box center [768, 277] width 124 height 48
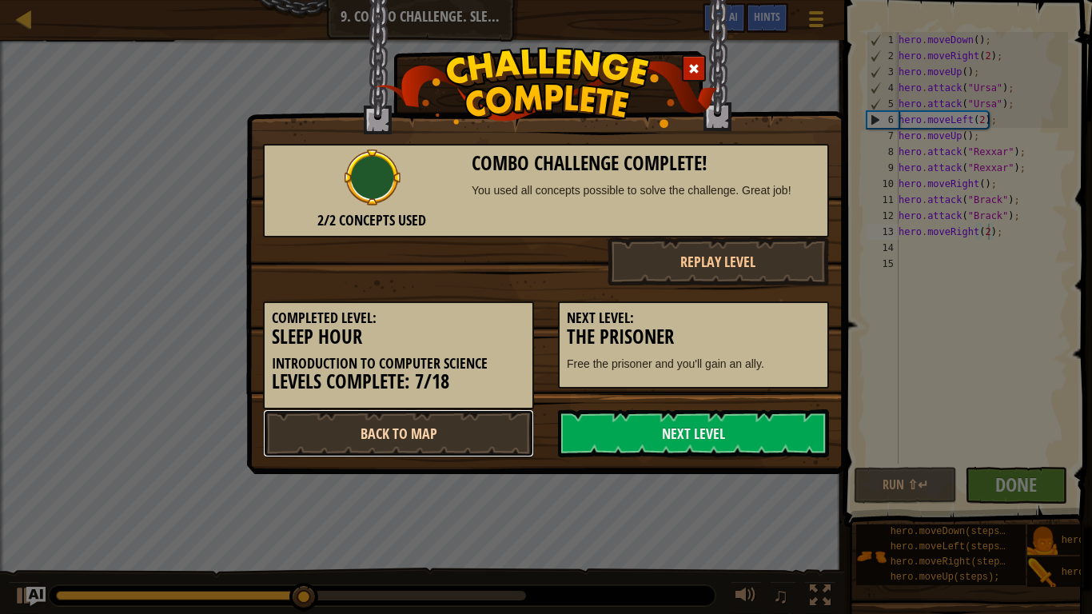
click at [446, 439] on link "Back to Map" at bounding box center [398, 433] width 271 height 48
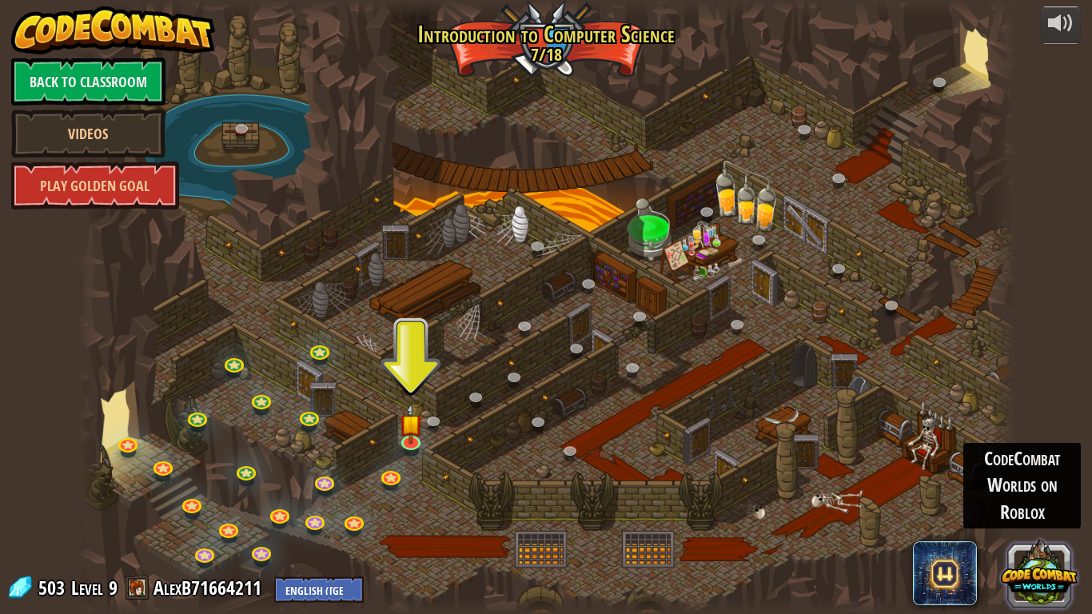
click at [1022, 478] on button at bounding box center [1039, 573] width 77 height 77
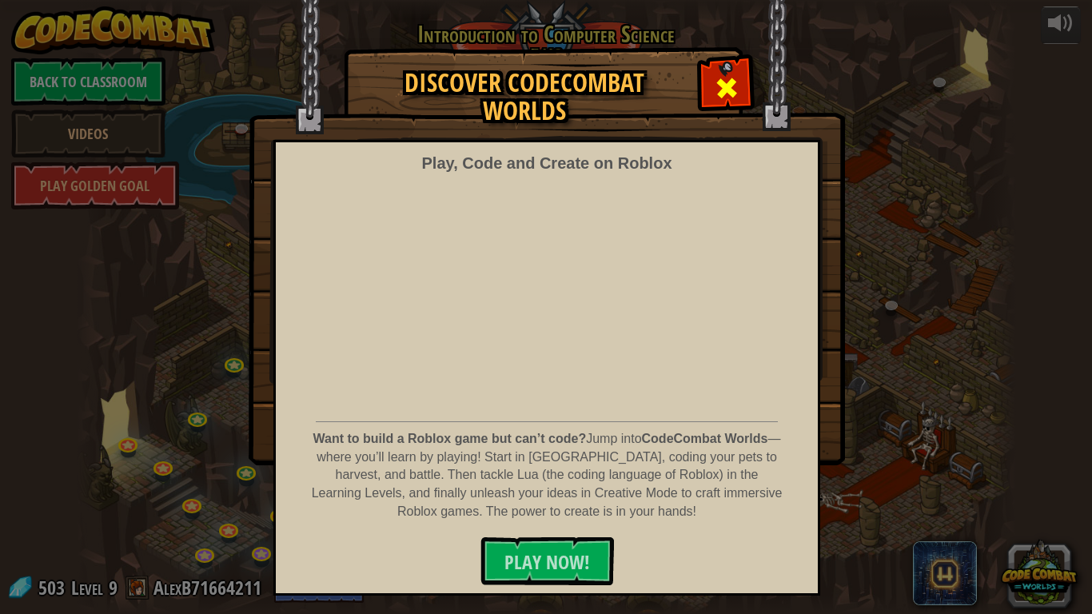
click at [704, 81] on div at bounding box center [726, 86] width 50 height 50
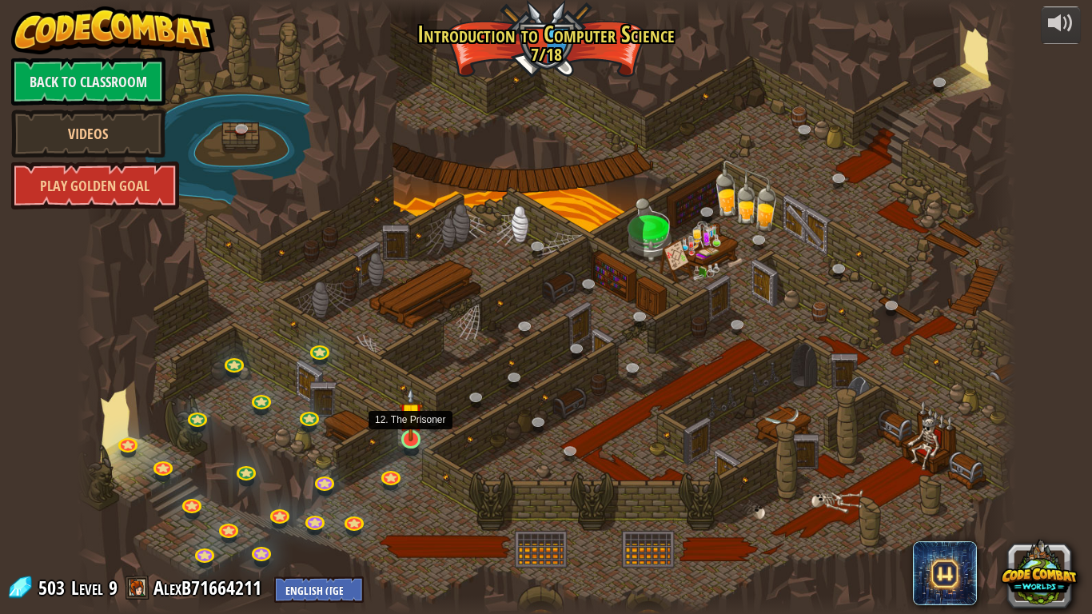
click at [420, 424] on img at bounding box center [411, 414] width 24 height 54
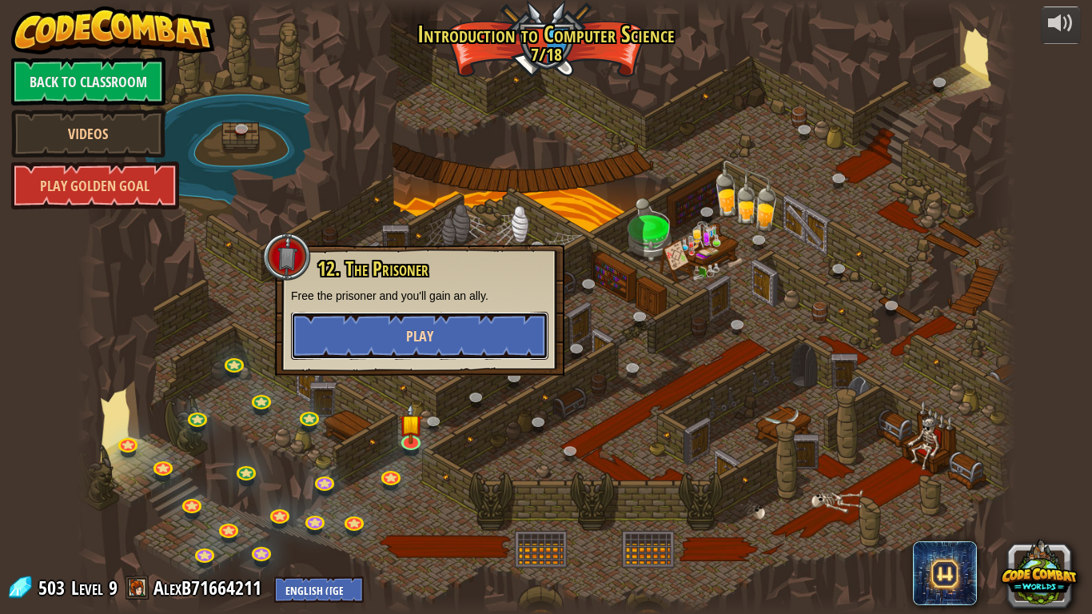
click at [414, 341] on span "Play" at bounding box center [419, 336] width 27 height 20
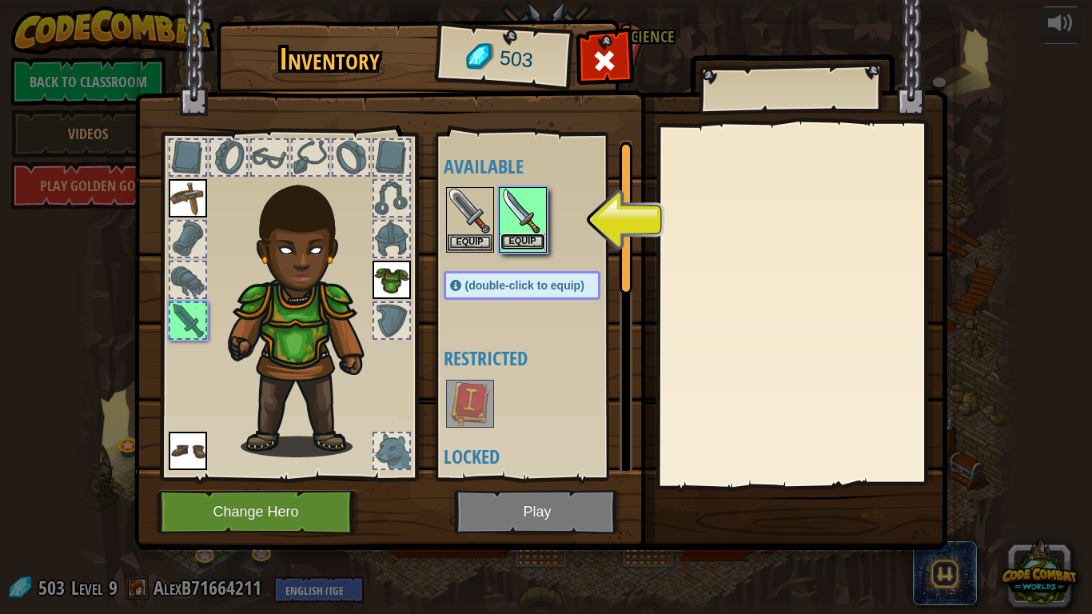
click at [523, 247] on button "Equip" at bounding box center [522, 241] width 45 height 17
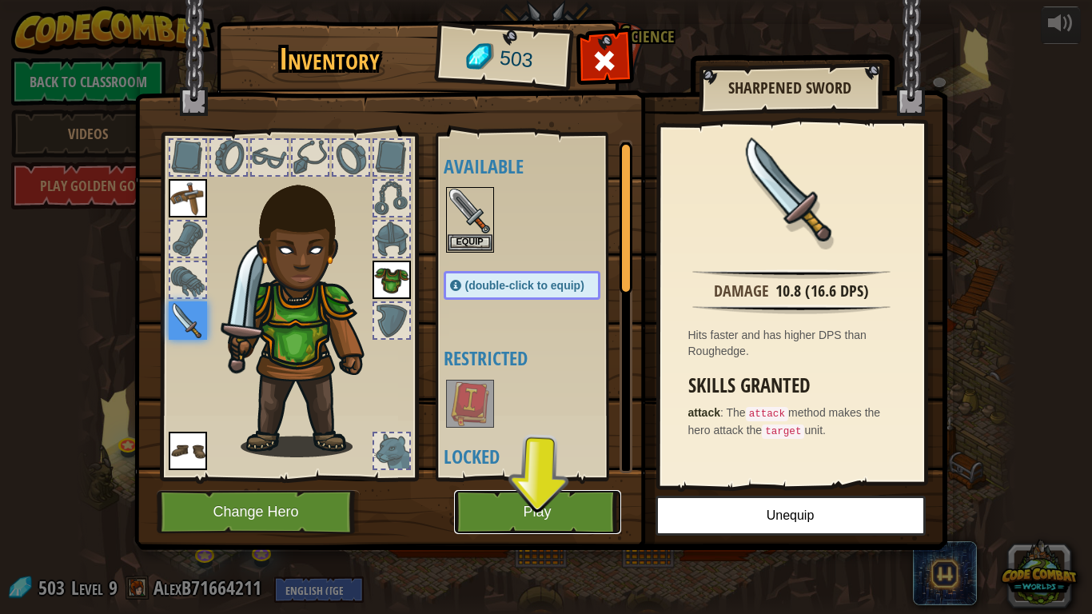
click at [519, 478] on button "Play" at bounding box center [537, 512] width 167 height 44
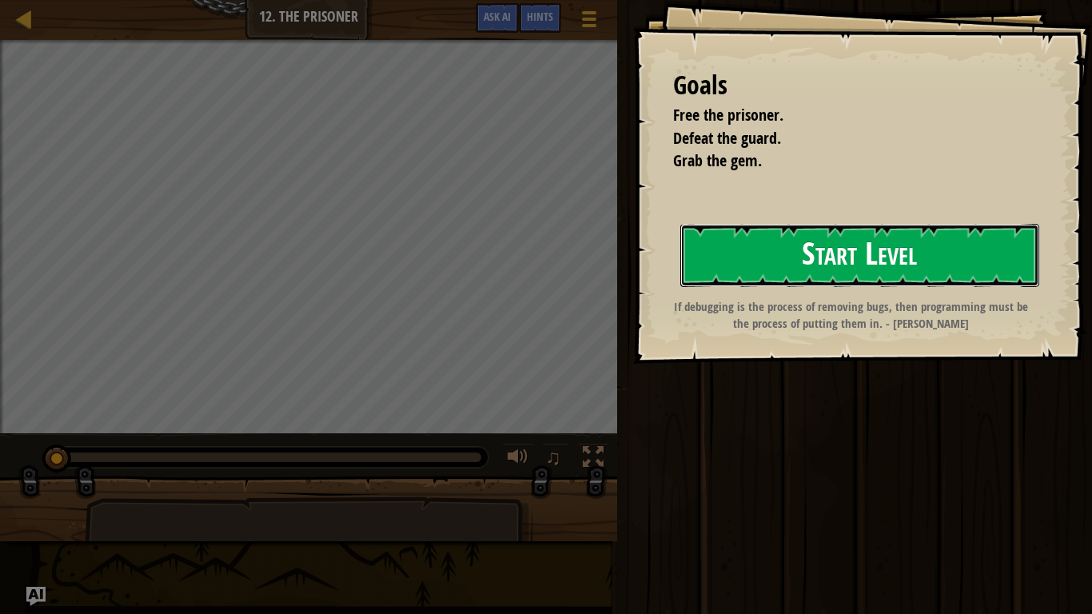
click at [961, 255] on button "Start Level" at bounding box center [859, 255] width 359 height 63
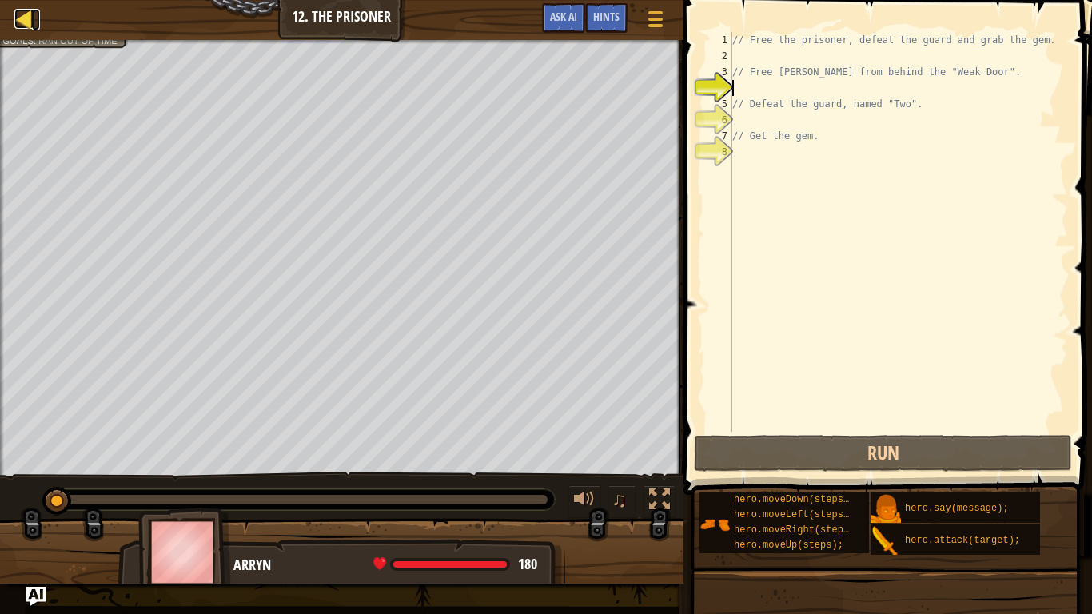
click at [14, 27] on div at bounding box center [24, 19] width 20 height 20
